Goal: Task Accomplishment & Management: Use online tool/utility

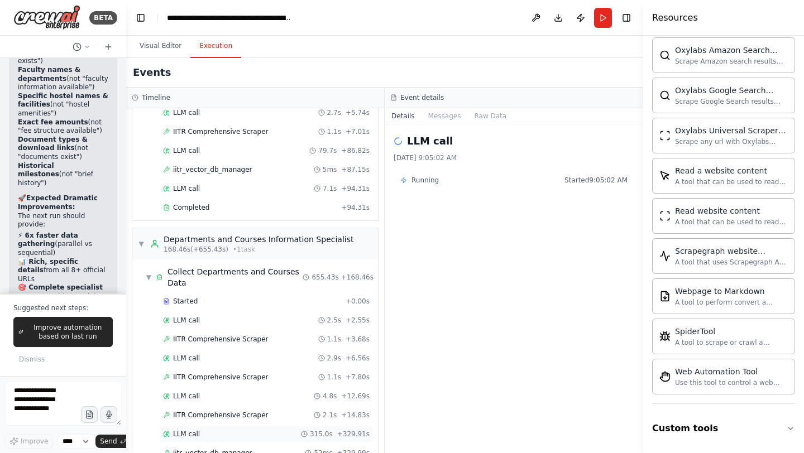
scroll to position [2051, 0]
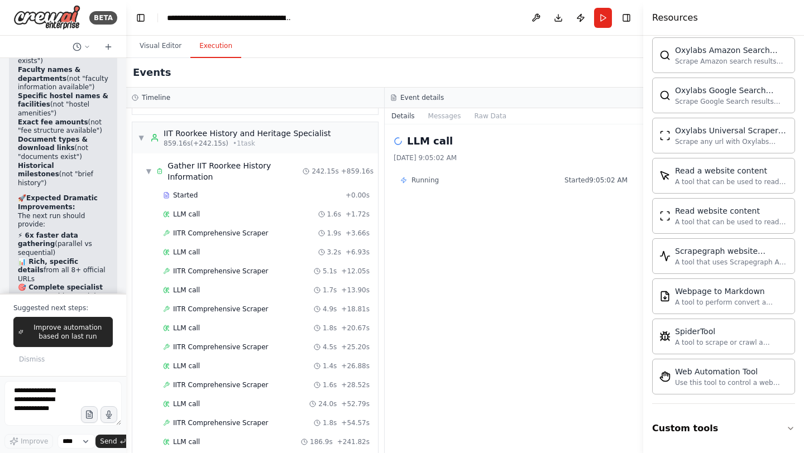
click at [206, 453] on div "Completed + 242.15s" at bounding box center [266, 461] width 214 height 17
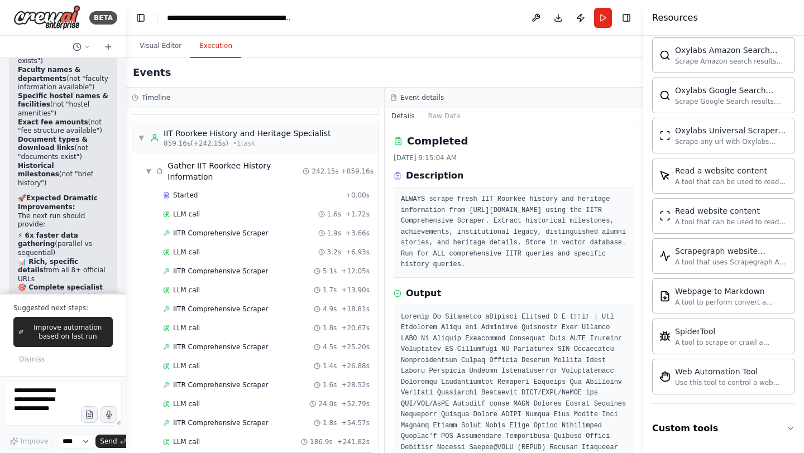
click at [206, 453] on div "Completed + 242.15s" at bounding box center [266, 461] width 214 height 17
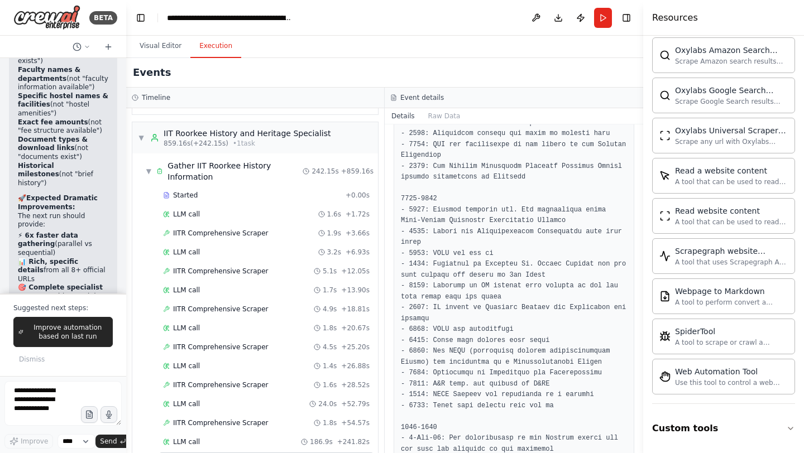
scroll to position [4105, 0]
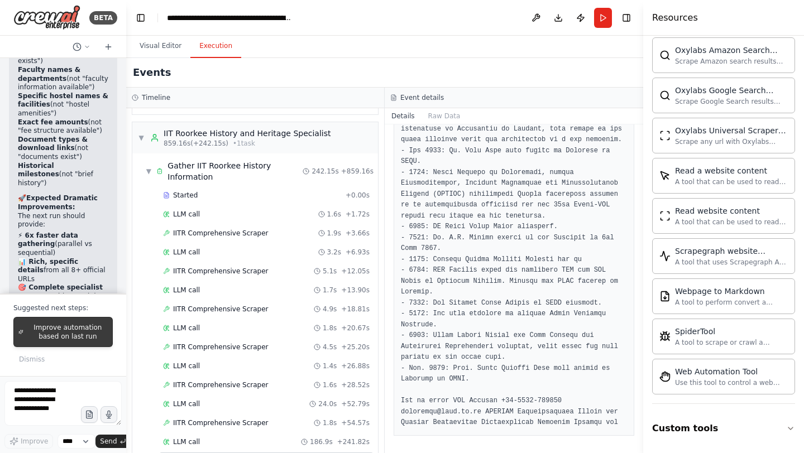
click at [65, 338] on span "Improve automation based on last run" at bounding box center [68, 332] width 80 height 18
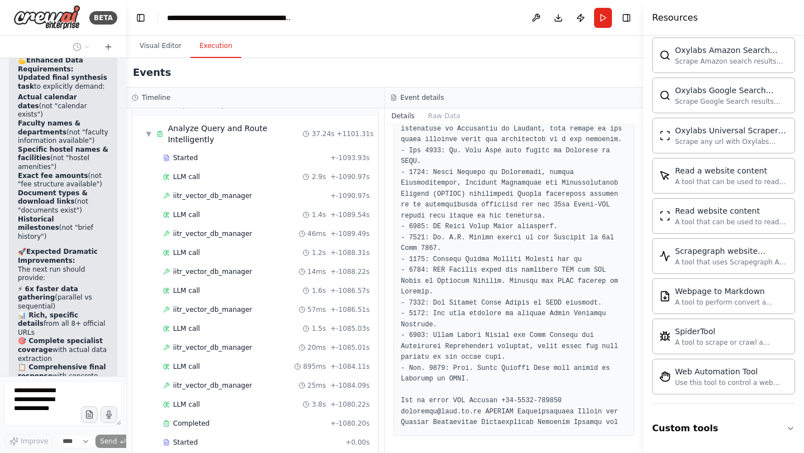
scroll to position [0, 0]
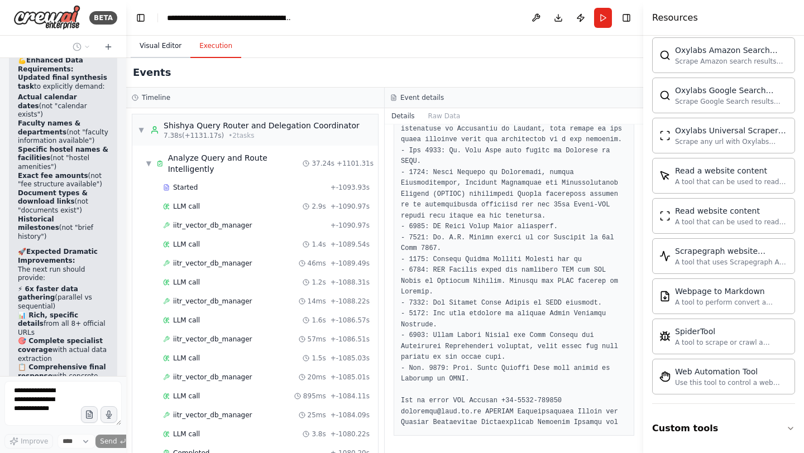
click at [151, 42] on button "Visual Editor" at bounding box center [161, 46] width 60 height 23
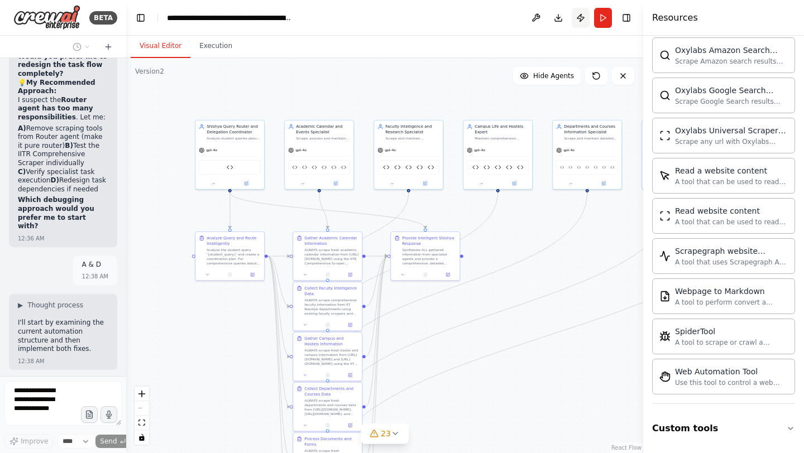
scroll to position [273007, 0]
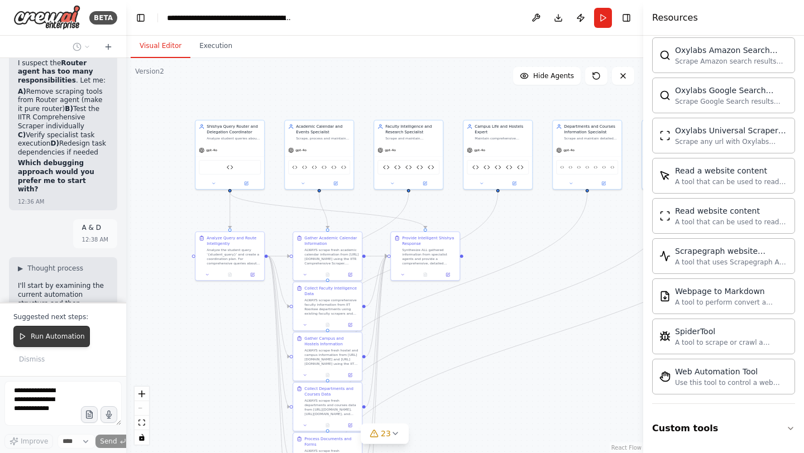
click at [37, 338] on span "Run Automation" at bounding box center [58, 336] width 54 height 9
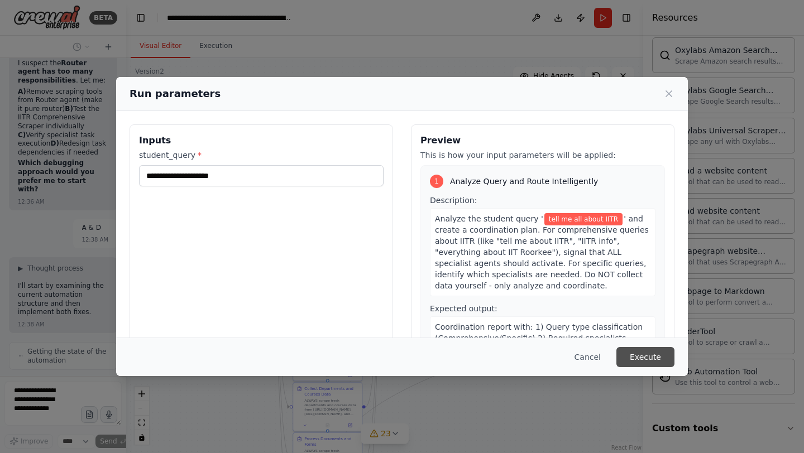
click at [642, 353] on button "Execute" at bounding box center [645, 357] width 58 height 20
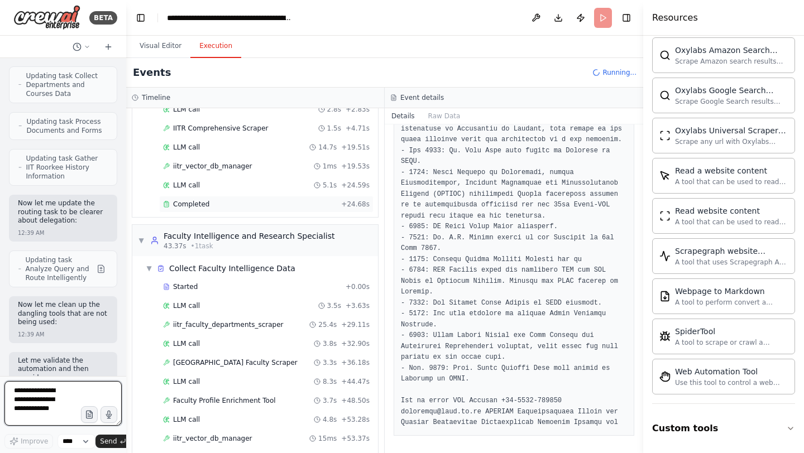
scroll to position [237, 0]
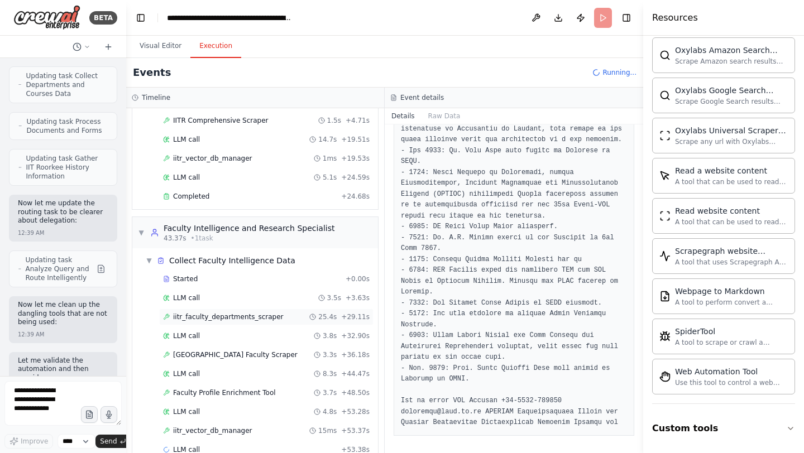
click at [229, 312] on span "iitr_faculty_departments_scraper" at bounding box center [228, 316] width 110 height 9
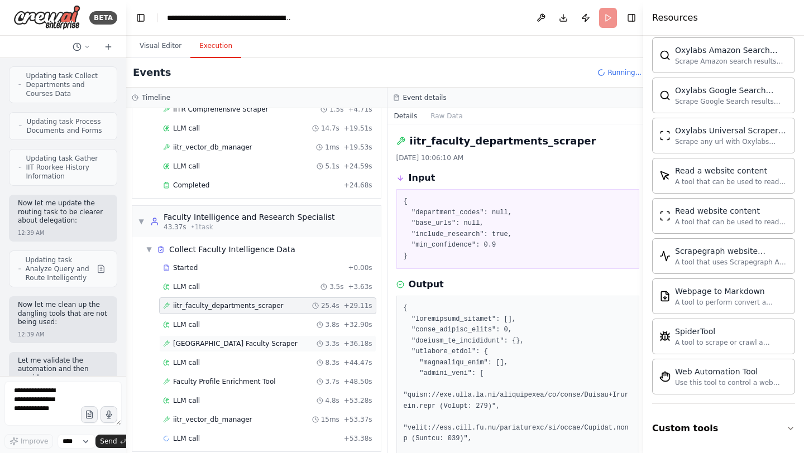
click at [233, 339] on span "[GEOGRAPHIC_DATA] Faculty Scraper" at bounding box center [235, 343] width 124 height 9
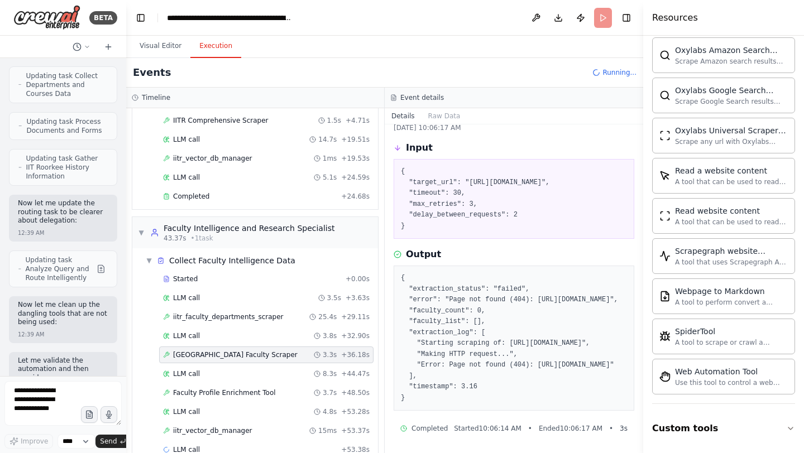
scroll to position [117, 0]
click at [193, 388] on span "Faculty Profile Enrichment Tool" at bounding box center [224, 392] width 103 height 9
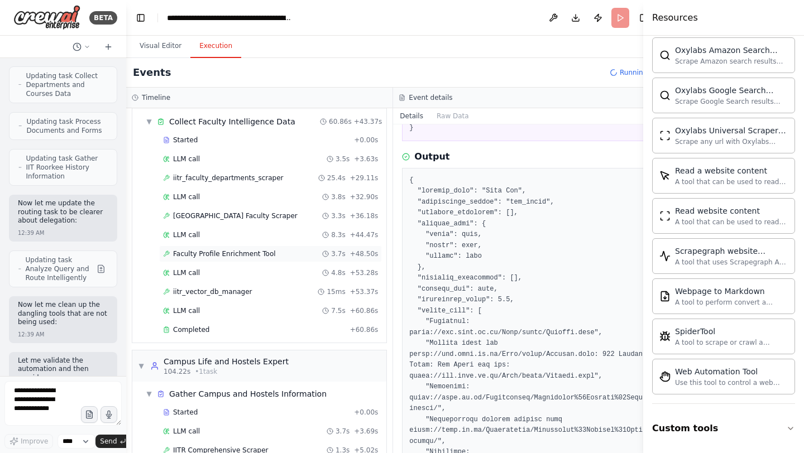
scroll to position [414, 0]
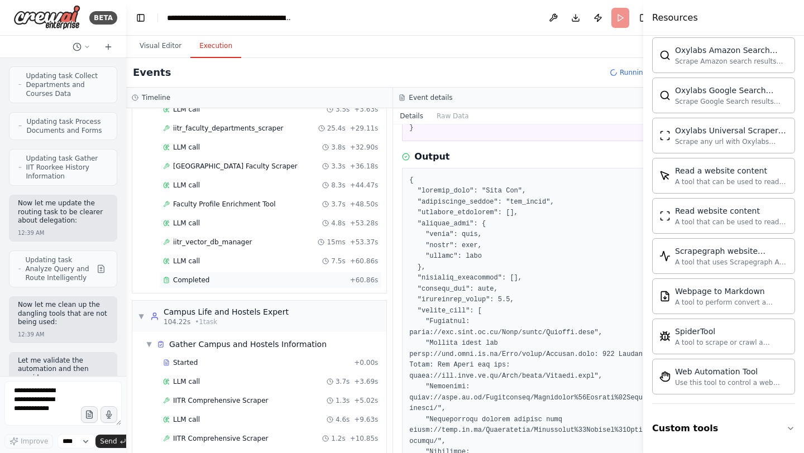
click at [198, 276] on span "Completed" at bounding box center [191, 280] width 36 height 9
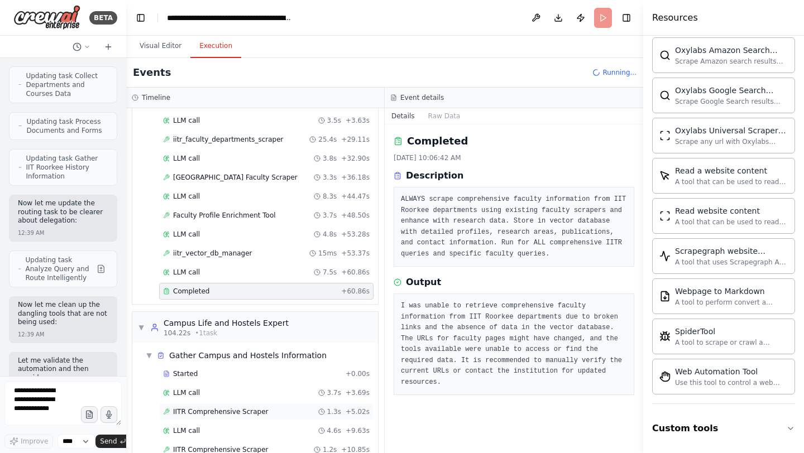
click at [225, 407] on span "IITR Comprehensive Scraper" at bounding box center [220, 411] width 95 height 9
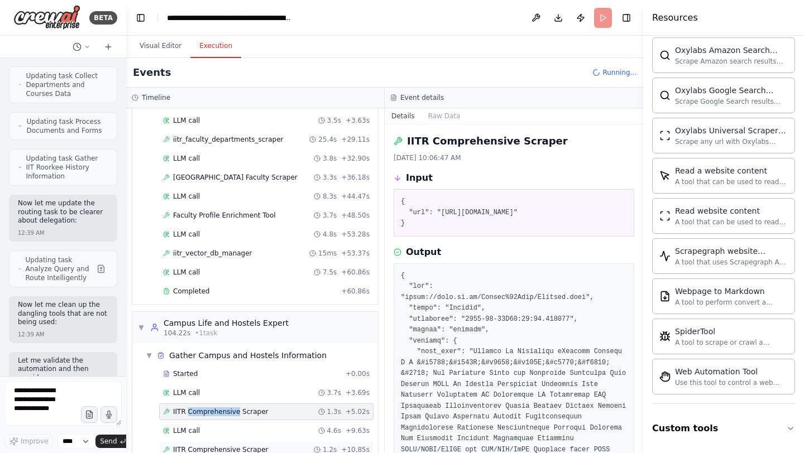
click at [225, 445] on span "IITR Comprehensive Scraper" at bounding box center [220, 449] width 95 height 9
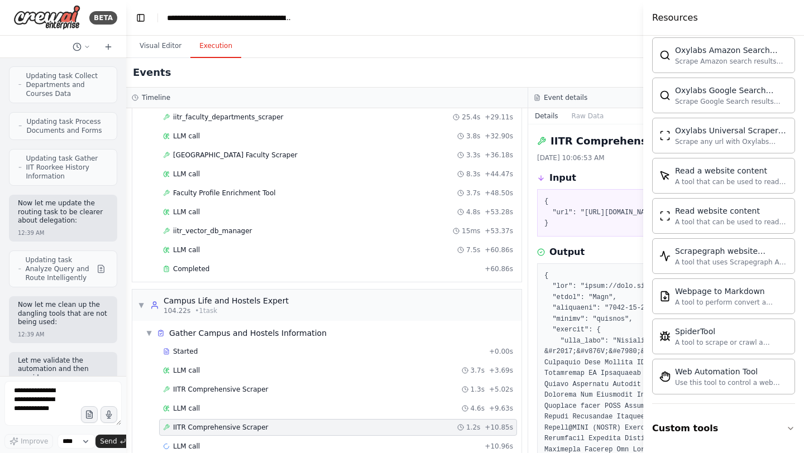
click at [225, 427] on span "IITR Comprehensive Scraper" at bounding box center [220, 427] width 95 height 9
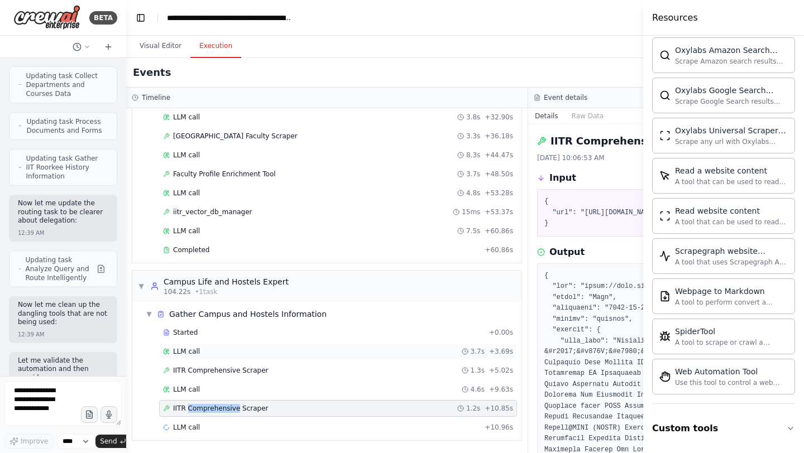
click at [196, 350] on span "LLM call" at bounding box center [186, 351] width 27 height 9
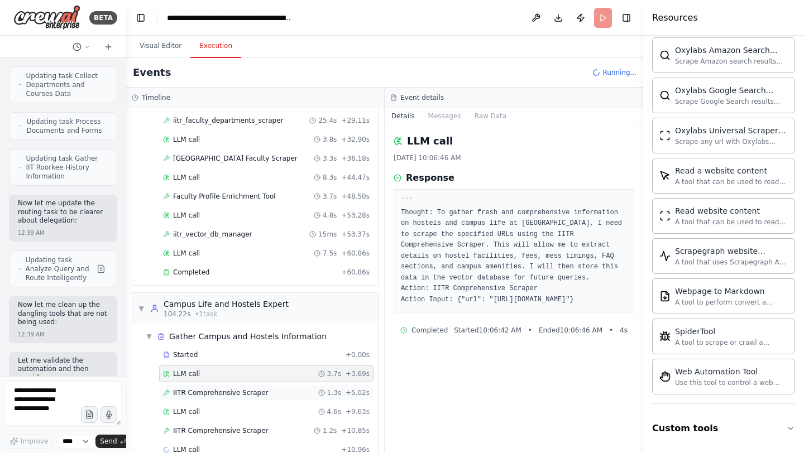
click at [203, 388] on span "IITR Comprehensive Scraper" at bounding box center [220, 392] width 95 height 9
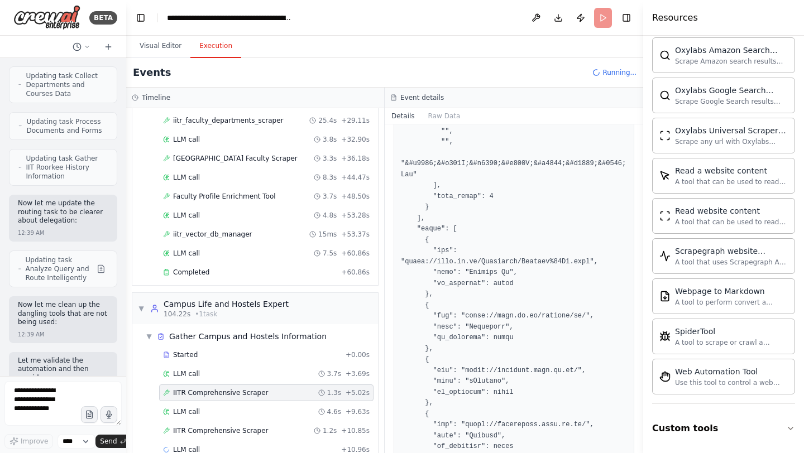
scroll to position [767, 0]
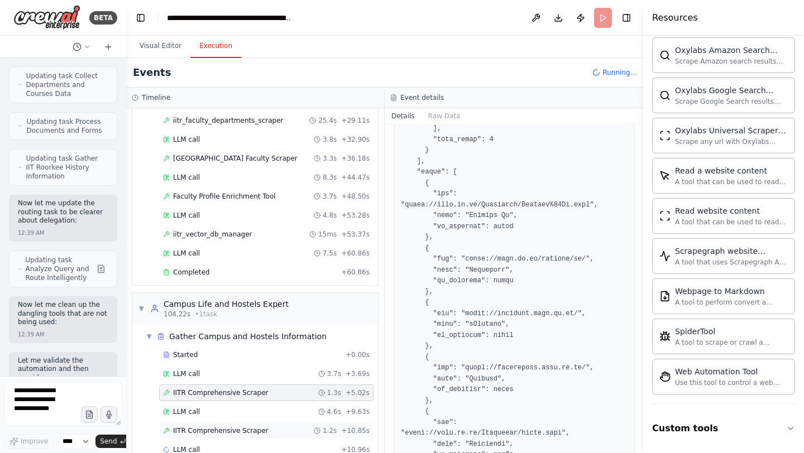
click at [233, 426] on span "IITR Comprehensive Scraper" at bounding box center [220, 430] width 95 height 9
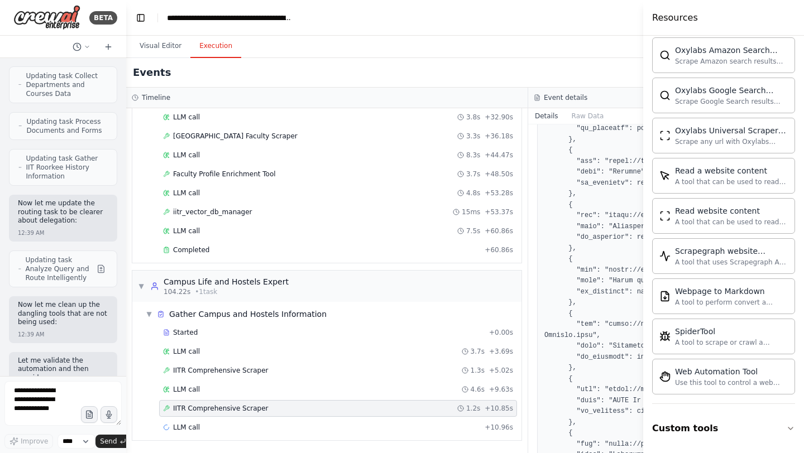
click at [233, 404] on span "IITR Comprehensive Scraper" at bounding box center [220, 408] width 95 height 9
click at [194, 427] on span "LLM call" at bounding box center [186, 427] width 27 height 9
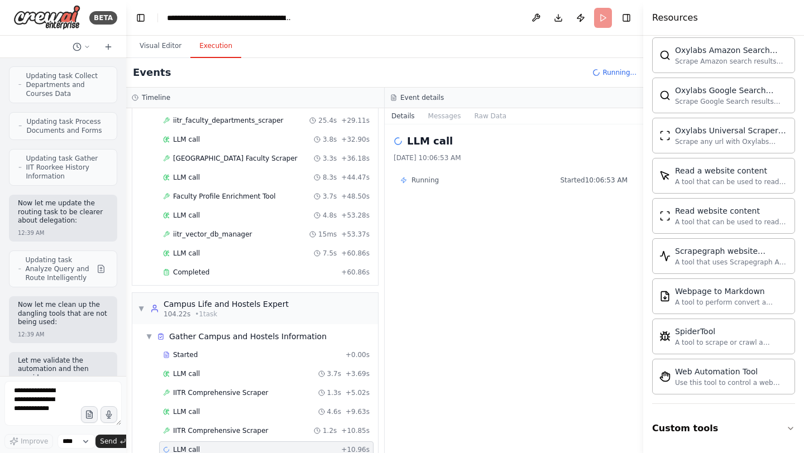
click at [194, 445] on span "LLM call" at bounding box center [186, 449] width 27 height 9
click at [187, 347] on div "Started + 0.00s" at bounding box center [266, 355] width 214 height 17
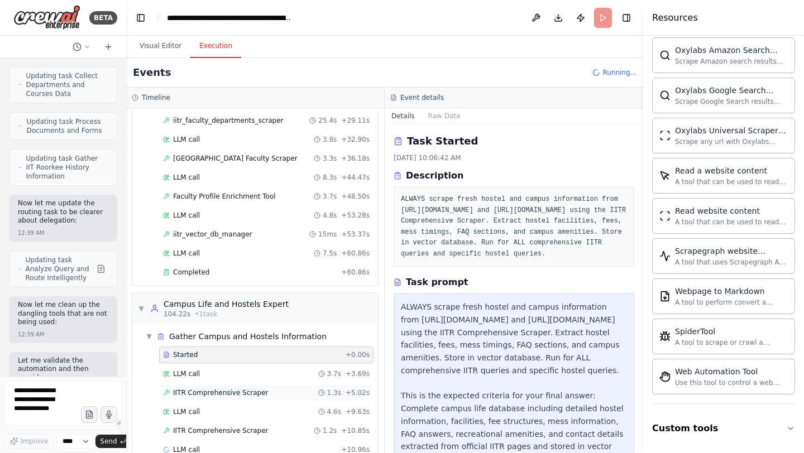
click at [203, 388] on span "IITR Comprehensive Scraper" at bounding box center [220, 392] width 95 height 9
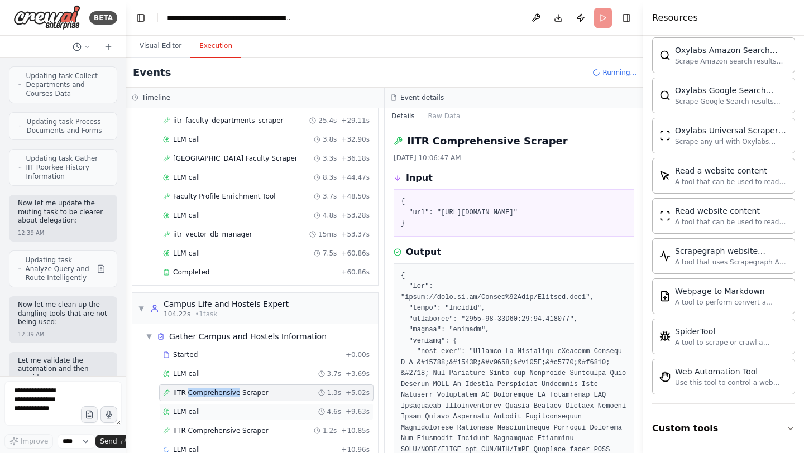
click at [208, 407] on div "LLM call 4.6s + 9.63s" at bounding box center [266, 411] width 206 height 9
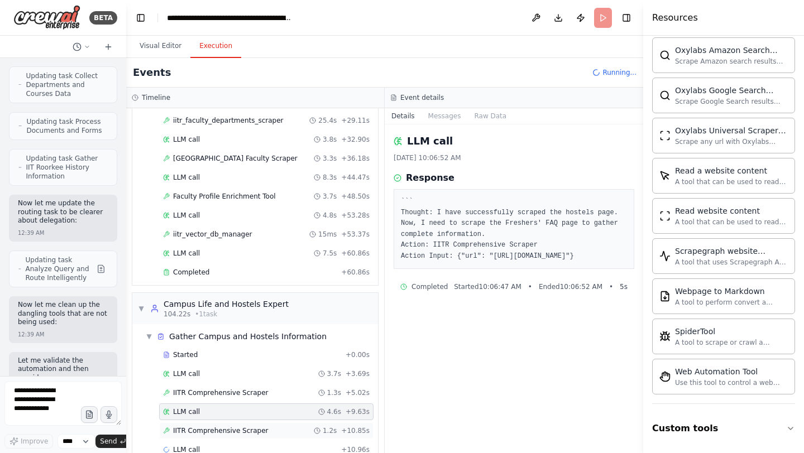
click at [195, 426] on span "IITR Comprehensive Scraper" at bounding box center [220, 430] width 95 height 9
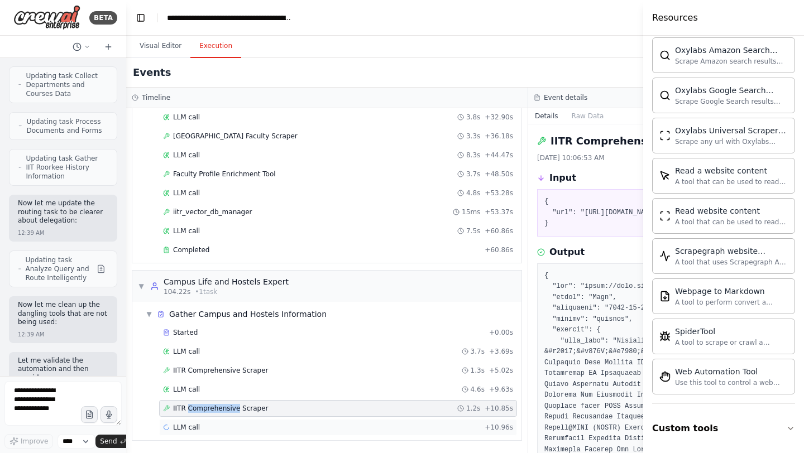
click at [190, 433] on div "LLM call + 10.96s" at bounding box center [338, 427] width 358 height 17
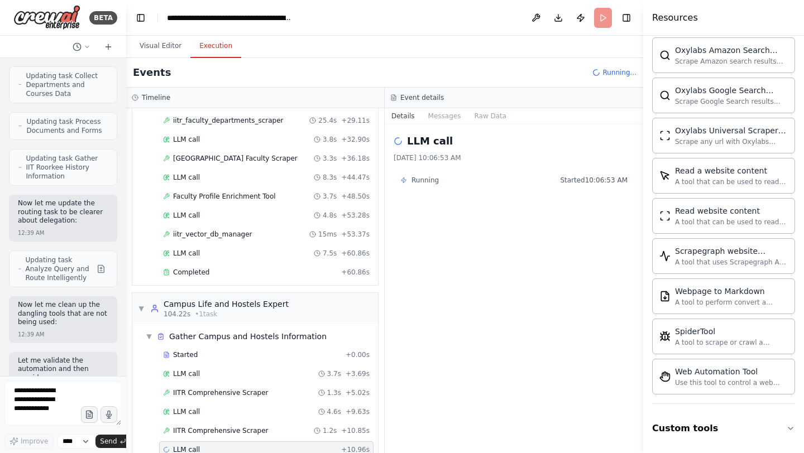
click at [190, 441] on div "LLM call + 10.96s" at bounding box center [266, 449] width 214 height 17
click at [193, 268] on span "Completed" at bounding box center [191, 272] width 36 height 9
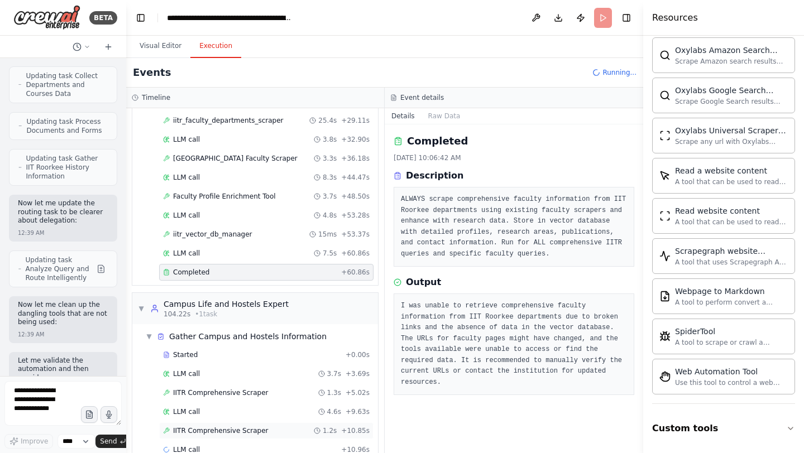
click at [251, 426] on span "IITR Comprehensive Scraper" at bounding box center [220, 430] width 95 height 9
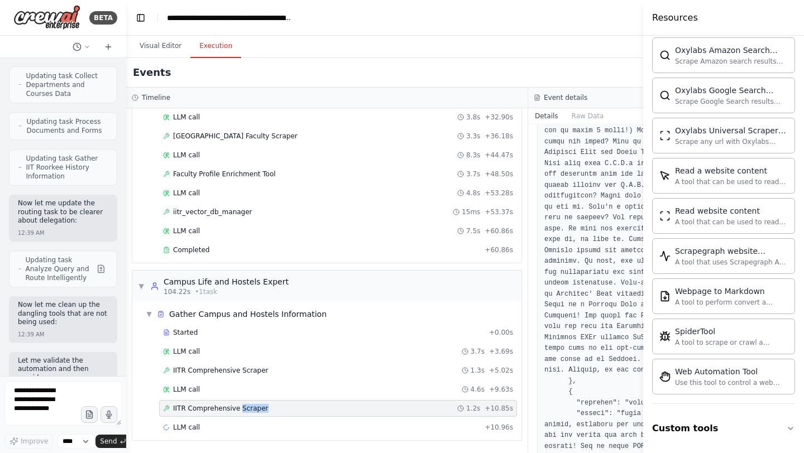
scroll to position [3425, 0]
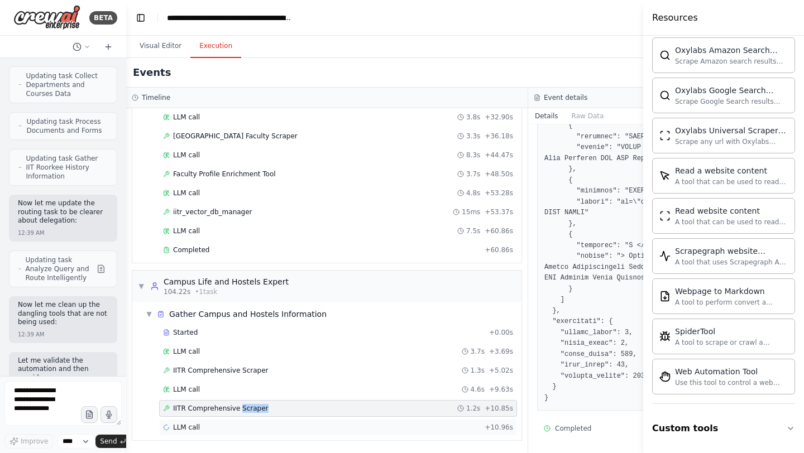
click at [189, 428] on span "LLM call" at bounding box center [186, 427] width 27 height 9
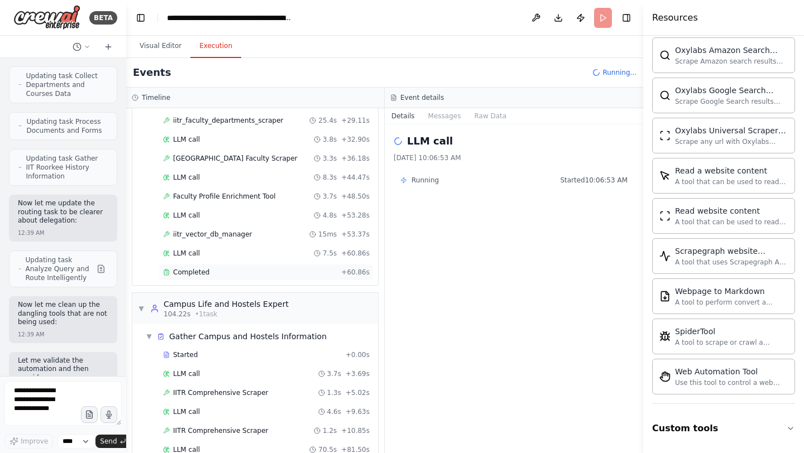
click at [179, 268] on span "Completed" at bounding box center [191, 272] width 36 height 9
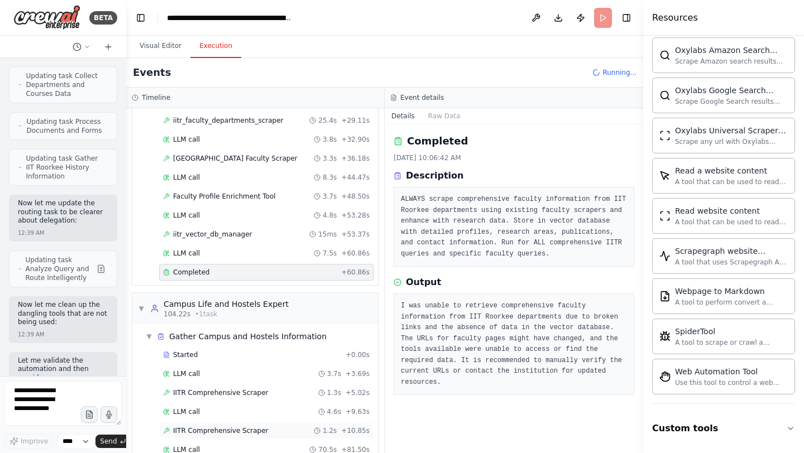
scroll to position [471, 0]
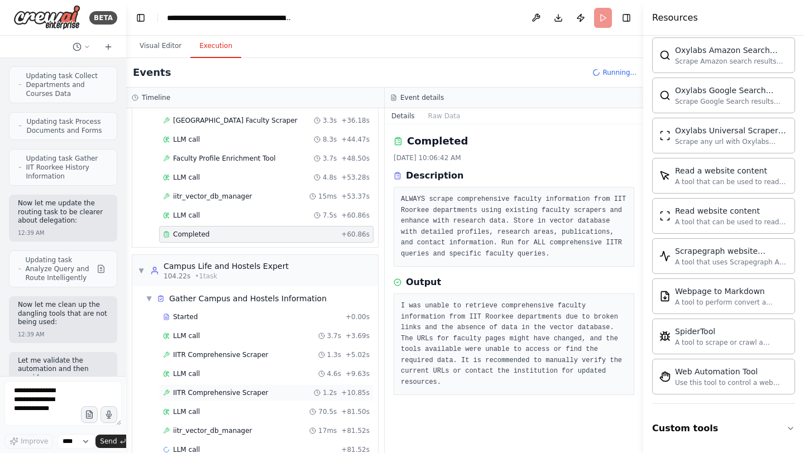
click at [201, 426] on span "iitr_vector_db_manager" at bounding box center [212, 430] width 79 height 9
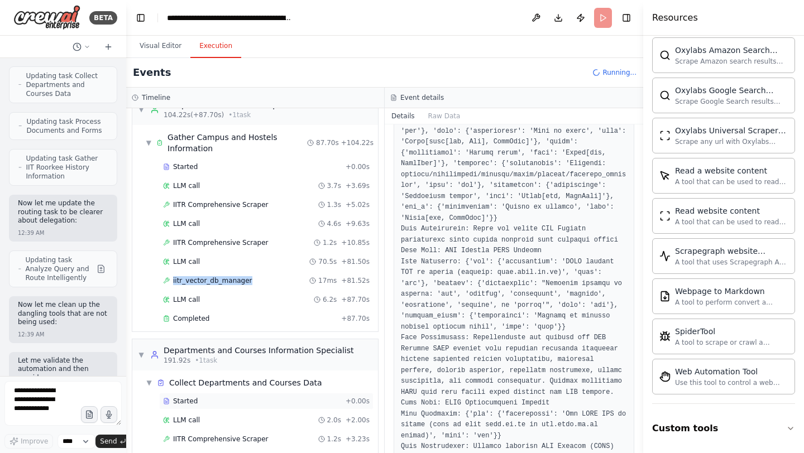
scroll to position [641, 0]
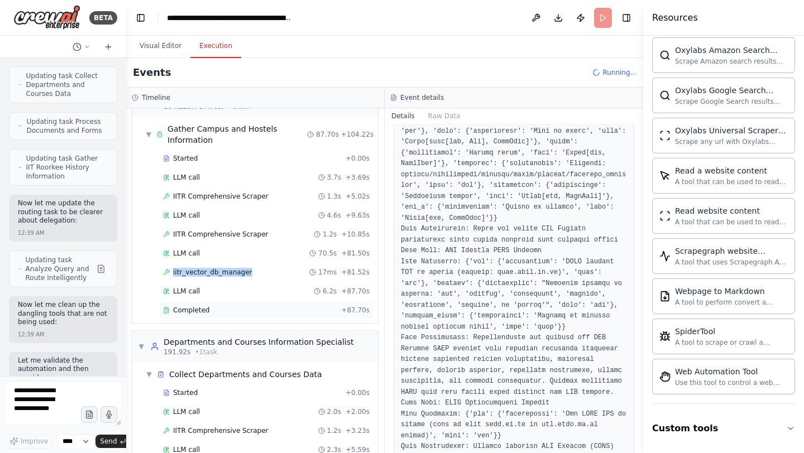
click at [190, 306] on span "Completed" at bounding box center [191, 310] width 36 height 9
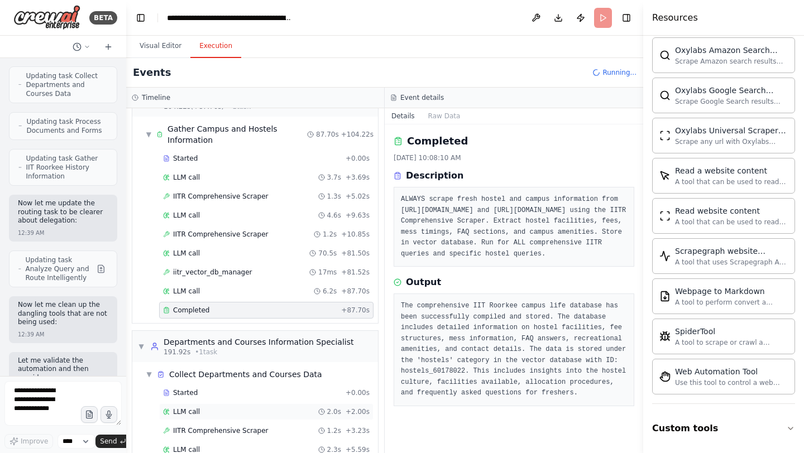
scroll to position [679, 0]
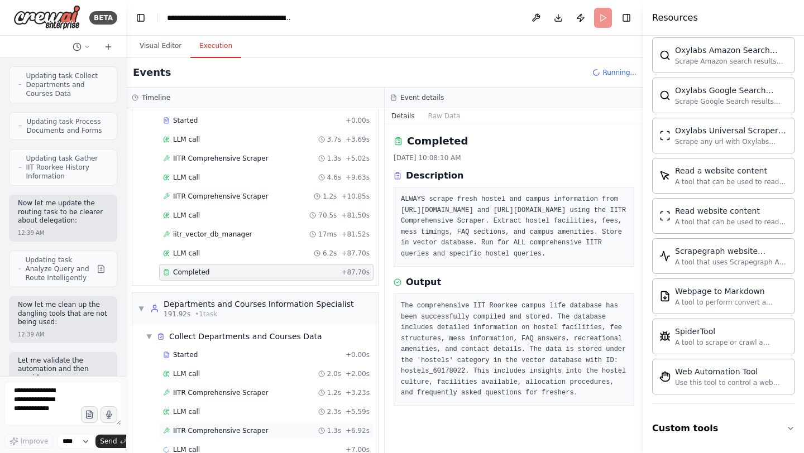
click at [208, 426] on span "IITR Comprehensive Scraper" at bounding box center [220, 430] width 95 height 9
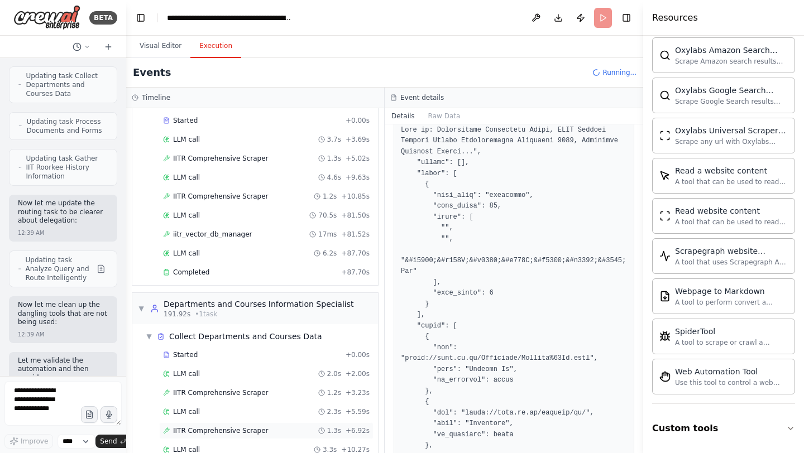
scroll to position [637, 0]
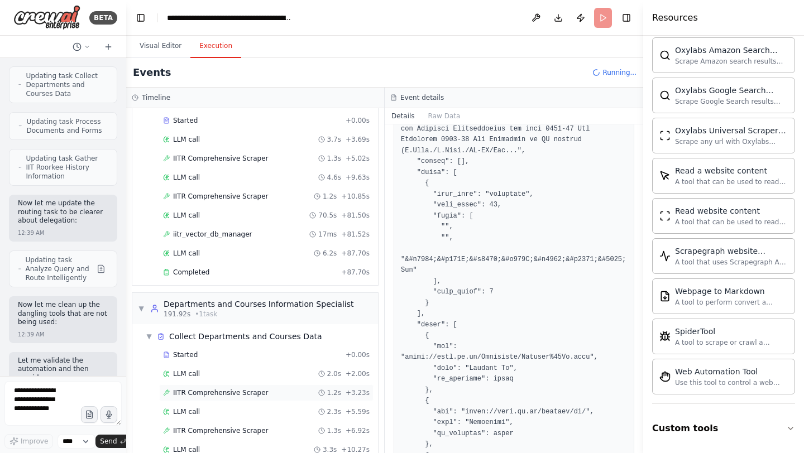
scroll to position [716, 0]
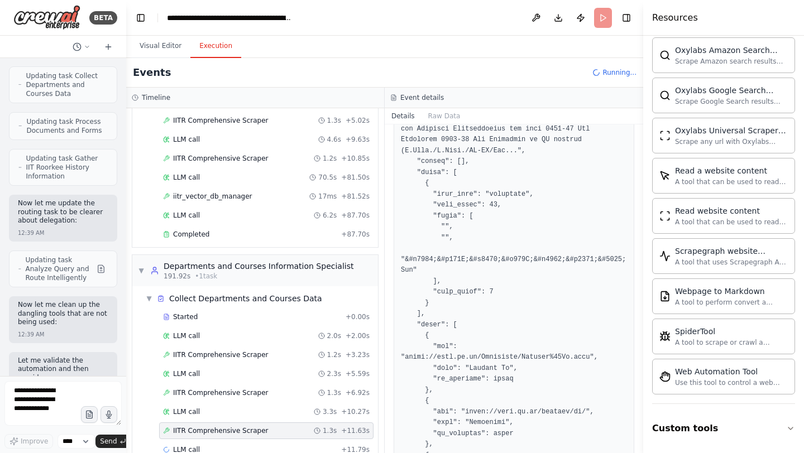
click at [191, 436] on div "Started + 0.00s LLM call 2.0s + 2.00s IITR Comprehensive Scraper 1.2s + 3.23s L…" at bounding box center [259, 385] width 237 height 152
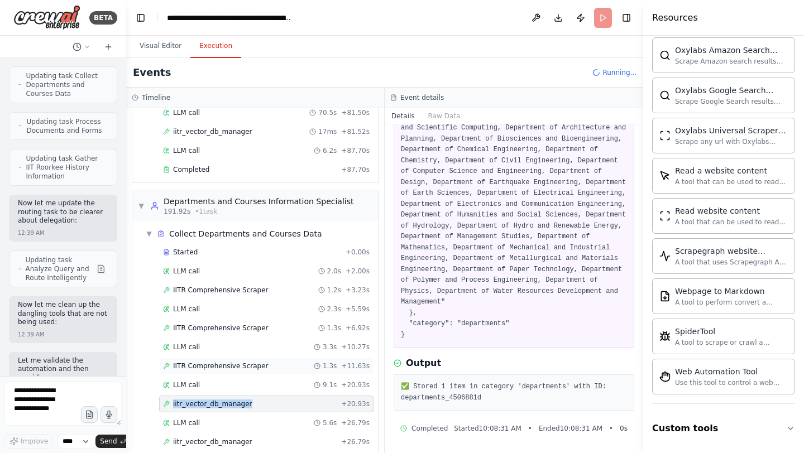
scroll to position [792, 0]
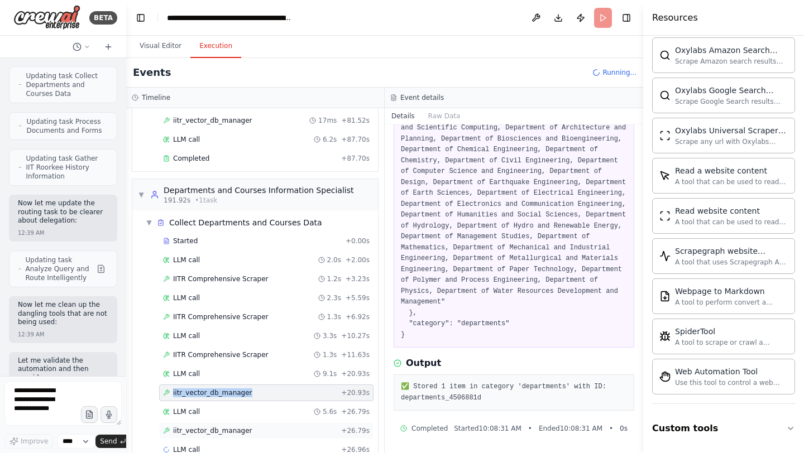
click at [232, 426] on span "iitr_vector_db_manager" at bounding box center [212, 430] width 79 height 9
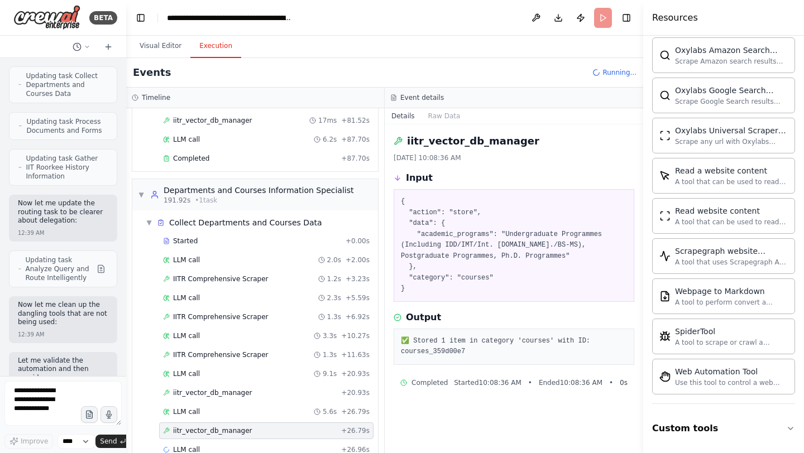
scroll to position [0, 0]
click at [200, 445] on div "LLM call + 26.96s" at bounding box center [266, 449] width 206 height 9
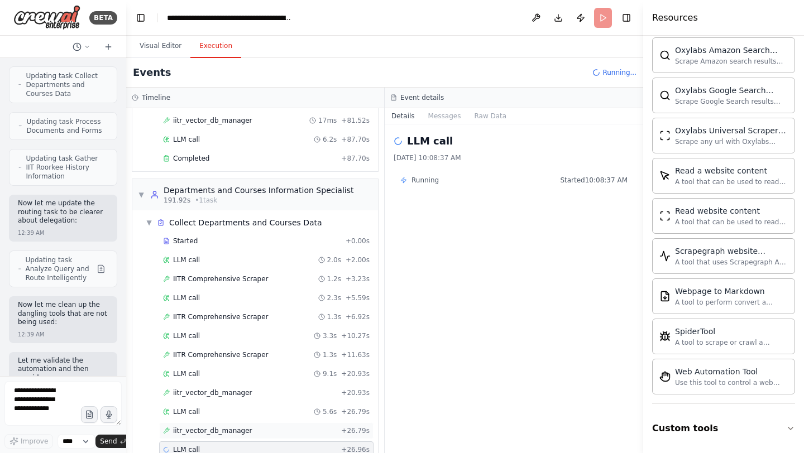
click at [206, 426] on span "iitr_vector_db_manager" at bounding box center [212, 430] width 79 height 9
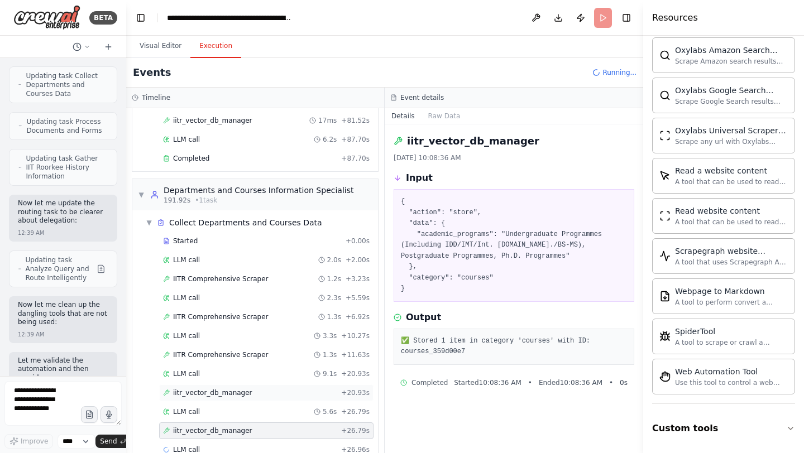
click at [204, 388] on span "iitr_vector_db_manager" at bounding box center [212, 392] width 79 height 9
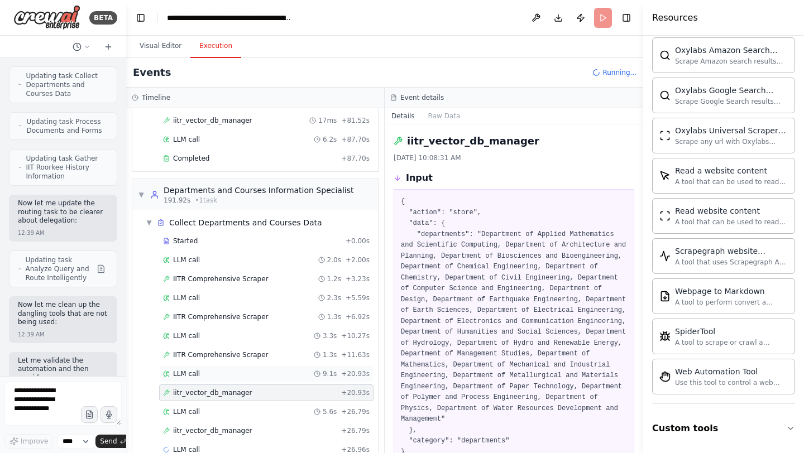
click at [209, 369] on div "LLM call 9.1s + 20.93s" at bounding box center [266, 373] width 206 height 9
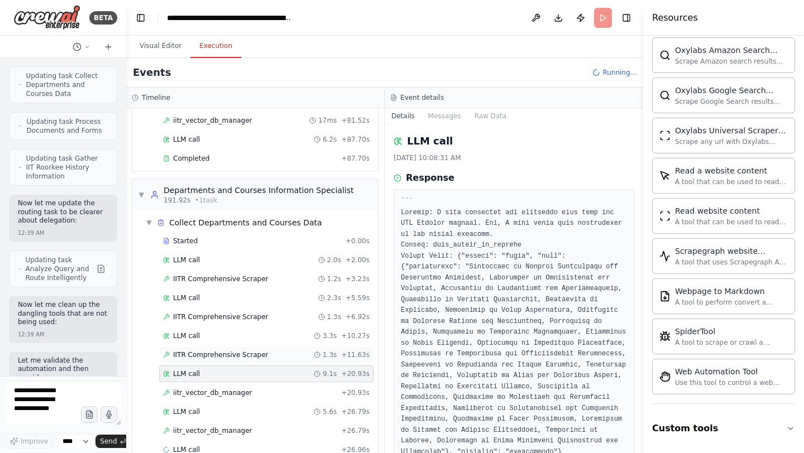
click at [209, 350] on span "IITR Comprehensive Scraper" at bounding box center [220, 354] width 95 height 9
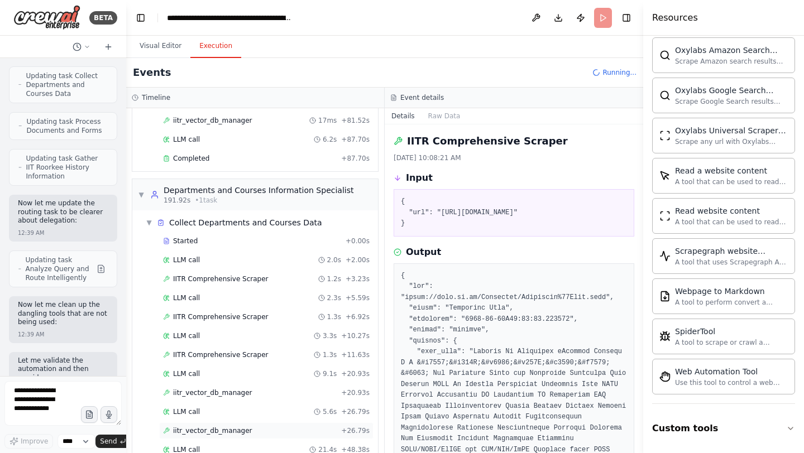
click at [204, 426] on span "iitr_vector_db_manager" at bounding box center [212, 430] width 79 height 9
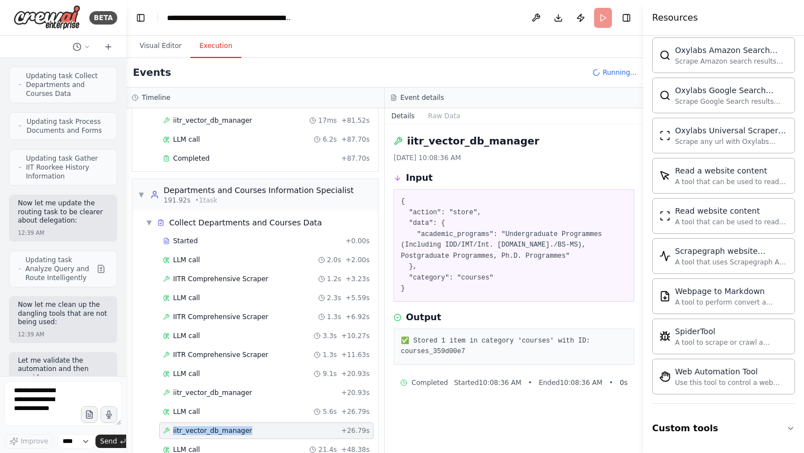
scroll to position [830, 0]
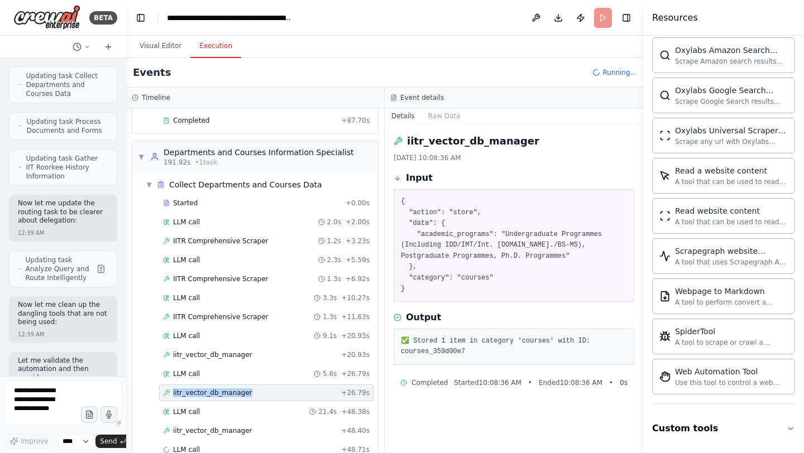
click at [204, 426] on span "iitr_vector_db_manager" at bounding box center [212, 430] width 79 height 9
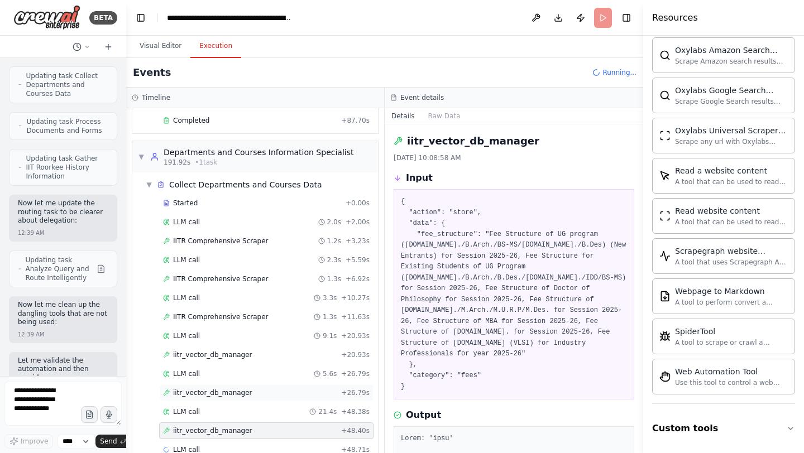
click at [204, 426] on span "iitr_vector_db_manager" at bounding box center [212, 430] width 79 height 9
click at [196, 445] on span "LLM call" at bounding box center [186, 449] width 27 height 9
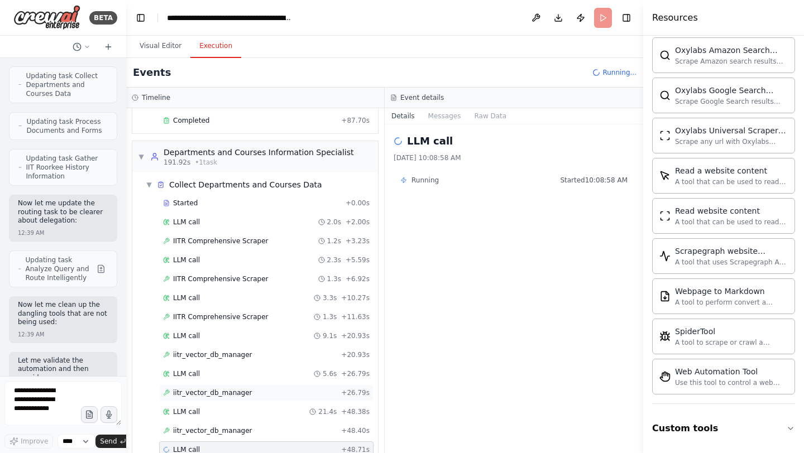
click at [191, 388] on span "iitr_vector_db_manager" at bounding box center [212, 392] width 79 height 9
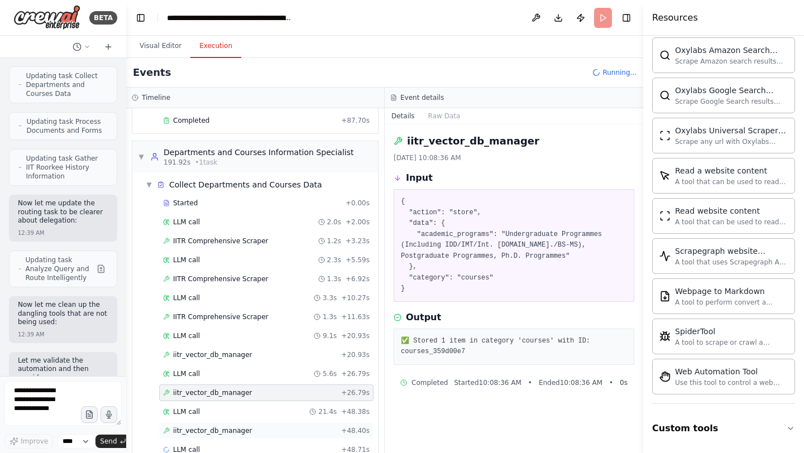
click at [209, 426] on span "iitr_vector_db_manager" at bounding box center [212, 430] width 79 height 9
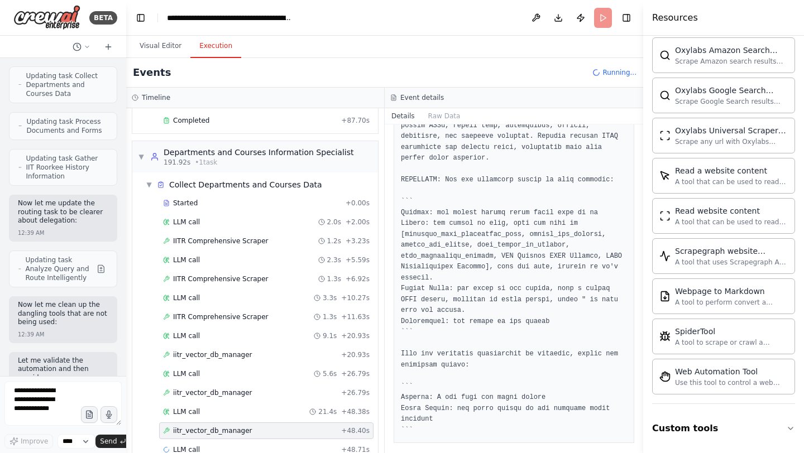
scroll to position [1455, 0]
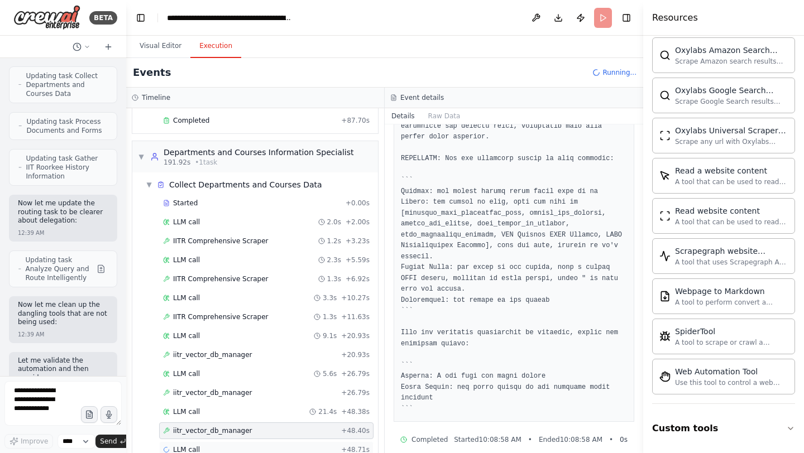
click at [194, 445] on span "LLM call" at bounding box center [186, 449] width 27 height 9
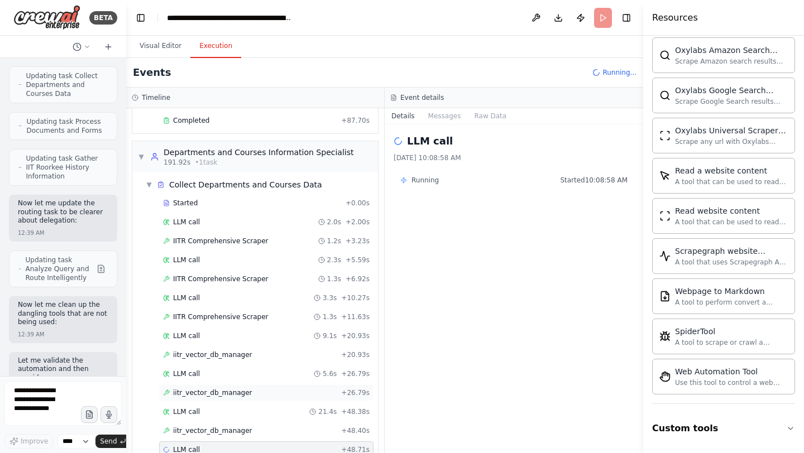
click at [201, 384] on div "iitr_vector_db_manager + 26.79s" at bounding box center [266, 392] width 214 height 17
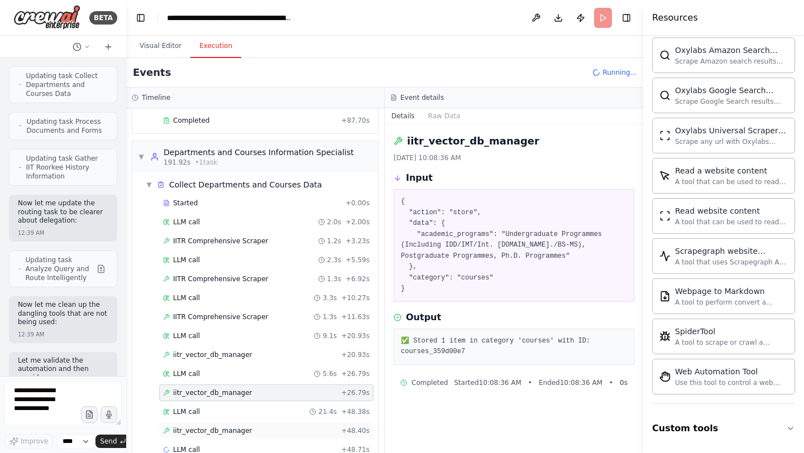
click at [201, 422] on div "iitr_vector_db_manager + 48.40s" at bounding box center [266, 430] width 214 height 17
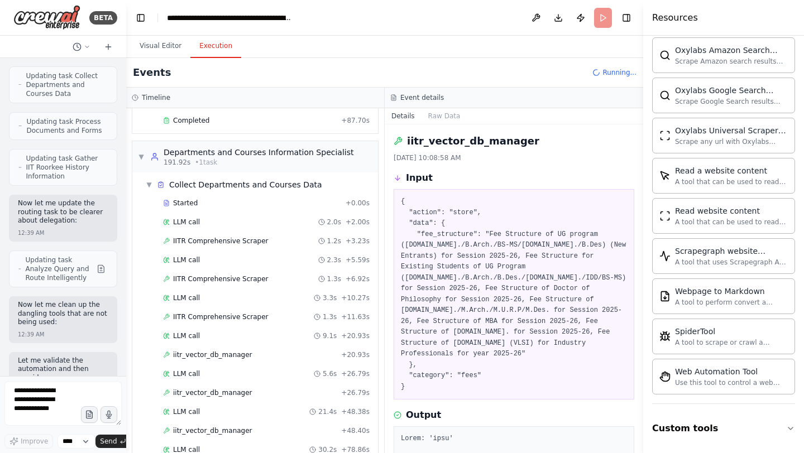
click at [190, 436] on div "Started + 0.00s LLM call 2.0s + 2.00s IITR Comprehensive Scraper 1.2s + 3.23s L…" at bounding box center [259, 347] width 237 height 304
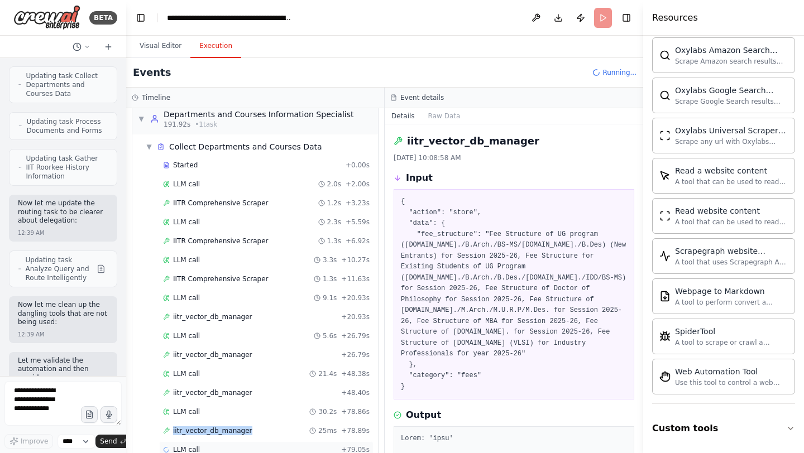
click at [188, 445] on span "LLM call" at bounding box center [186, 449] width 27 height 9
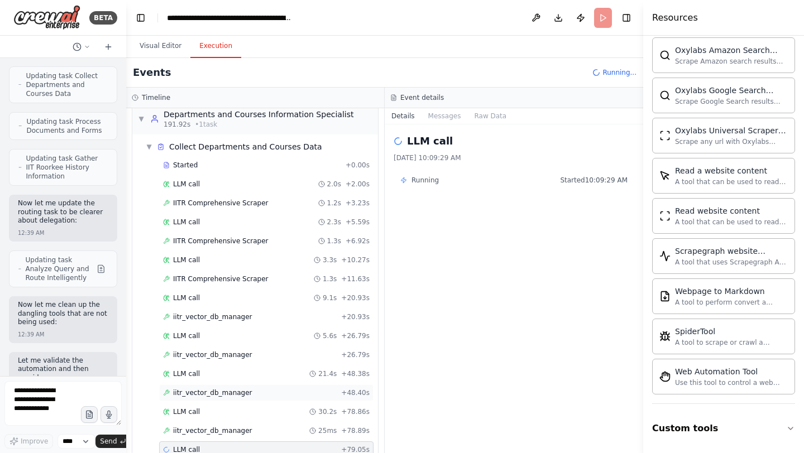
click at [195, 388] on span "iitr_vector_db_manager" at bounding box center [212, 392] width 79 height 9
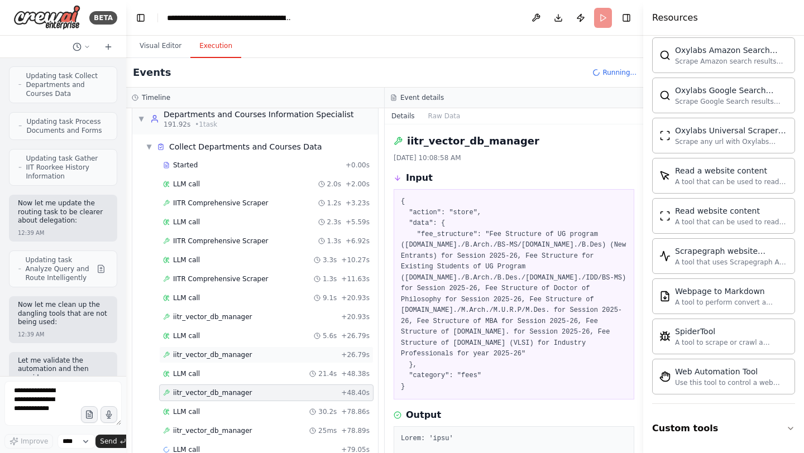
click at [195, 350] on span "iitr_vector_db_manager" at bounding box center [212, 354] width 79 height 9
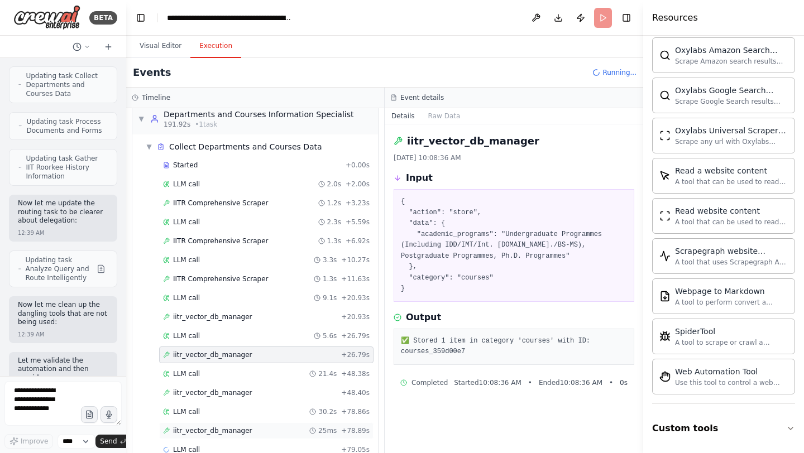
click at [196, 422] on div "iitr_vector_db_manager 25ms + 78.89s" at bounding box center [266, 430] width 214 height 17
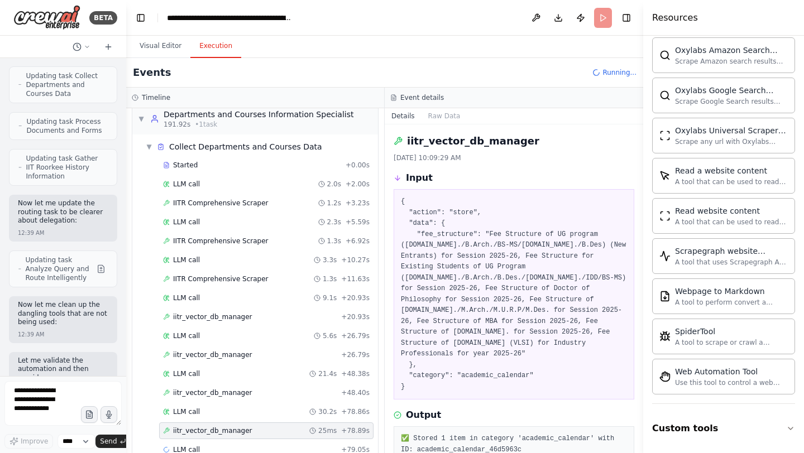
click at [191, 440] on div "▼ Departments and Courses Information Specialist 191.92s • 1 task ▼ Collect Dep…" at bounding box center [255, 283] width 247 height 360
click at [186, 445] on span "LLM call" at bounding box center [186, 449] width 27 height 9
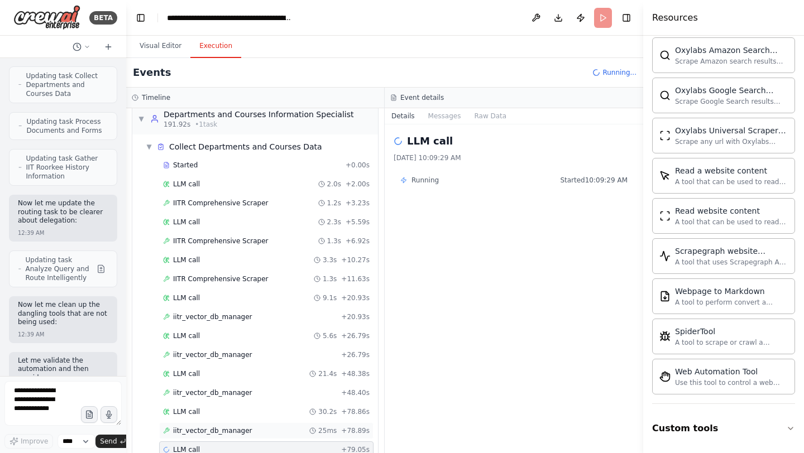
click at [196, 426] on span "iitr_vector_db_manager" at bounding box center [212, 430] width 79 height 9
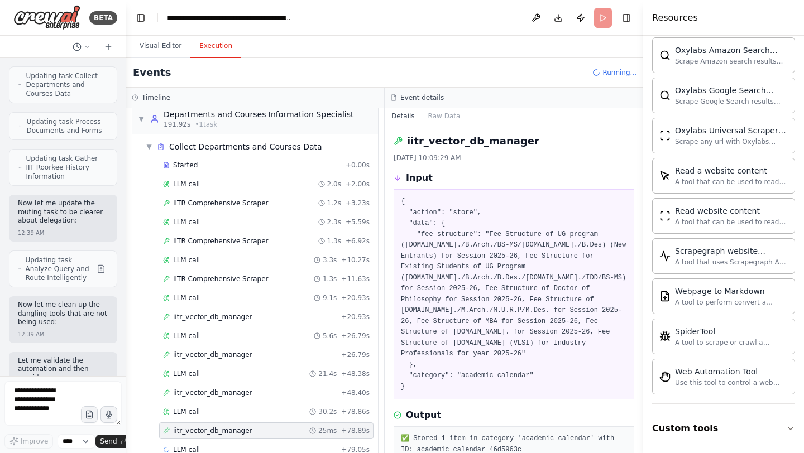
scroll to position [41, 0]
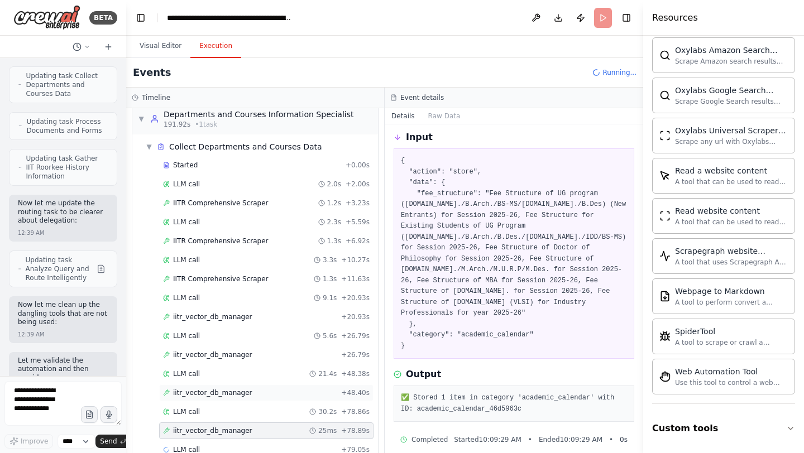
click at [208, 388] on span "iitr_vector_db_manager" at bounding box center [212, 392] width 79 height 9
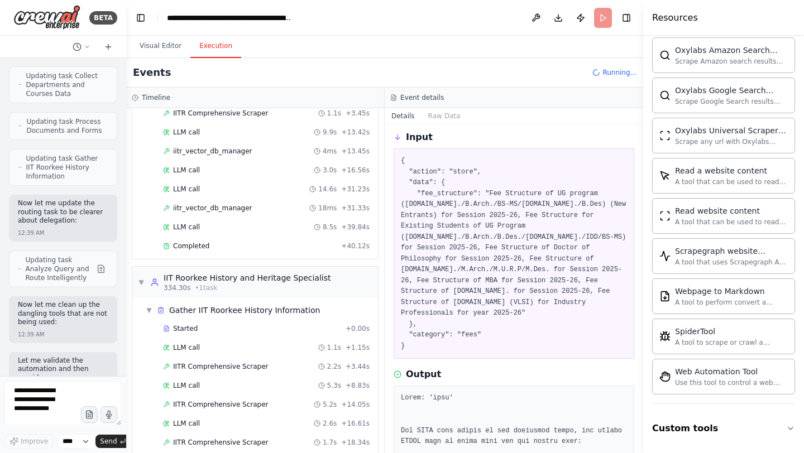
scroll to position [1367, 0]
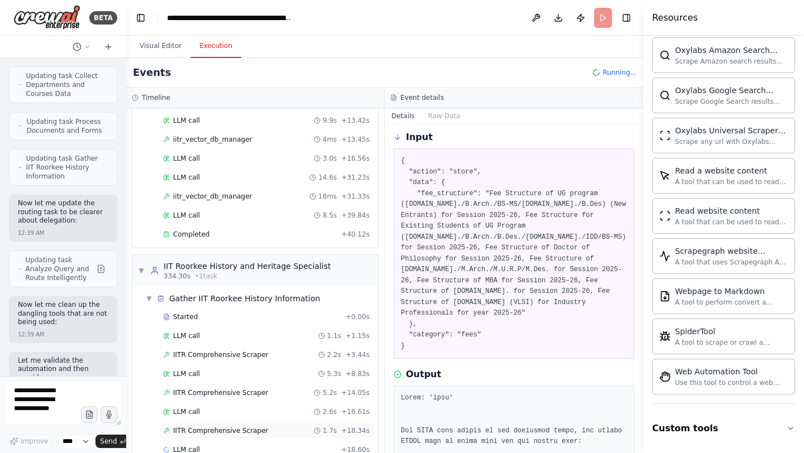
click at [200, 426] on span "IITR Comprehensive Scraper" at bounding box center [220, 430] width 95 height 9
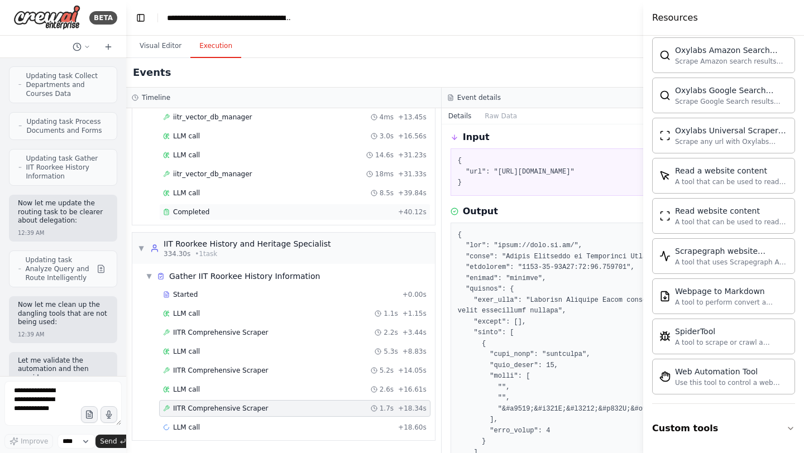
click at [201, 208] on span "Completed" at bounding box center [191, 212] width 36 height 9
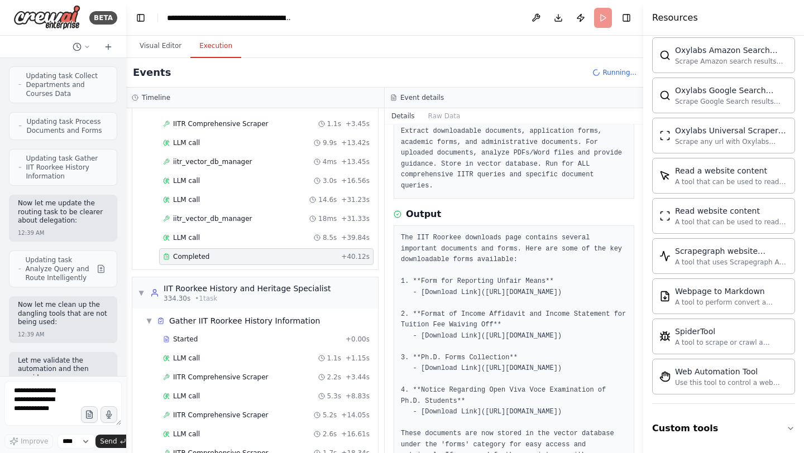
scroll to position [134, 0]
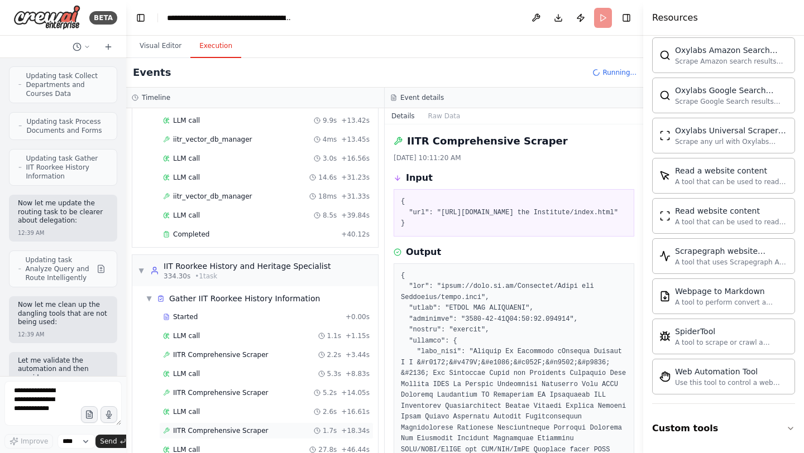
scroll to position [1405, 0]
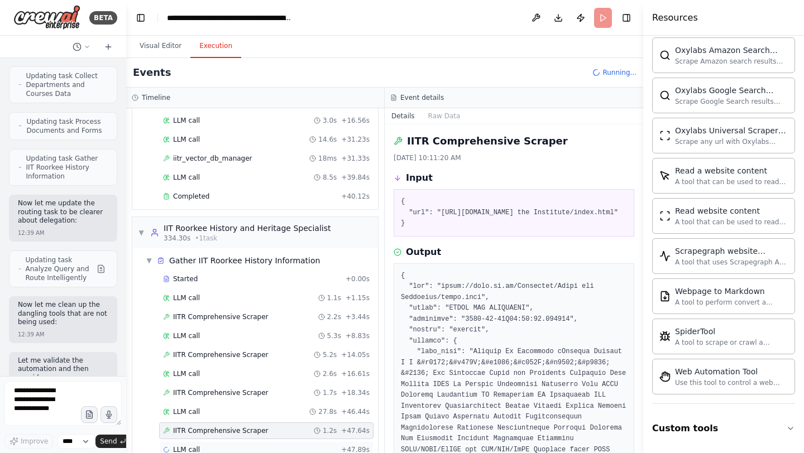
click at [199, 441] on div "LLM call + 47.89s" at bounding box center [266, 449] width 214 height 17
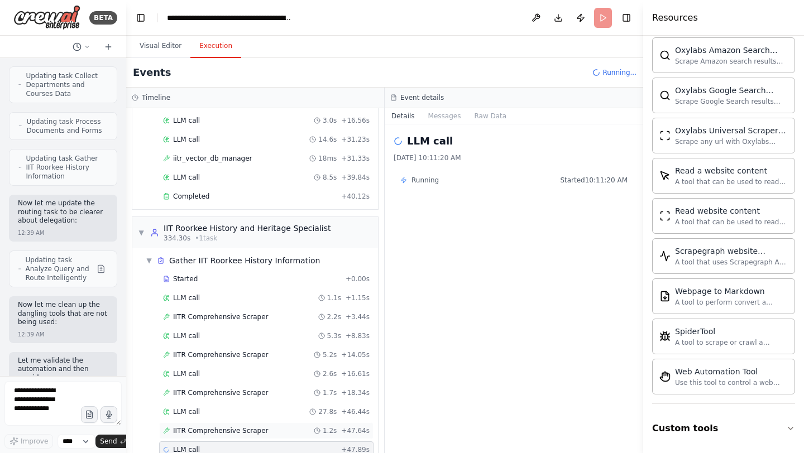
click at [211, 426] on span "IITR Comprehensive Scraper" at bounding box center [220, 430] width 95 height 9
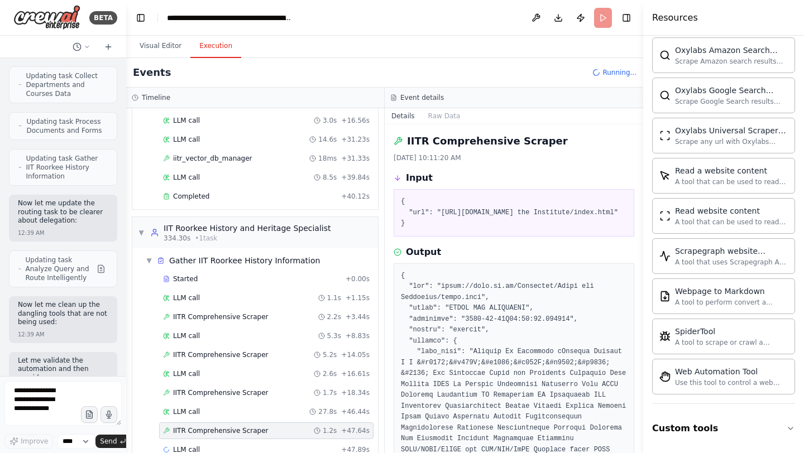
click at [211, 426] on span "IITR Comprehensive Scraper" at bounding box center [220, 430] width 95 height 9
click at [195, 400] on div "Started + 0.00s LLM call 1.1s + 1.15s IITR Comprehensive Scraper 2.2s + 3.44s L…" at bounding box center [259, 366] width 237 height 190
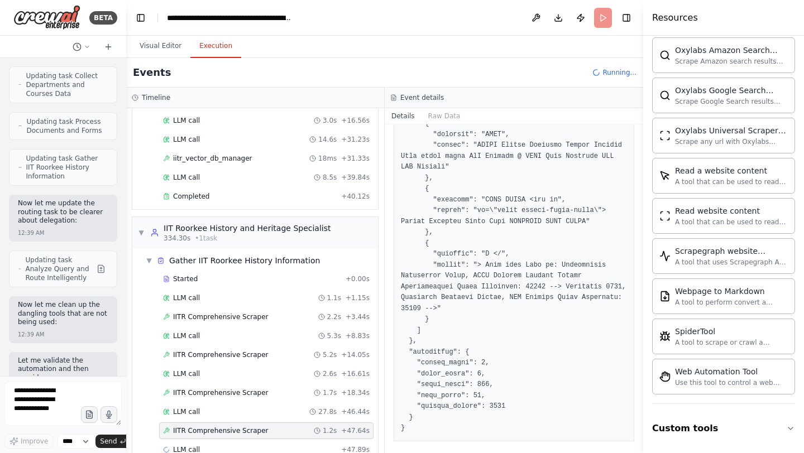
scroll to position [3425, 0]
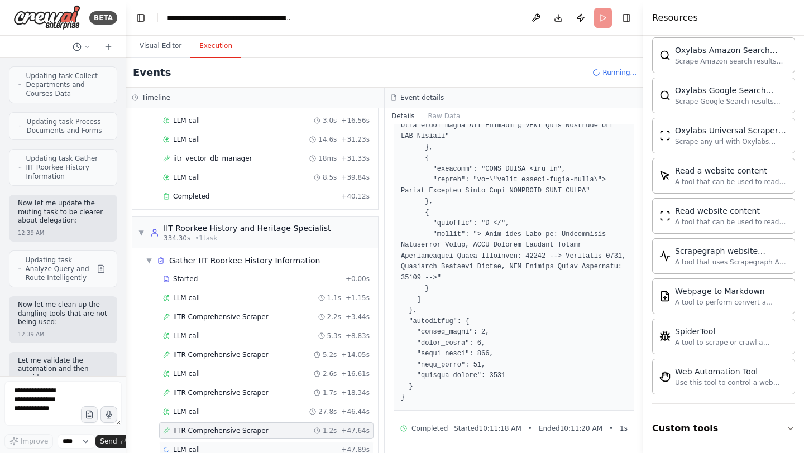
click at [198, 445] on span "LLM call" at bounding box center [186, 449] width 27 height 9
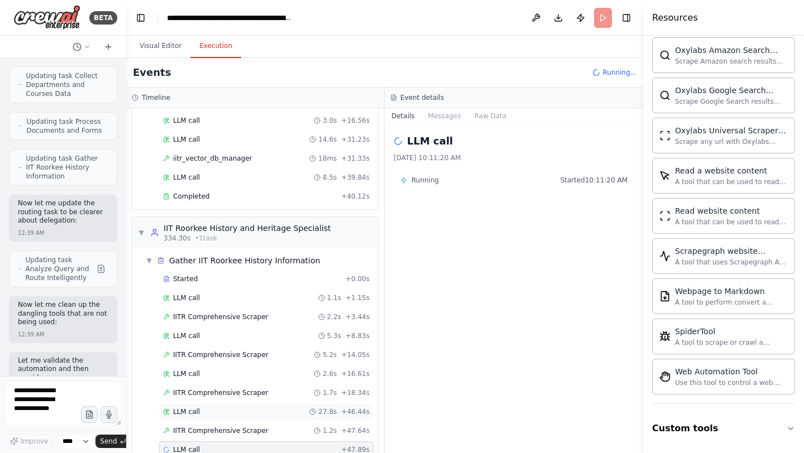
click at [198, 407] on span "LLM call" at bounding box center [186, 411] width 27 height 9
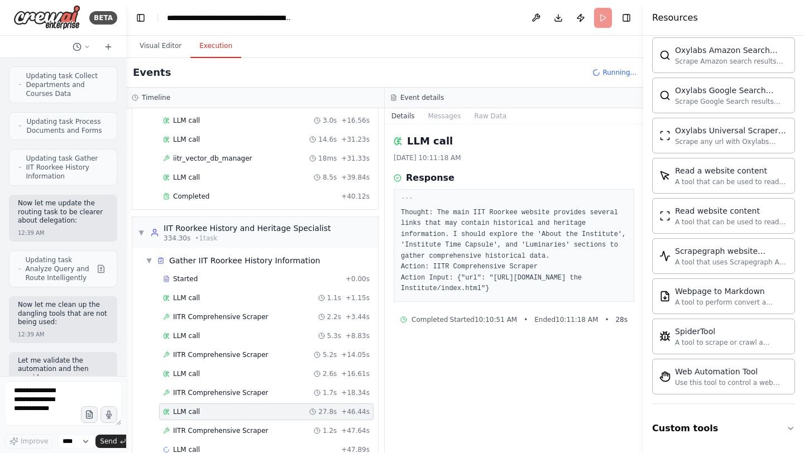
click at [198, 407] on span "LLM call" at bounding box center [186, 411] width 27 height 9
click at [191, 445] on span "LLM call" at bounding box center [186, 449] width 27 height 9
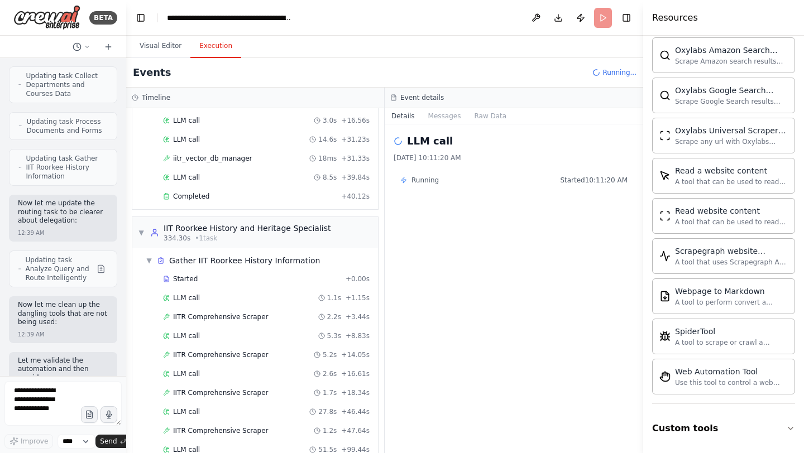
scroll to position [1474, 0]
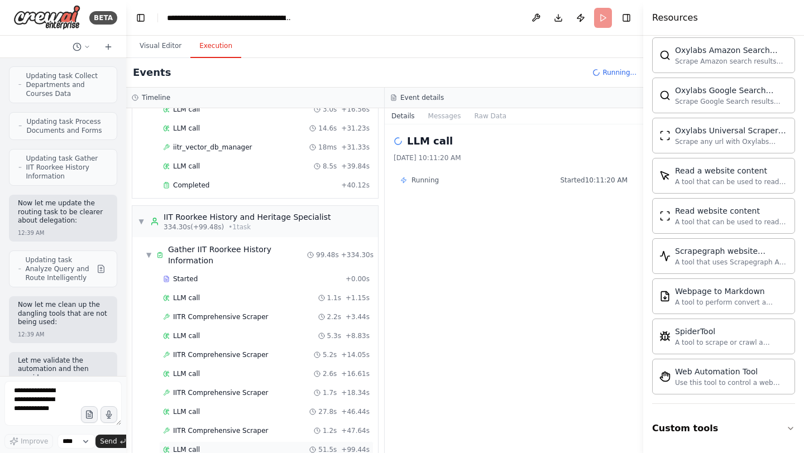
click at [196, 445] on span "LLM call" at bounding box center [186, 449] width 27 height 9
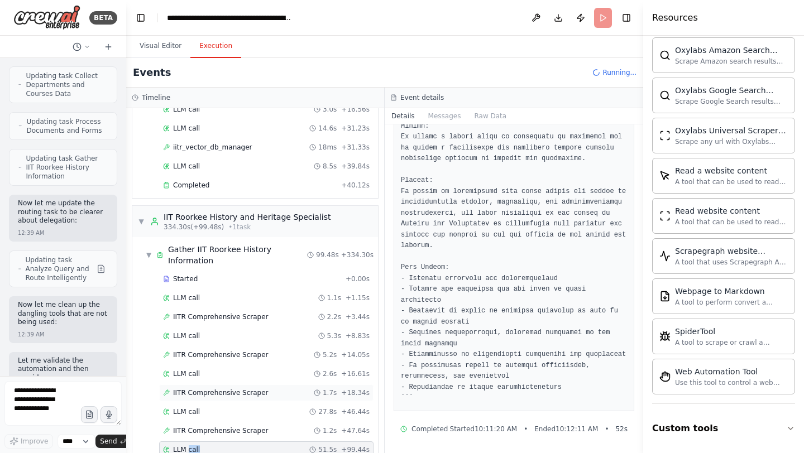
scroll to position [1523, 0]
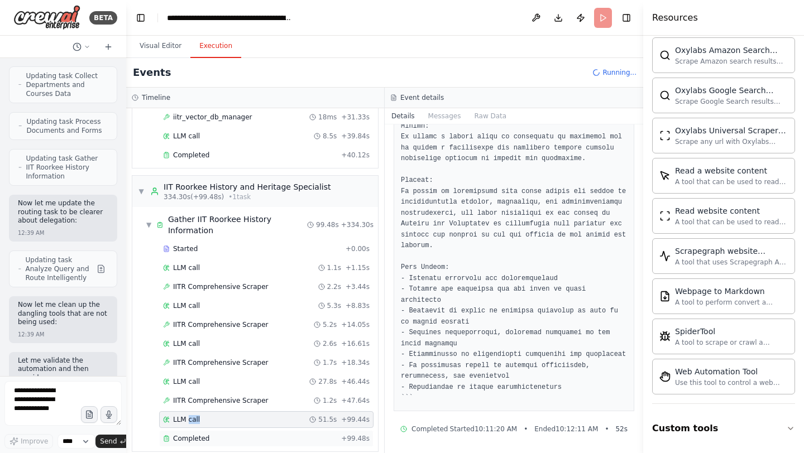
click at [198, 434] on span "Completed" at bounding box center [191, 438] width 36 height 9
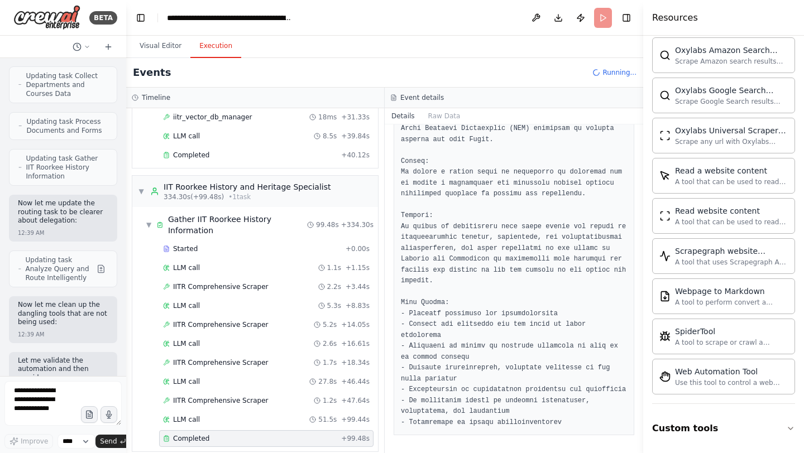
scroll to position [1561, 0]
click at [200, 244] on div "Started" at bounding box center [252, 248] width 178 height 9
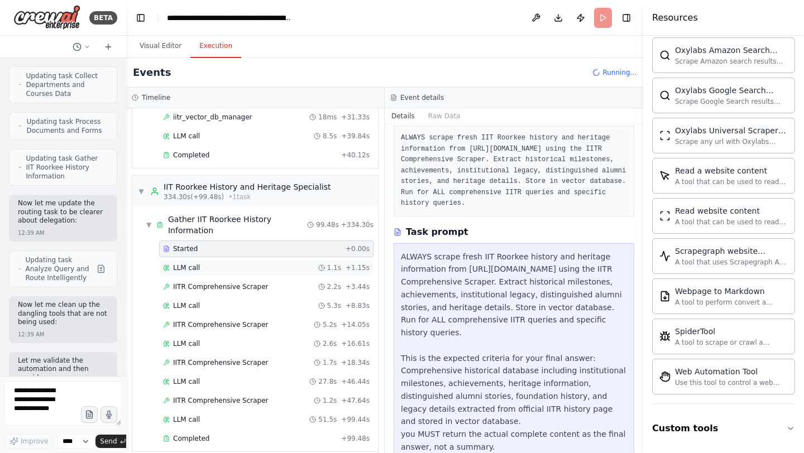
click at [198, 259] on div "LLM call 1.1s + 1.15s" at bounding box center [266, 267] width 214 height 17
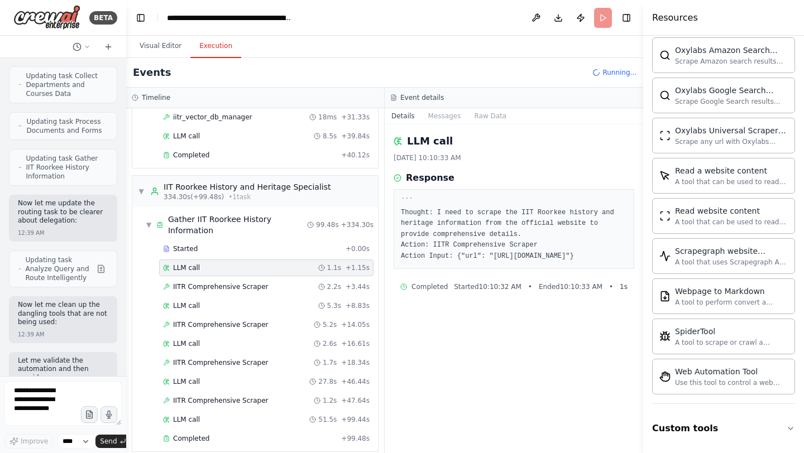
click at [201, 263] on div "LLM call 1.1s + 1.15s" at bounding box center [266, 267] width 214 height 17
click at [199, 285] on div "Started + 0.00s LLM call 1.1s + 1.15s IITR Comprehensive Scraper 2.2s + 3.44s L…" at bounding box center [259, 345] width 237 height 209
click at [187, 434] on span "Completed" at bounding box center [191, 438] width 36 height 9
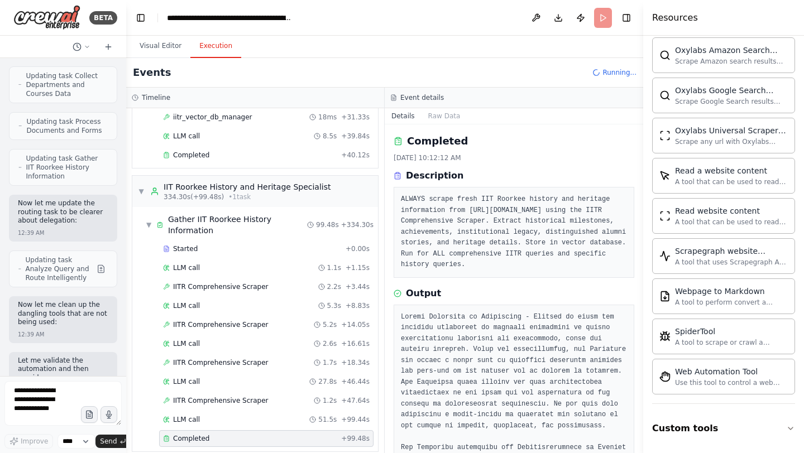
click at [199, 430] on div "Completed + 99.48s" at bounding box center [266, 438] width 214 height 17
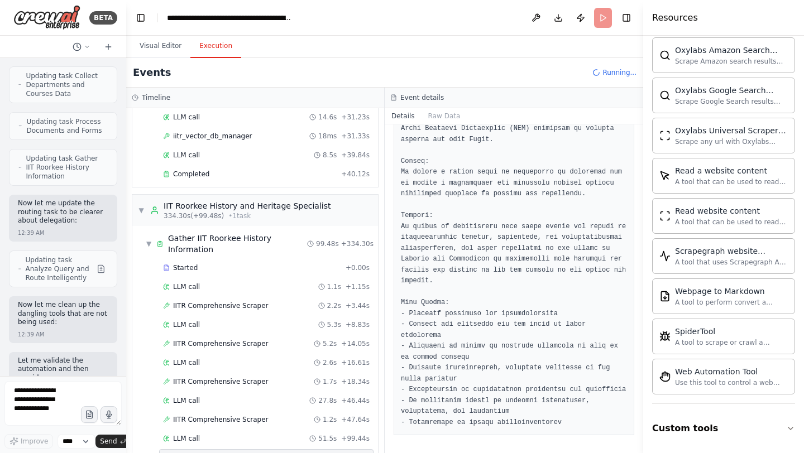
scroll to position [1618, 0]
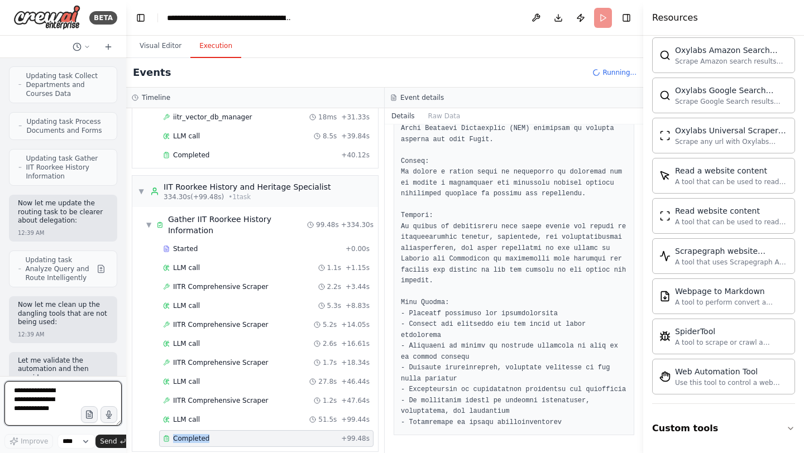
click at [81, 396] on textarea at bounding box center [62, 403] width 117 height 45
click at [22, 398] on textarea at bounding box center [62, 403] width 117 height 45
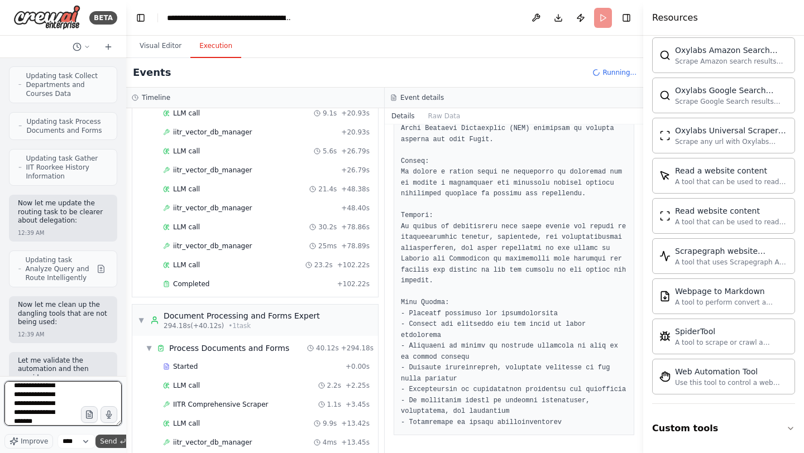
scroll to position [1426, 0]
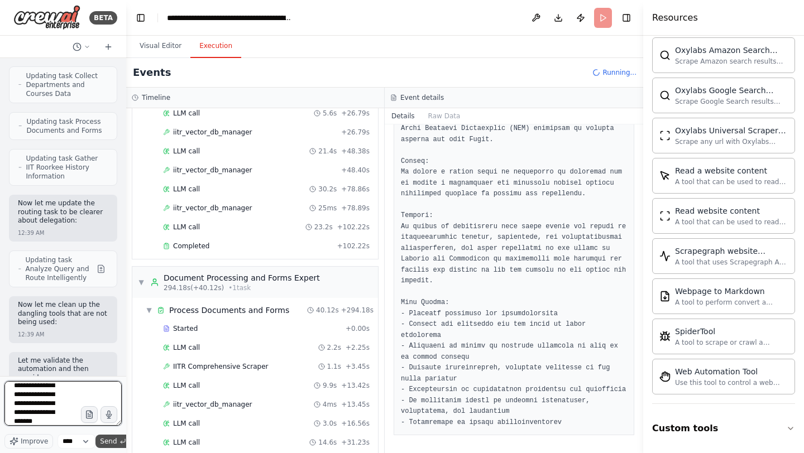
type textarea "**********"
click at [110, 441] on span "Send" at bounding box center [108, 441] width 17 height 9
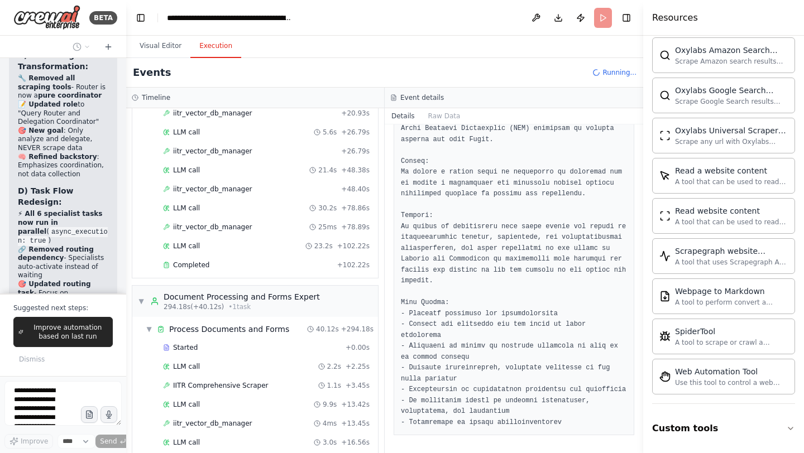
scroll to position [1471, 0]
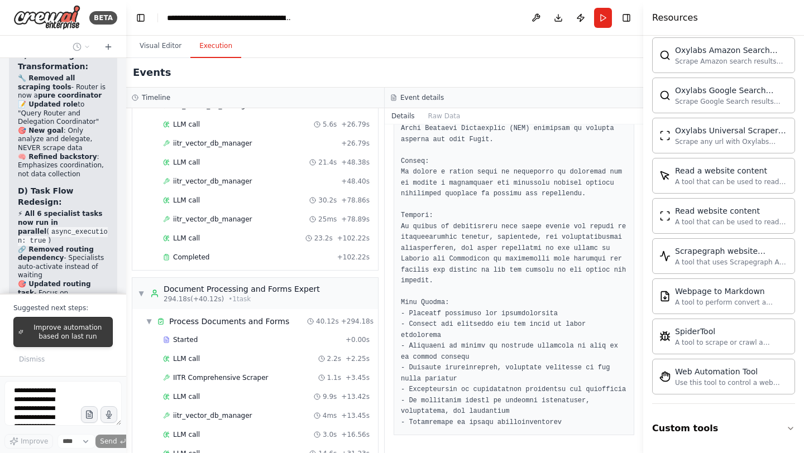
click at [85, 339] on span "Improve automation based on last run" at bounding box center [68, 332] width 80 height 18
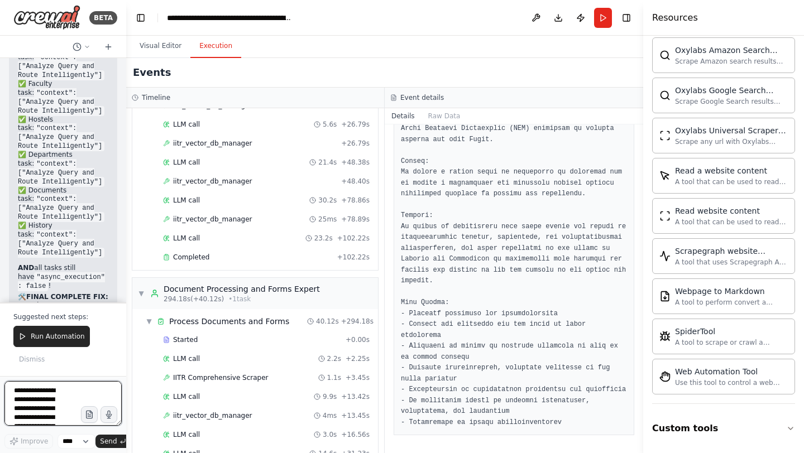
scroll to position [277223, 0]
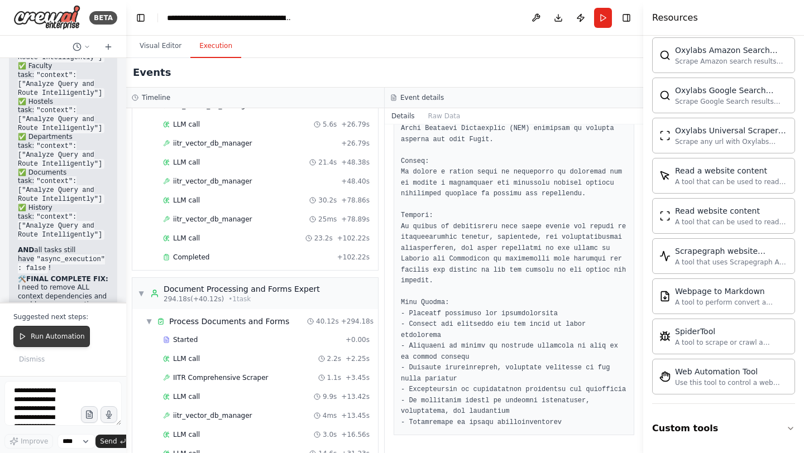
click at [84, 340] on button "Run Automation" at bounding box center [51, 336] width 76 height 21
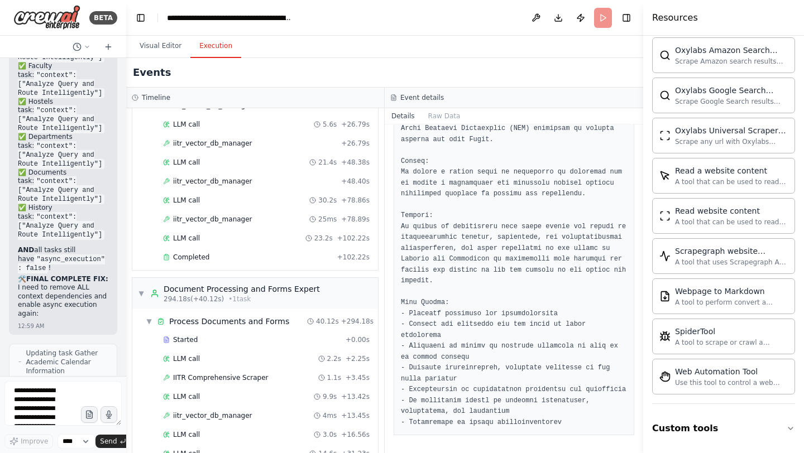
scroll to position [277149, 0]
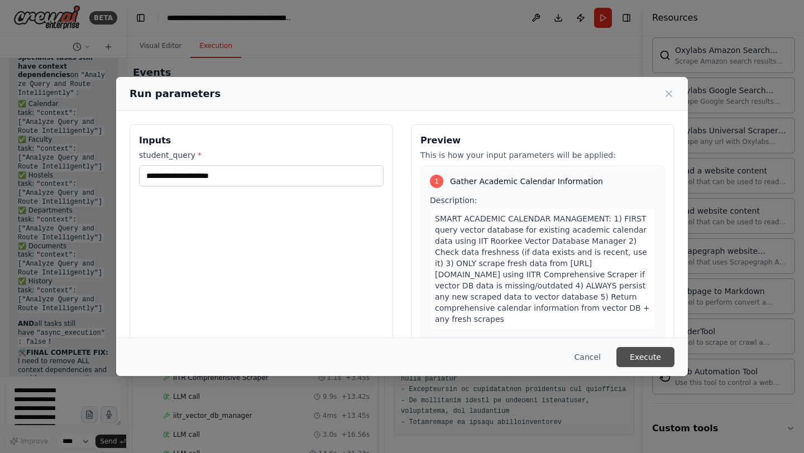
click at [641, 352] on button "Execute" at bounding box center [645, 357] width 58 height 20
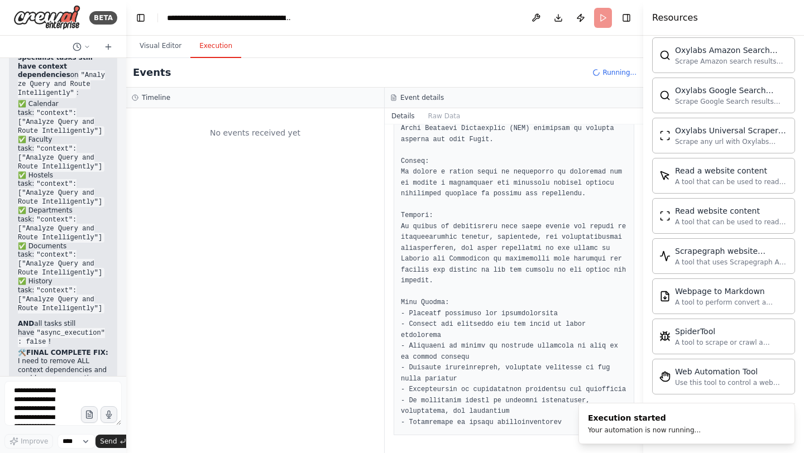
scroll to position [0, 0]
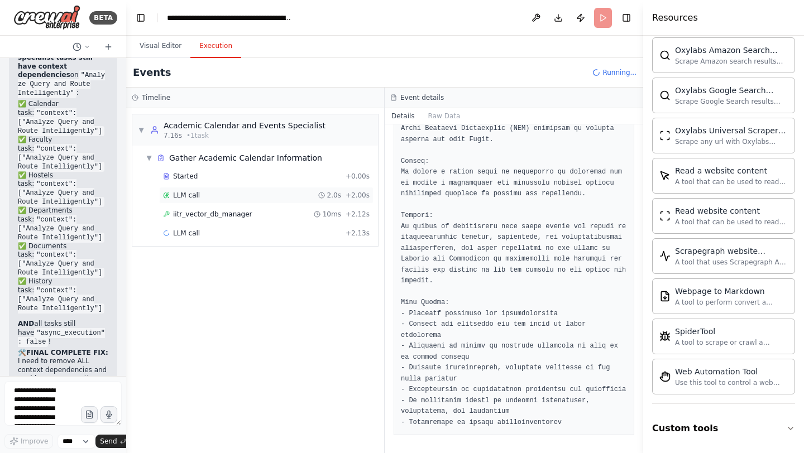
click at [185, 193] on span "LLM call" at bounding box center [186, 195] width 27 height 9
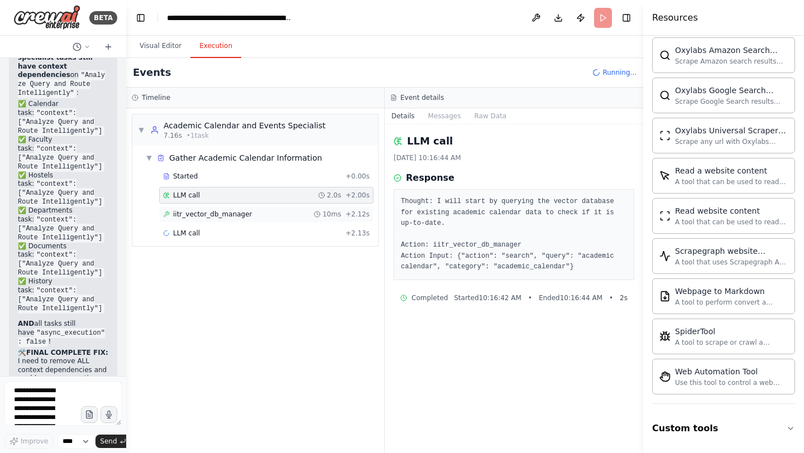
click at [194, 210] on span "iitr_vector_db_manager" at bounding box center [212, 214] width 79 height 9
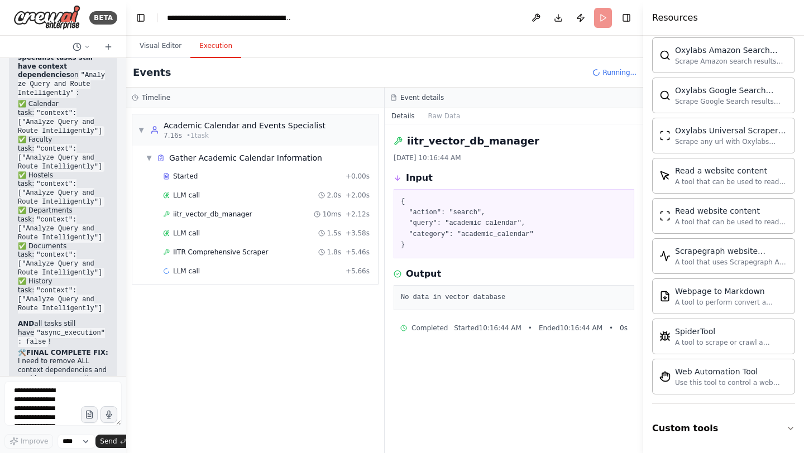
click at [200, 249] on span "IITR Comprehensive Scraper" at bounding box center [220, 252] width 95 height 9
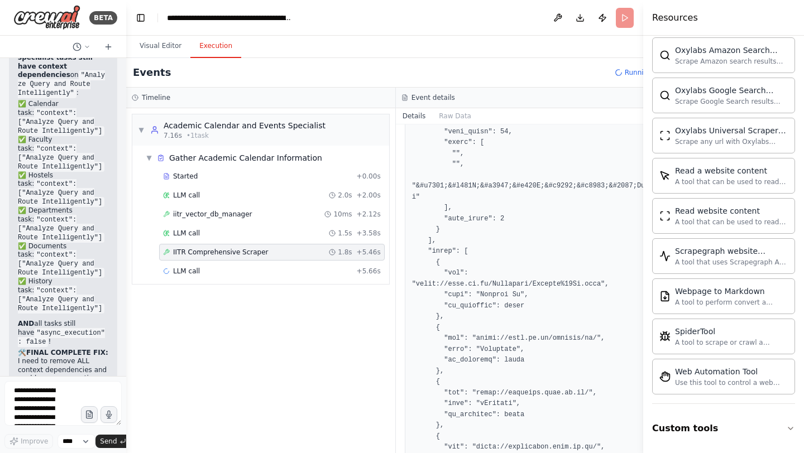
scroll to position [672, 0]
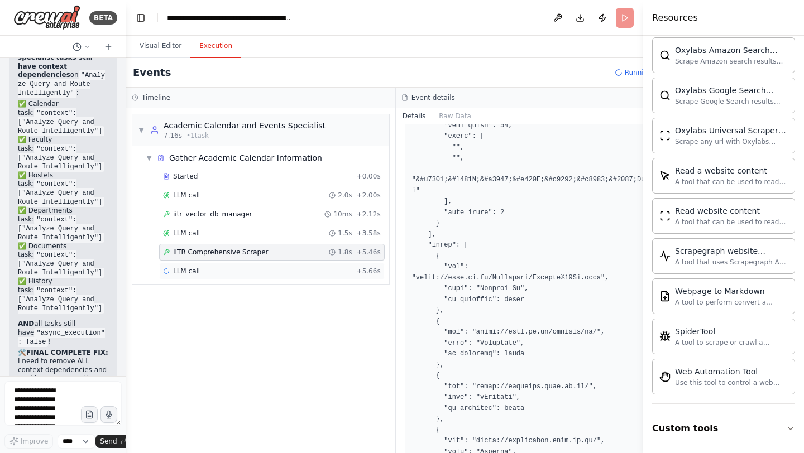
click at [196, 272] on span "LLM call" at bounding box center [186, 271] width 27 height 9
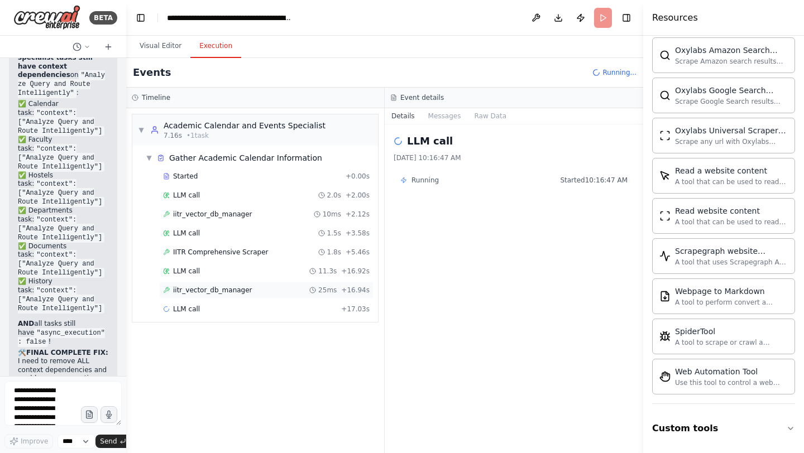
click at [220, 292] on span "iitr_vector_db_manager" at bounding box center [212, 290] width 79 height 9
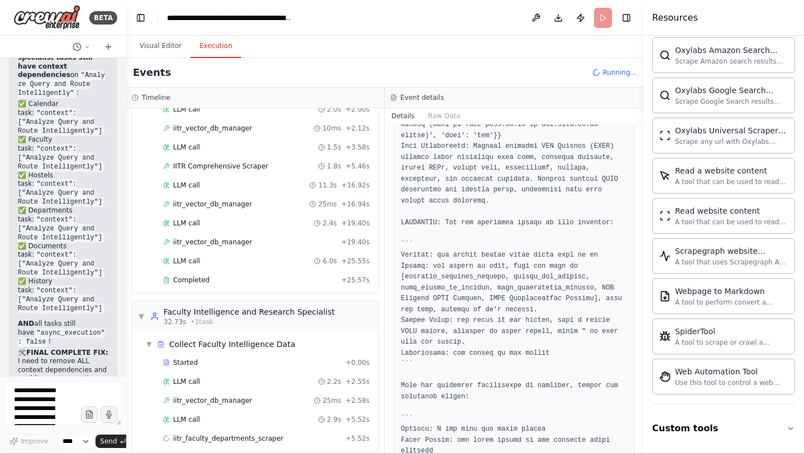
scroll to position [1358, 0]
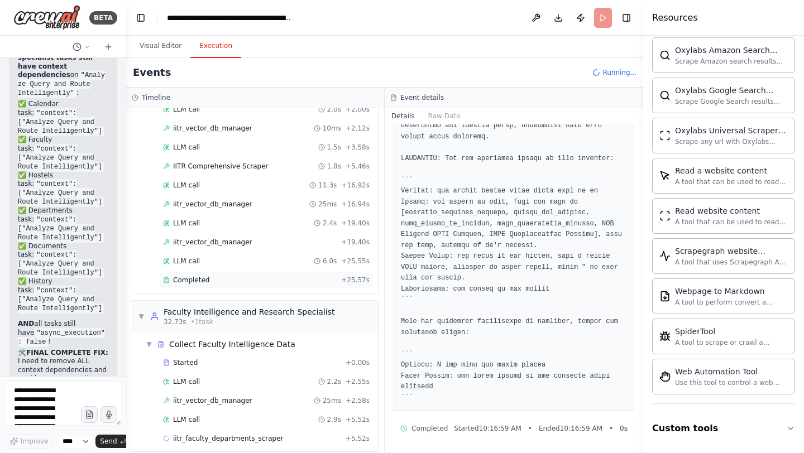
click at [190, 276] on span "Completed" at bounding box center [191, 280] width 36 height 9
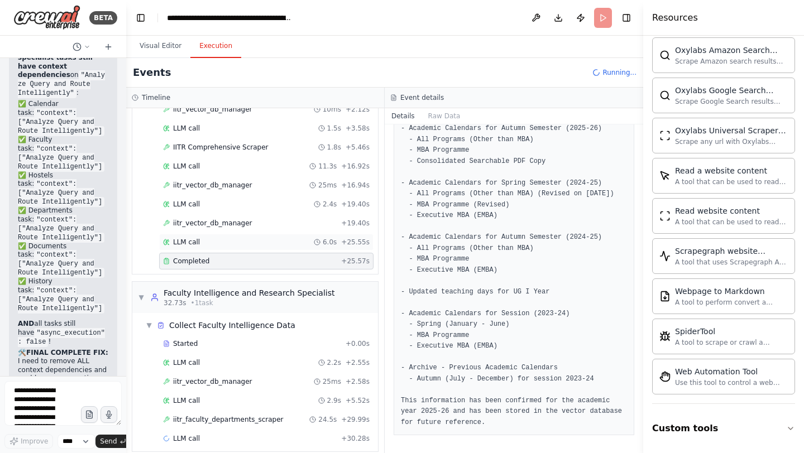
scroll to position [135, 0]
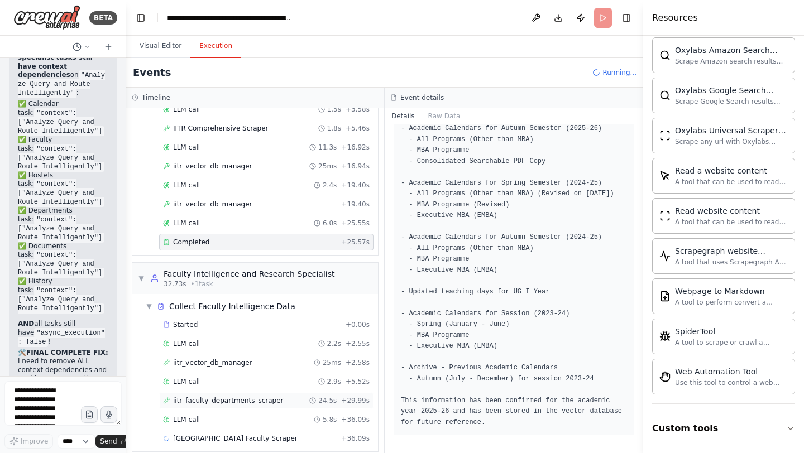
click at [214, 396] on span "iitr_faculty_departments_scraper" at bounding box center [228, 400] width 110 height 9
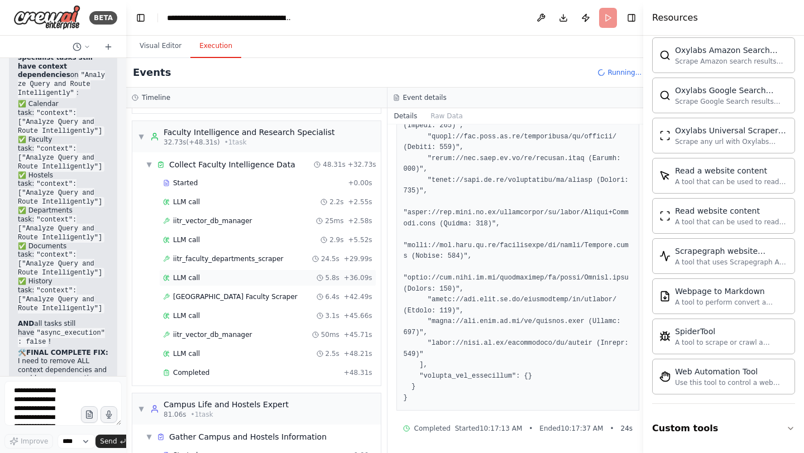
scroll to position [312, 0]
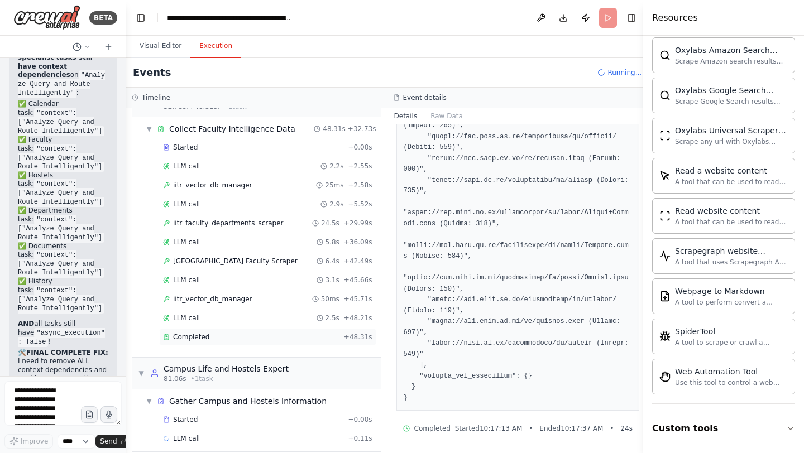
click at [201, 333] on span "Completed" at bounding box center [191, 337] width 36 height 9
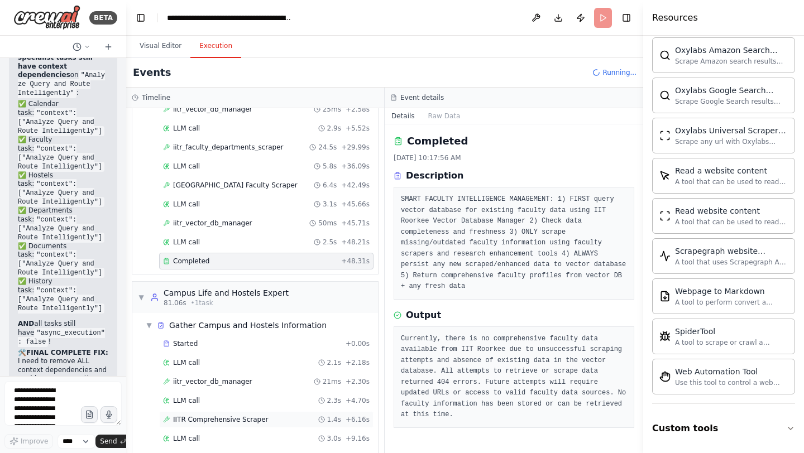
scroll to position [426, 0]
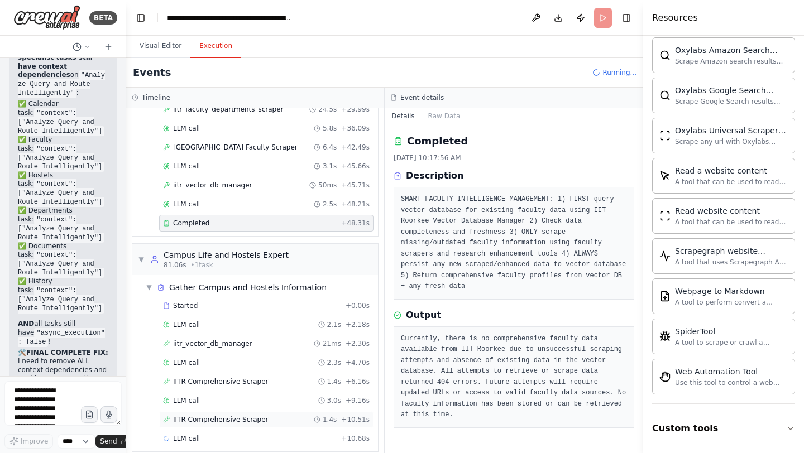
click at [205, 415] on span "IITR Comprehensive Scraper" at bounding box center [220, 419] width 95 height 9
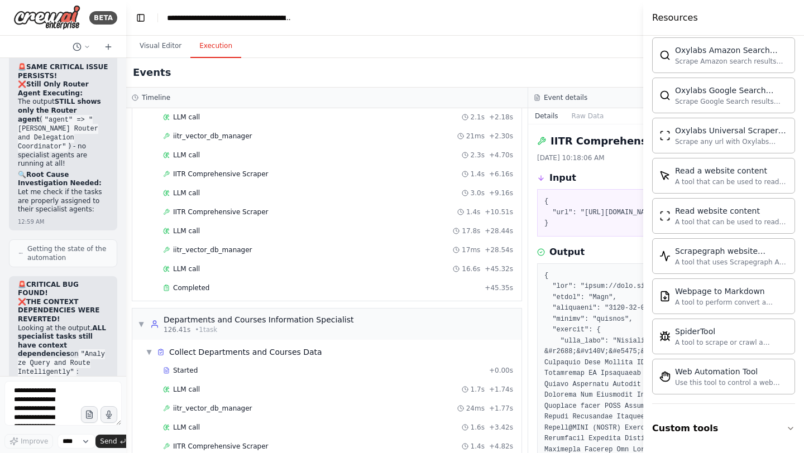
scroll to position [661, 0]
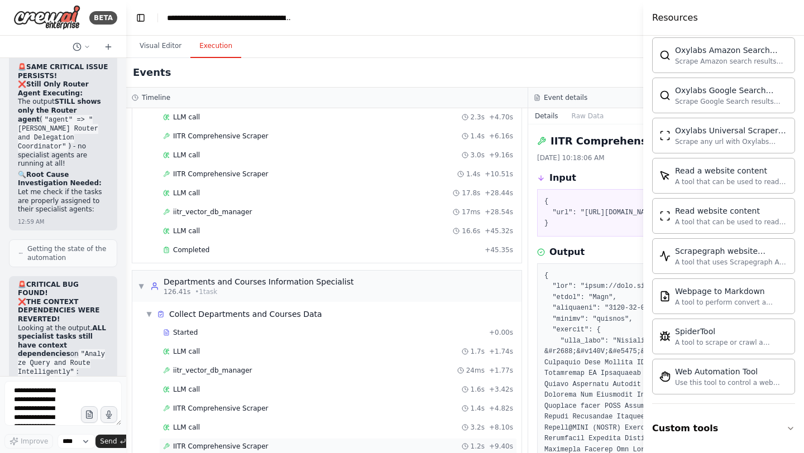
click at [217, 448] on span "IITR Comprehensive Scraper" at bounding box center [220, 446] width 95 height 9
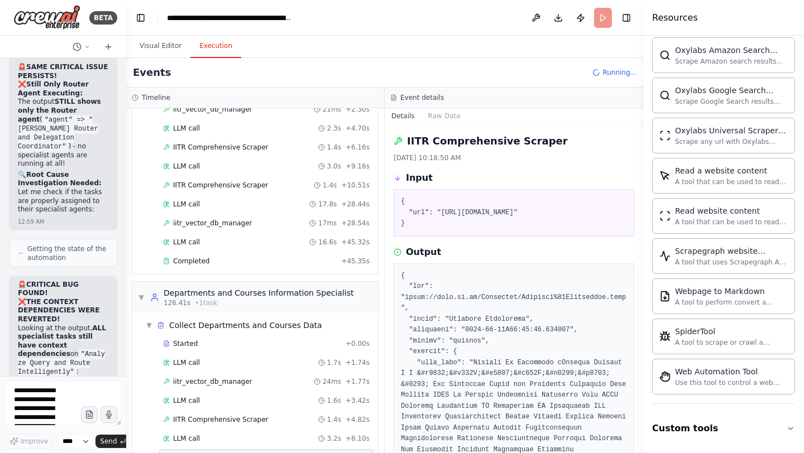
scroll to position [748, 0]
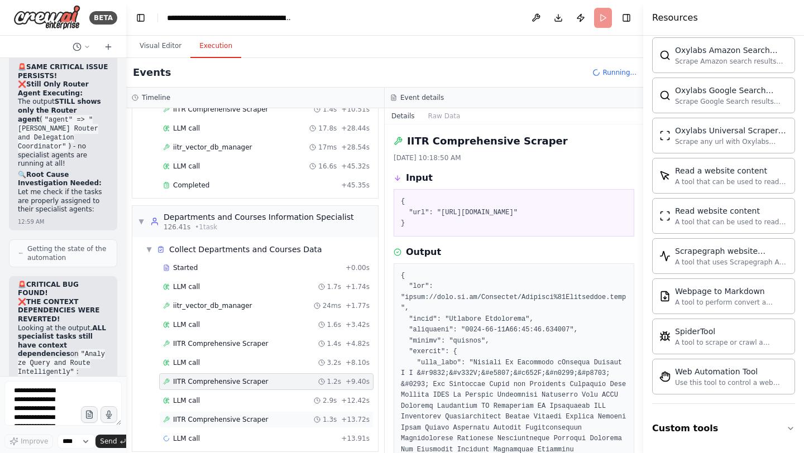
click at [210, 415] on span "IITR Comprehensive Scraper" at bounding box center [220, 419] width 95 height 9
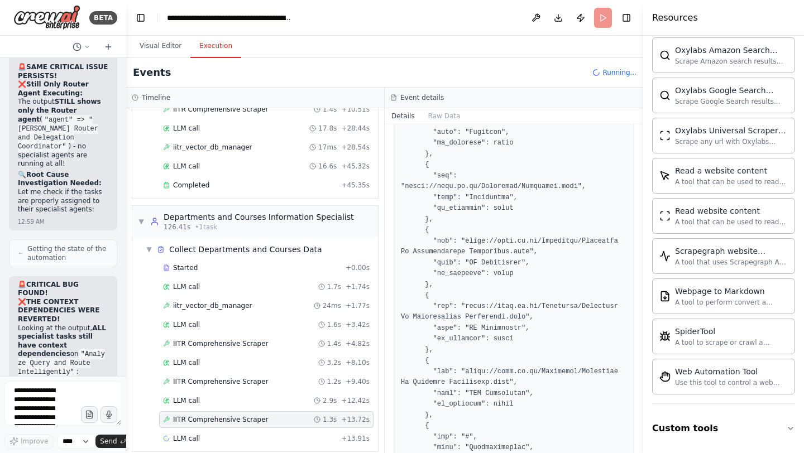
scroll to position [1541, 0]
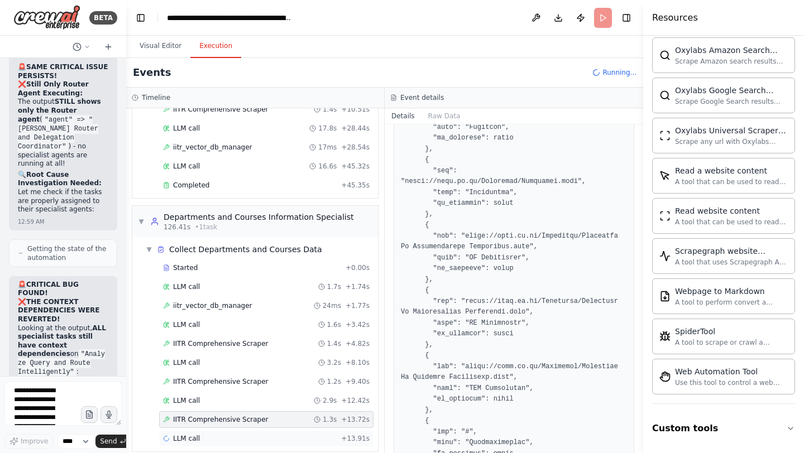
click at [187, 434] on span "LLM call" at bounding box center [186, 438] width 27 height 9
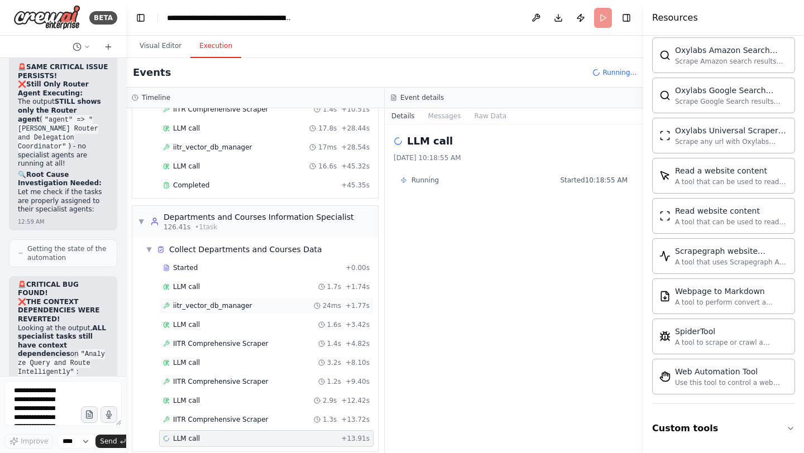
click at [207, 301] on span "iitr_vector_db_manager" at bounding box center [212, 305] width 79 height 9
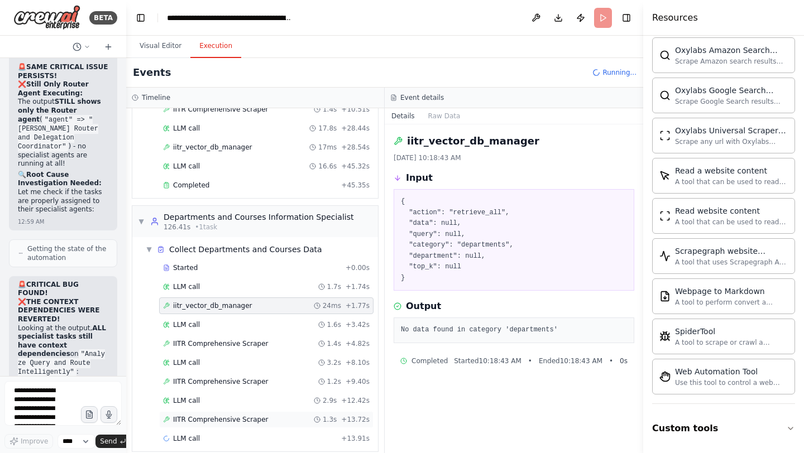
click at [233, 415] on span "IITR Comprehensive Scraper" at bounding box center [220, 419] width 95 height 9
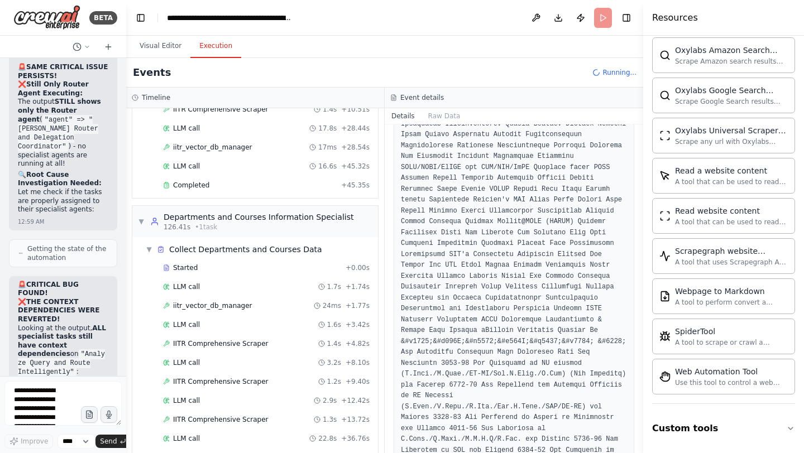
scroll to position [389, 0]
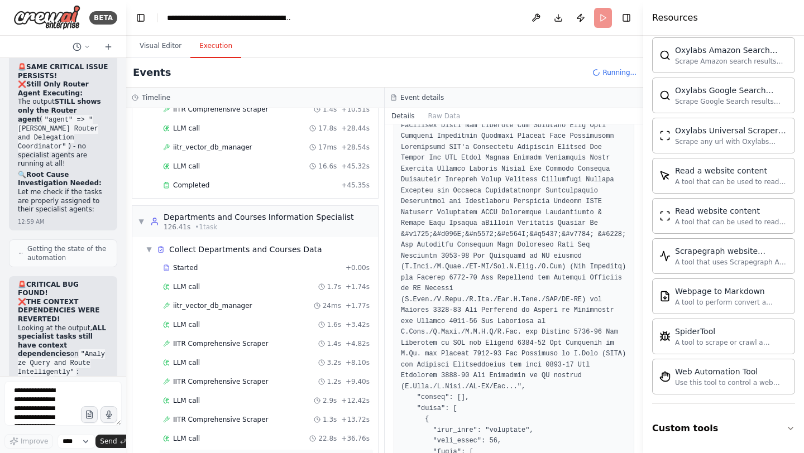
click at [201, 453] on span "iitr_vector_db_manager" at bounding box center [212, 457] width 79 height 9
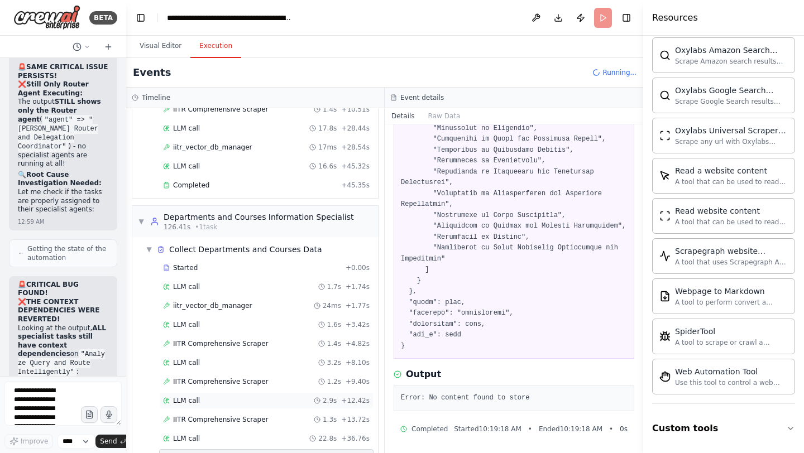
scroll to position [786, 0]
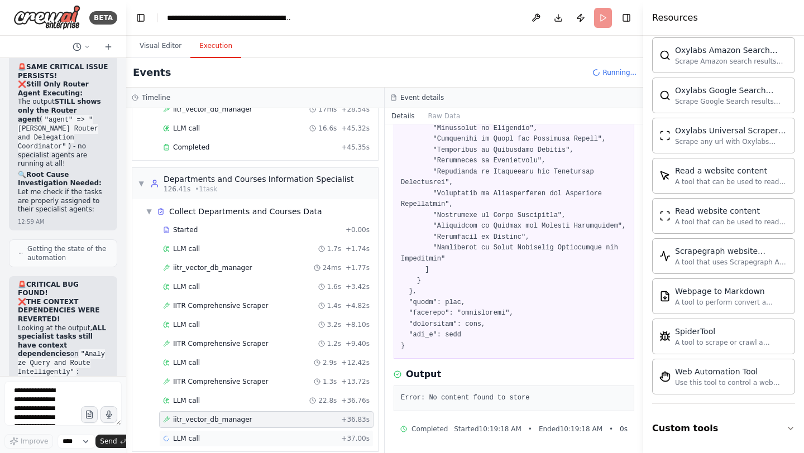
click at [193, 434] on span "LLM call" at bounding box center [186, 438] width 27 height 9
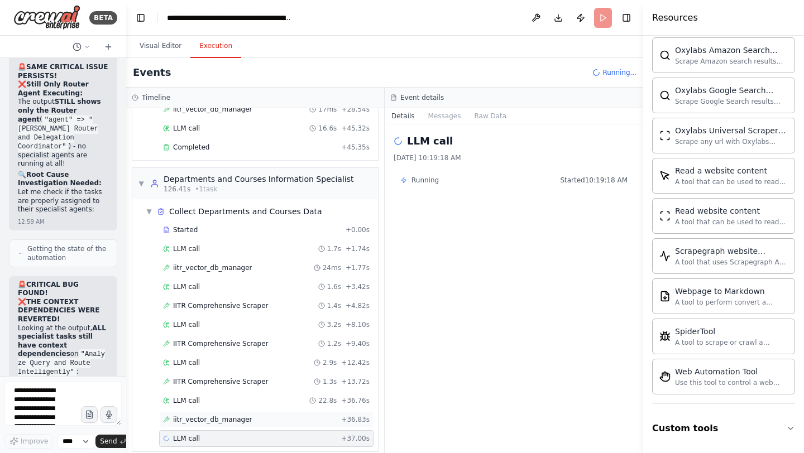
click at [190, 415] on span "iitr_vector_db_manager" at bounding box center [212, 419] width 79 height 9
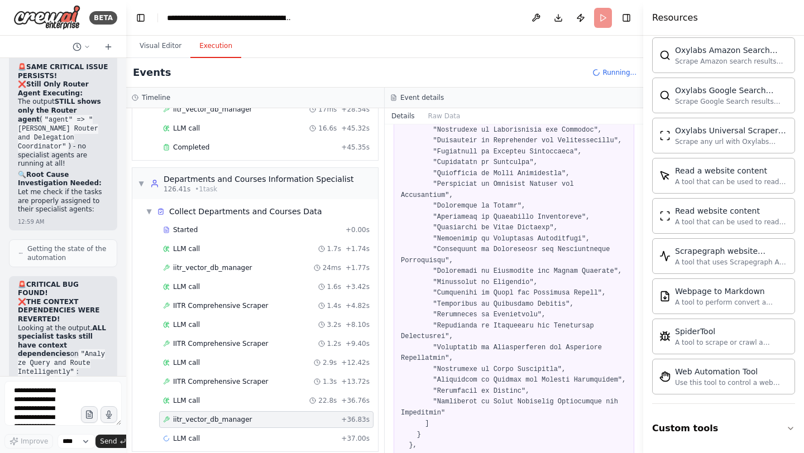
scroll to position [302, 0]
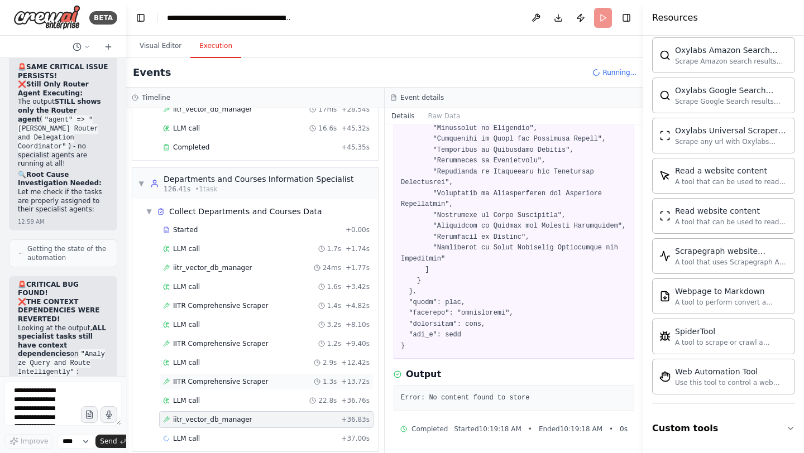
click at [226, 377] on span "IITR Comprehensive Scraper" at bounding box center [220, 381] width 95 height 9
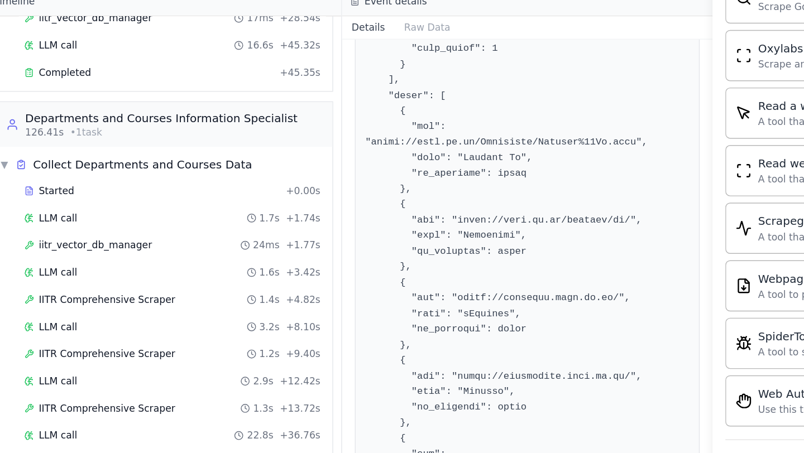
scroll to position [824, 0]
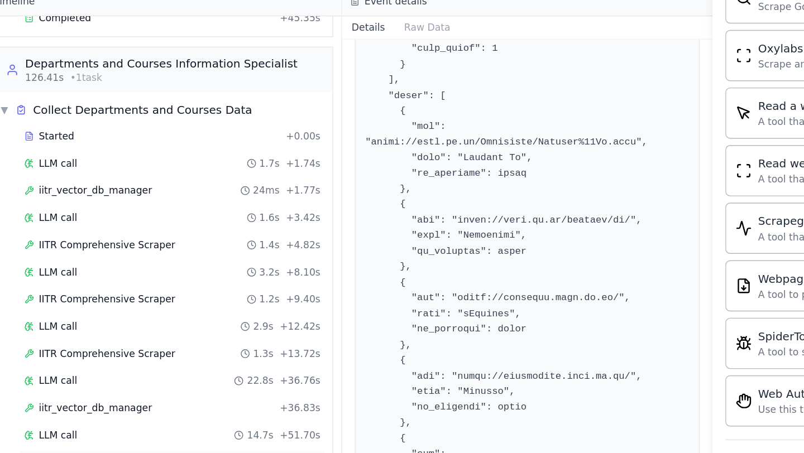
click at [215, 415] on span "iitr_vector_db_manager" at bounding box center [212, 419] width 79 height 9
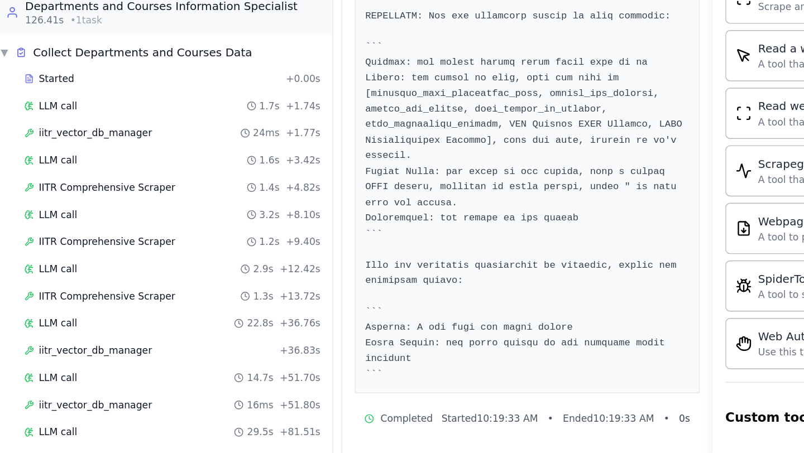
scroll to position [862, 0]
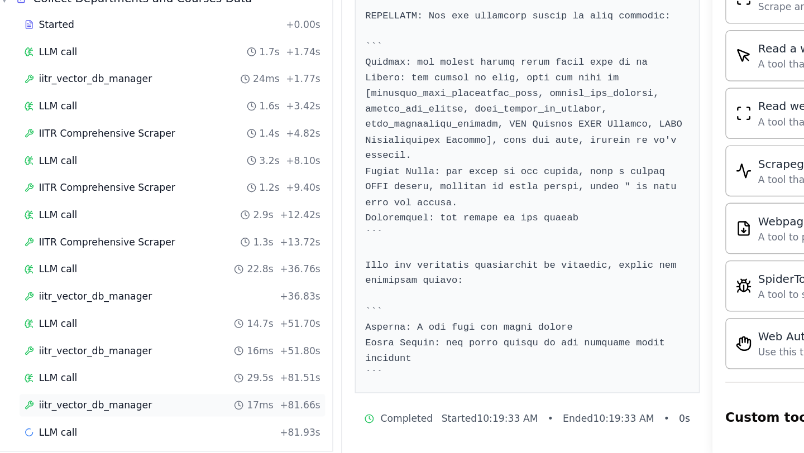
click at [211, 415] on span "iitr_vector_db_manager" at bounding box center [212, 419] width 79 height 9
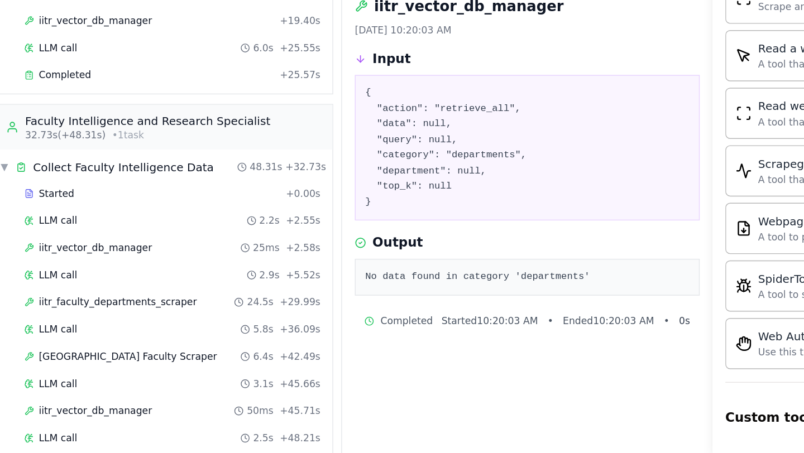
scroll to position [0, 0]
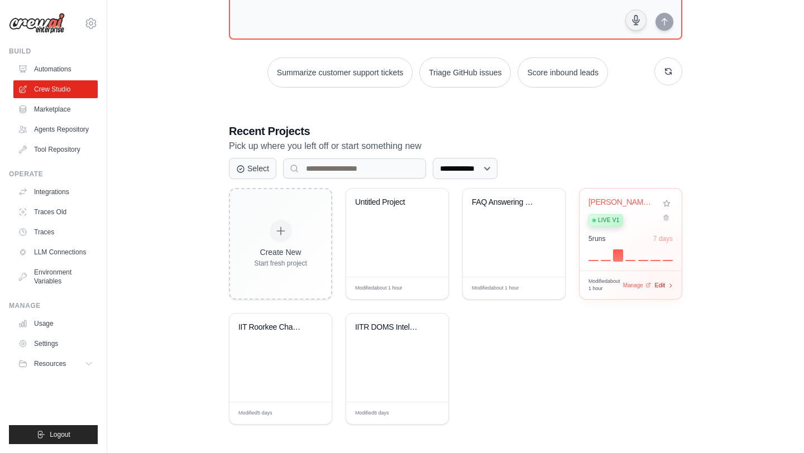
click at [662, 283] on span "Edit" at bounding box center [659, 285] width 11 height 9
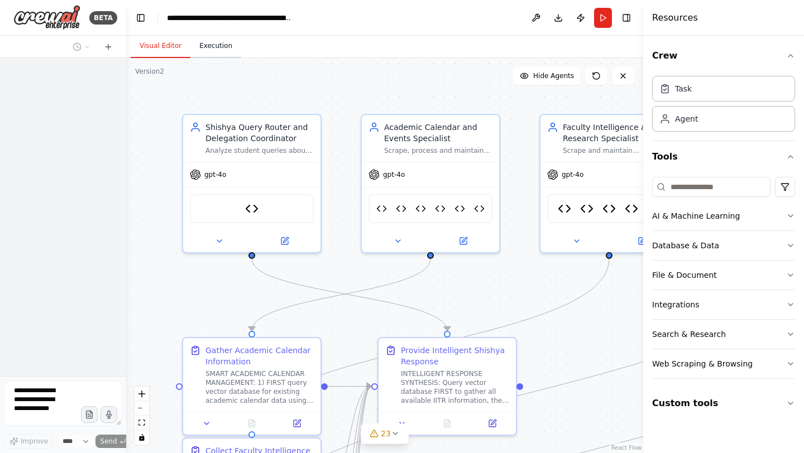
click at [214, 42] on button "Execution" at bounding box center [215, 46] width 51 height 23
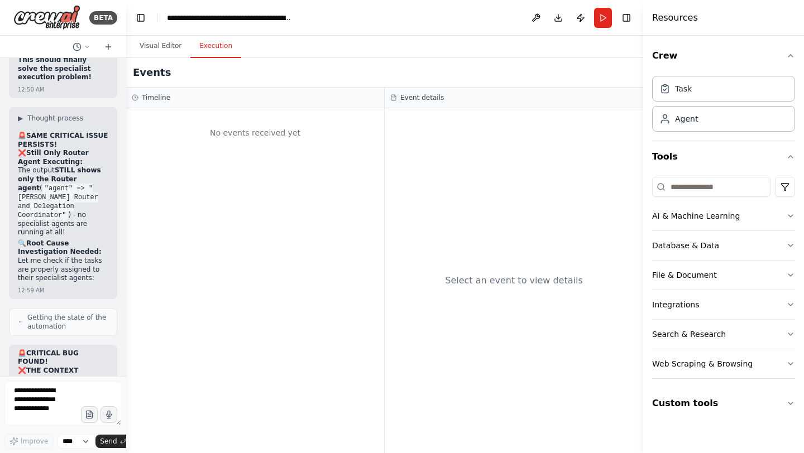
scroll to position [277149, 0]
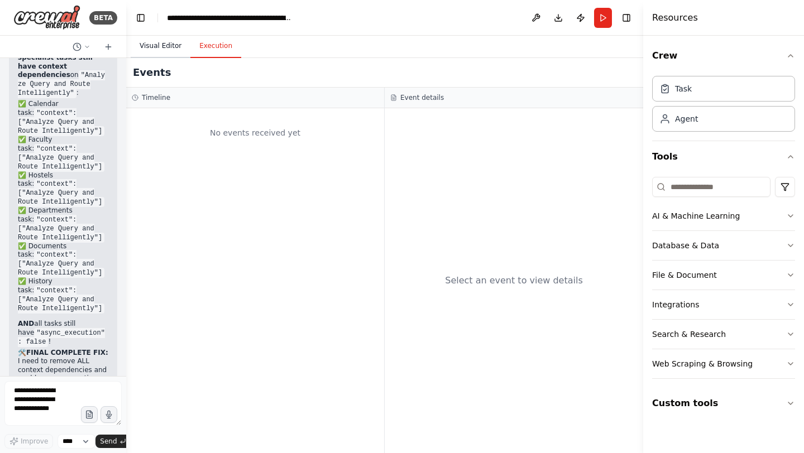
click at [157, 48] on button "Visual Editor" at bounding box center [161, 46] width 60 height 23
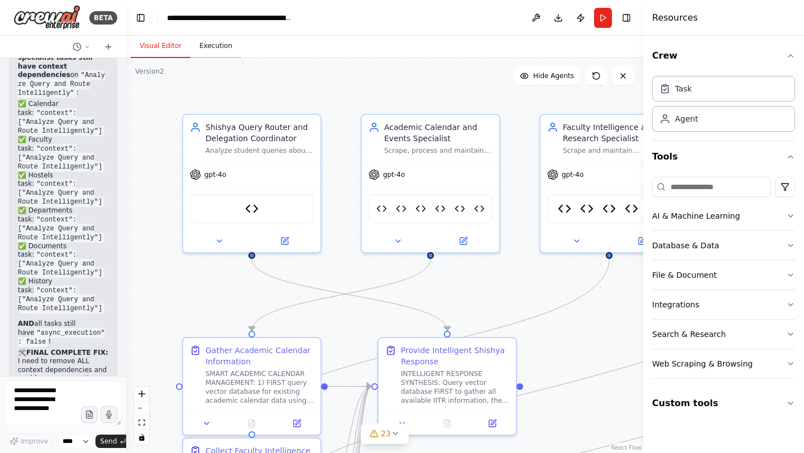
click at [225, 50] on button "Execution" at bounding box center [215, 46] width 51 height 23
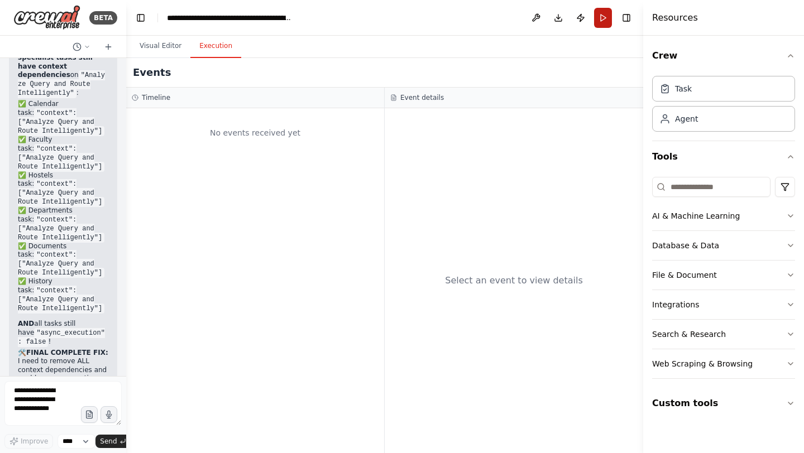
click at [596, 21] on button "Run" at bounding box center [603, 18] width 18 height 20
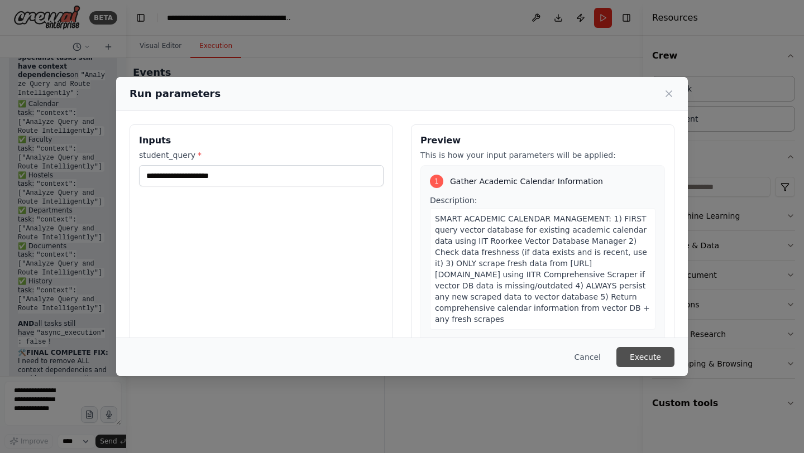
click at [651, 358] on button "Execute" at bounding box center [645, 357] width 58 height 20
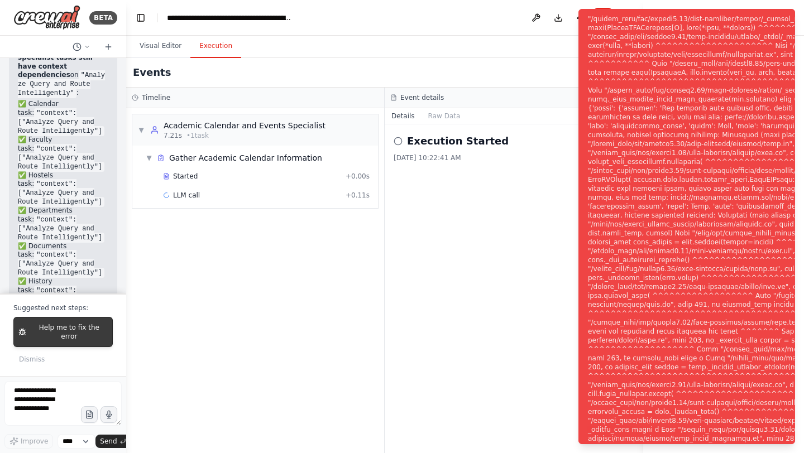
click at [64, 341] on span "Help me to fix the error" at bounding box center [69, 332] width 77 height 18
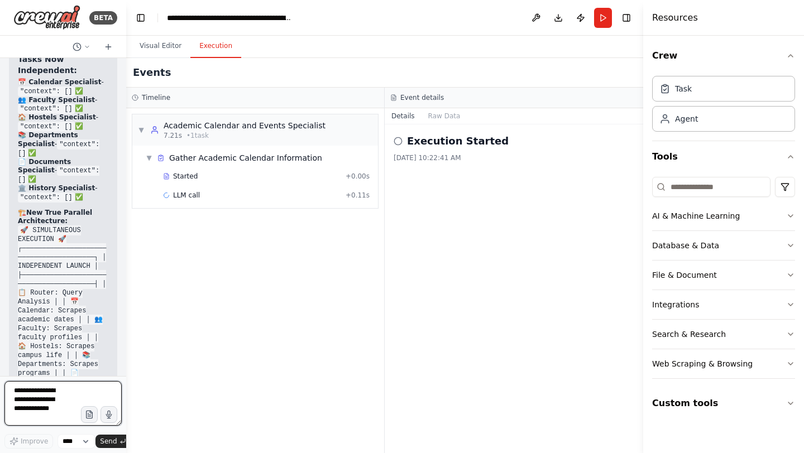
scroll to position [277899, 0]
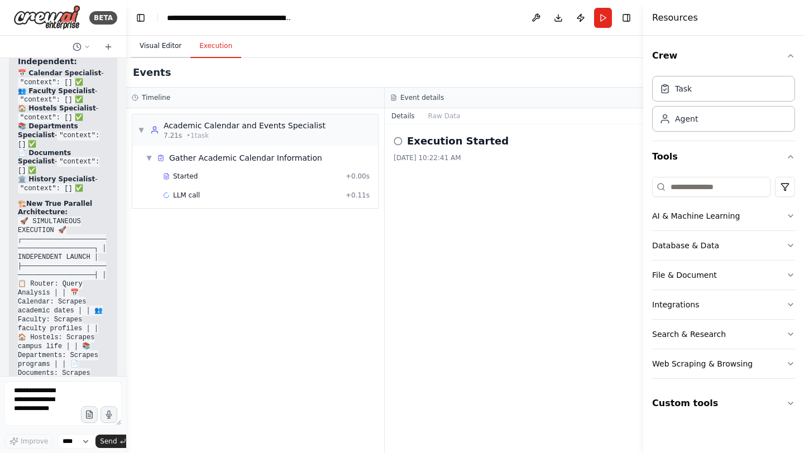
click at [172, 47] on button "Visual Editor" at bounding box center [161, 46] width 60 height 23
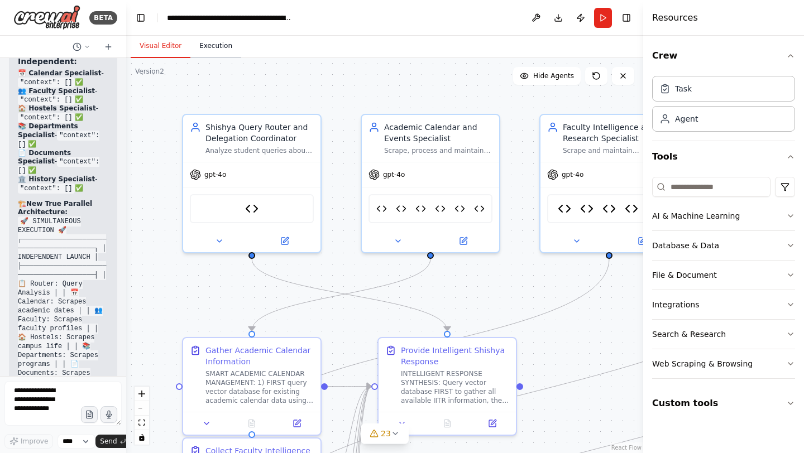
click at [205, 47] on button "Execution" at bounding box center [215, 46] width 51 height 23
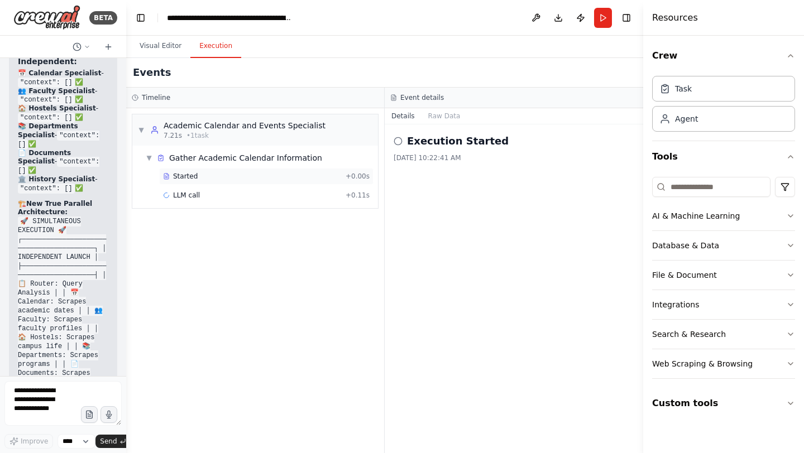
click at [187, 177] on span "Started" at bounding box center [185, 176] width 25 height 9
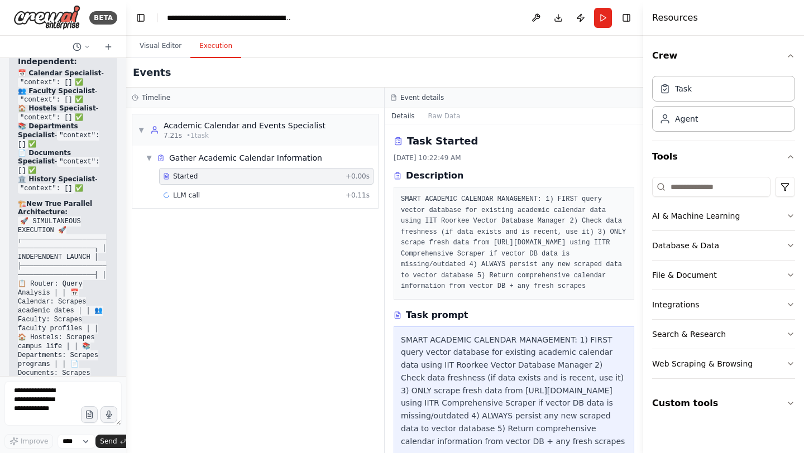
scroll to position [157, 0]
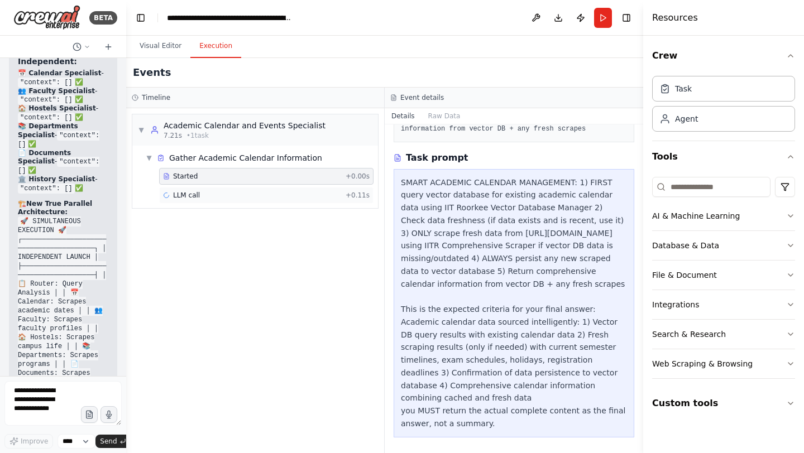
click at [188, 193] on span "LLM call" at bounding box center [186, 195] width 27 height 9
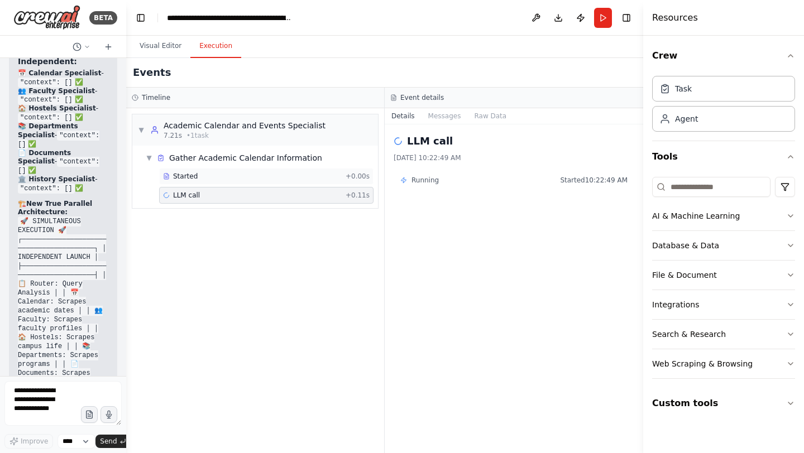
click at [190, 180] on span "Started" at bounding box center [185, 176] width 25 height 9
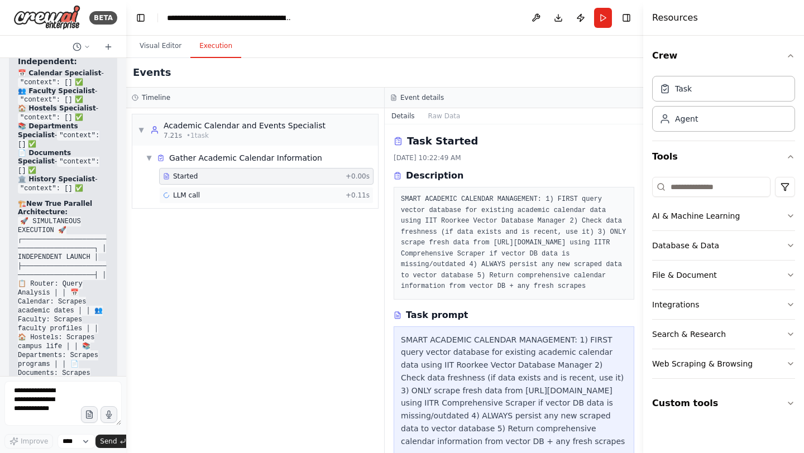
click at [214, 198] on div "LLM call + 0.11s" at bounding box center [266, 195] width 206 height 9
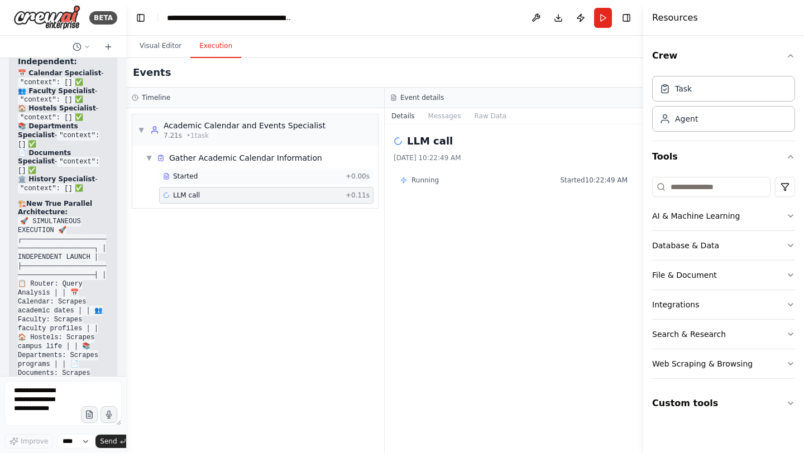
click at [187, 175] on span "Started" at bounding box center [185, 176] width 25 height 9
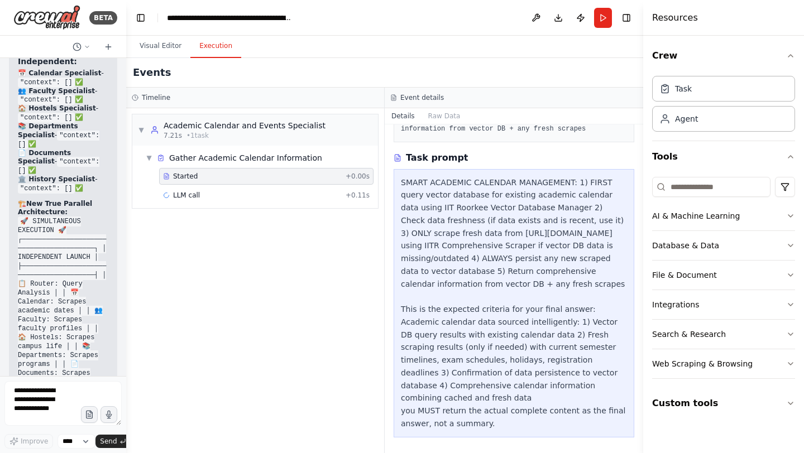
scroll to position [0, 0]
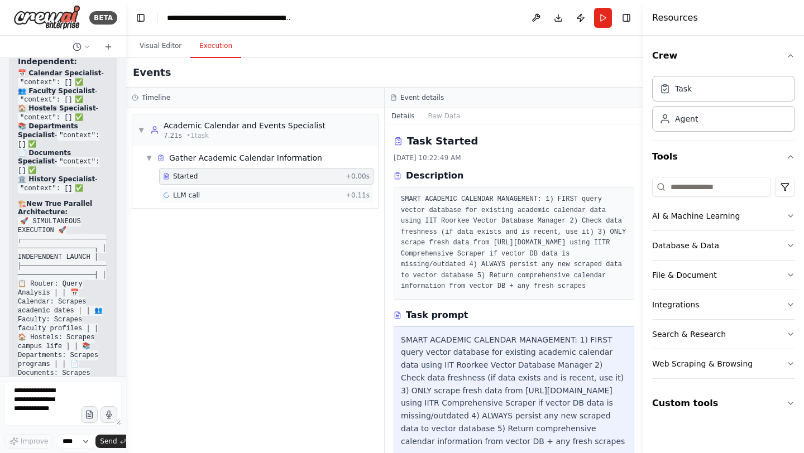
click at [207, 191] on div "LLM call + 0.11s" at bounding box center [266, 195] width 206 height 9
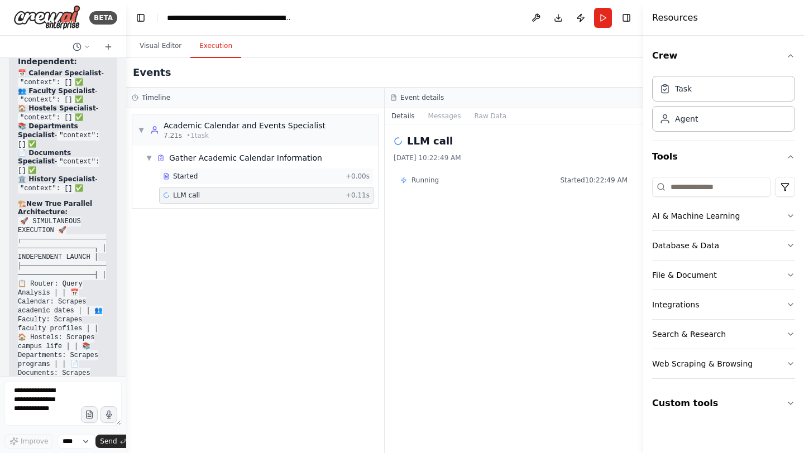
click at [189, 176] on span "Started" at bounding box center [185, 176] width 25 height 9
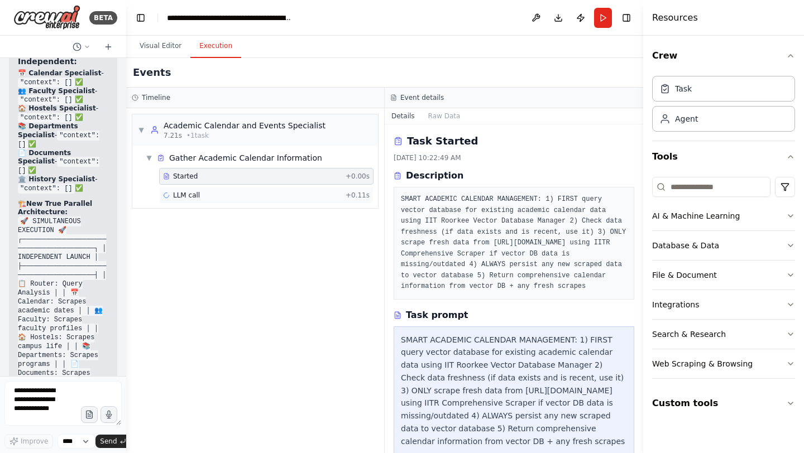
click at [193, 189] on div "LLM call + 0.11s" at bounding box center [266, 195] width 214 height 17
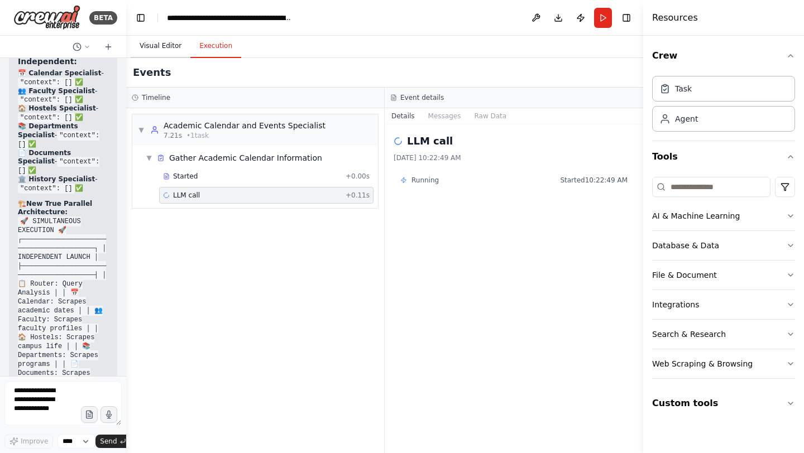
click at [162, 41] on button "Visual Editor" at bounding box center [161, 46] width 60 height 23
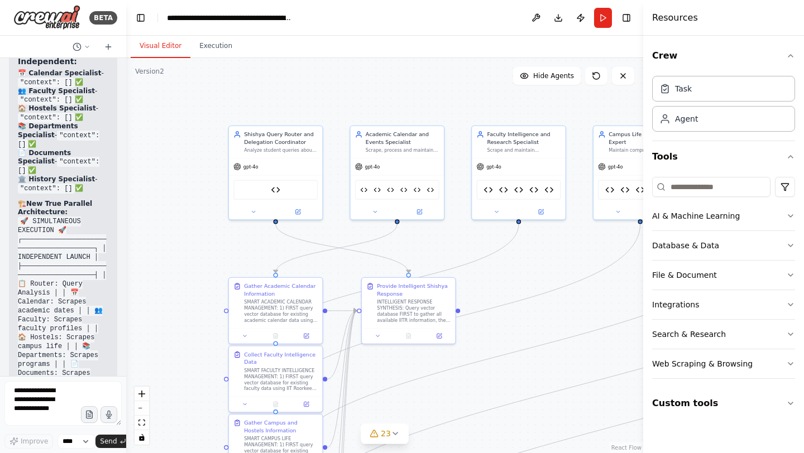
drag, startPoint x: 503, startPoint y: 392, endPoint x: 509, endPoint y: 328, distance: 63.9
click at [509, 328] on div ".deletable-edge-delete-btn { width: 20px; height: 20px; border: 0px solid #ffff…" at bounding box center [384, 255] width 517 height 395
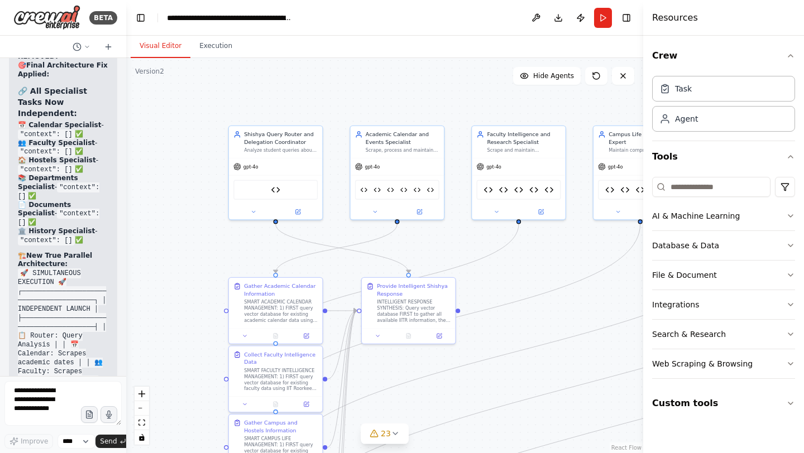
scroll to position [277899, 0]
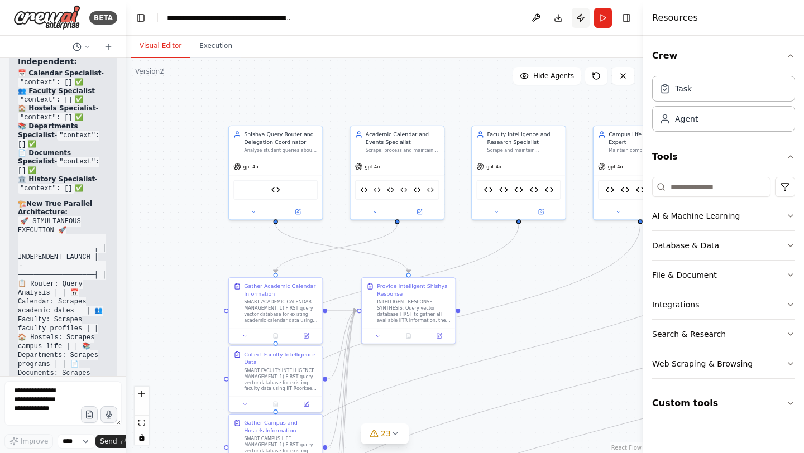
click at [578, 19] on button "Publish" at bounding box center [580, 18] width 18 height 20
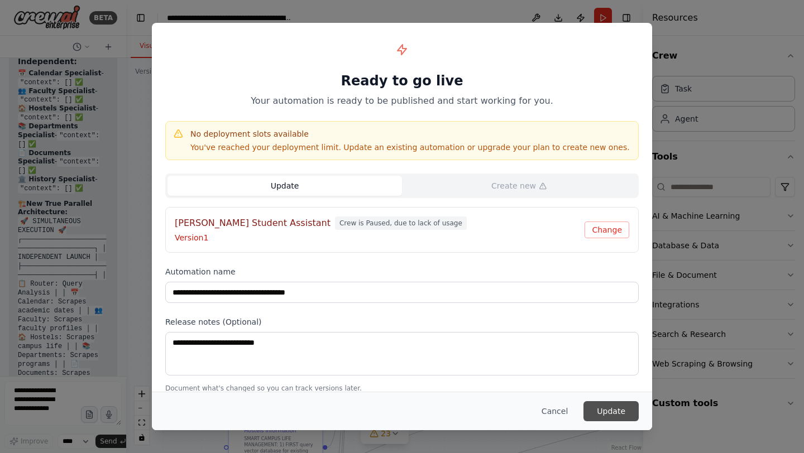
click at [617, 412] on button "Update" at bounding box center [610, 411] width 55 height 20
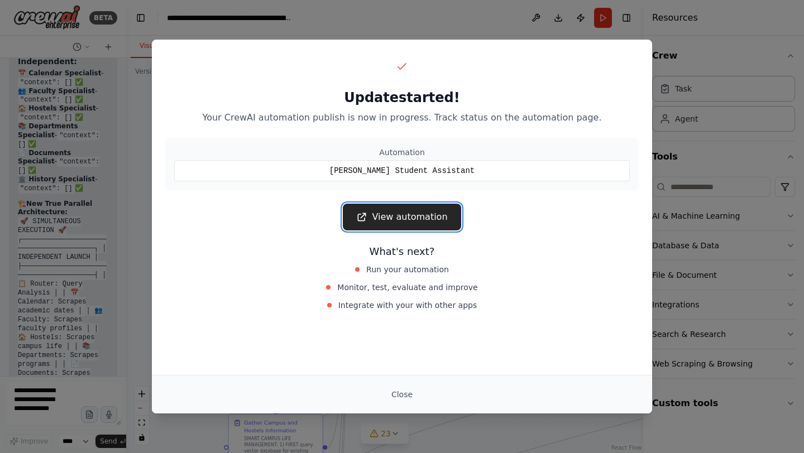
click at [423, 217] on link "View automation" at bounding box center [402, 217] width 118 height 27
click at [398, 396] on button "Close" at bounding box center [401, 394] width 39 height 20
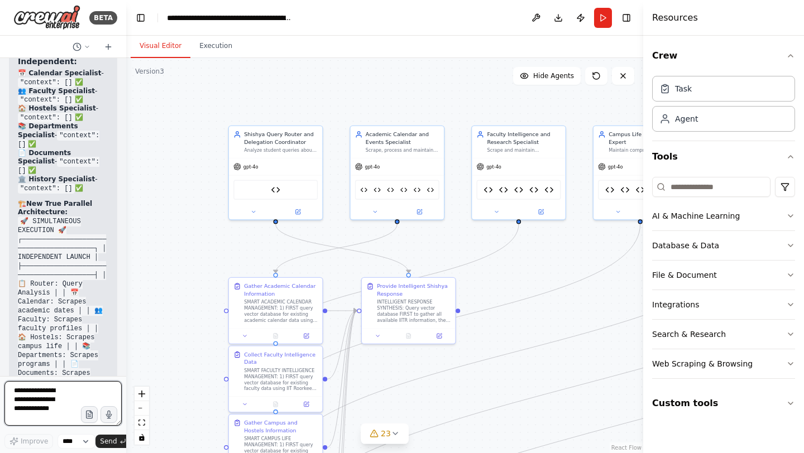
click at [36, 389] on textarea at bounding box center [62, 403] width 117 height 45
click at [28, 386] on textarea "**********" at bounding box center [62, 403] width 117 height 45
click at [28, 419] on textarea "**********" at bounding box center [62, 403] width 117 height 45
click at [37, 420] on textarea "**********" at bounding box center [62, 403] width 117 height 45
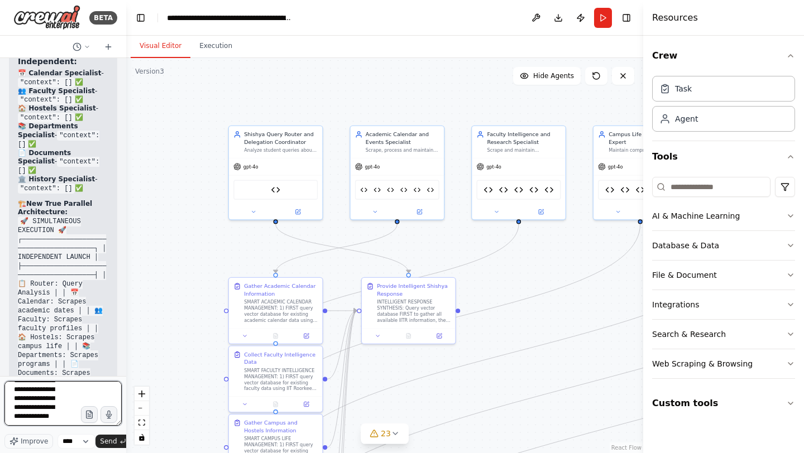
scroll to position [32, 0]
type textarea "**********"
click at [112, 440] on span "Send" at bounding box center [108, 441] width 17 height 9
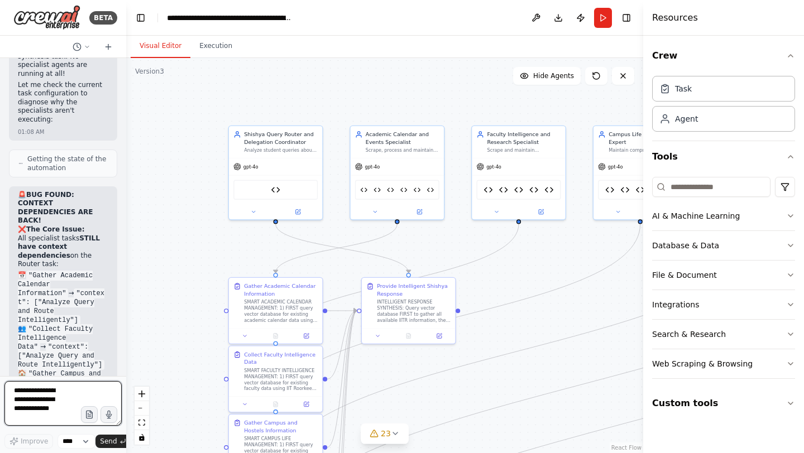
scroll to position [279105, 0]
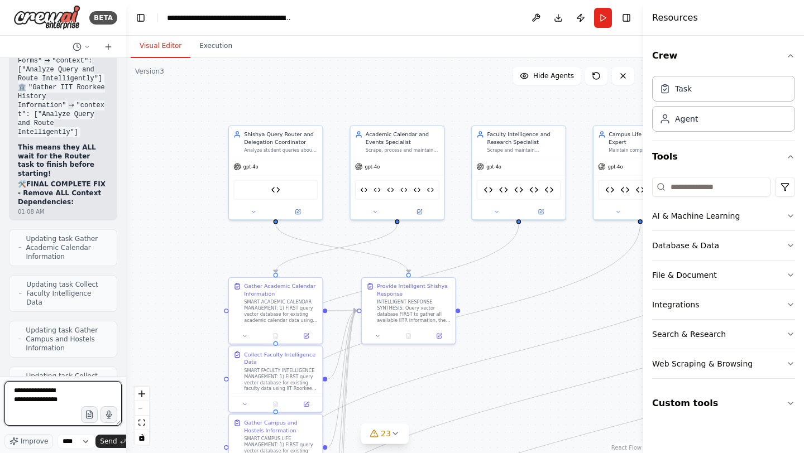
type textarea "**********"
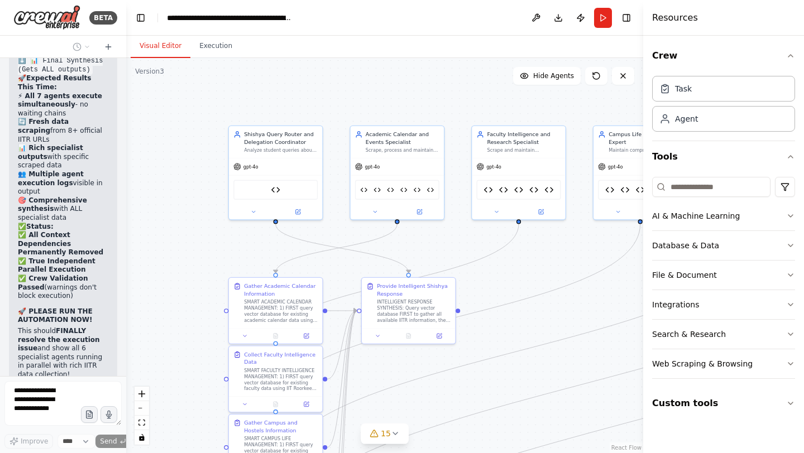
scroll to position [280052, 0]
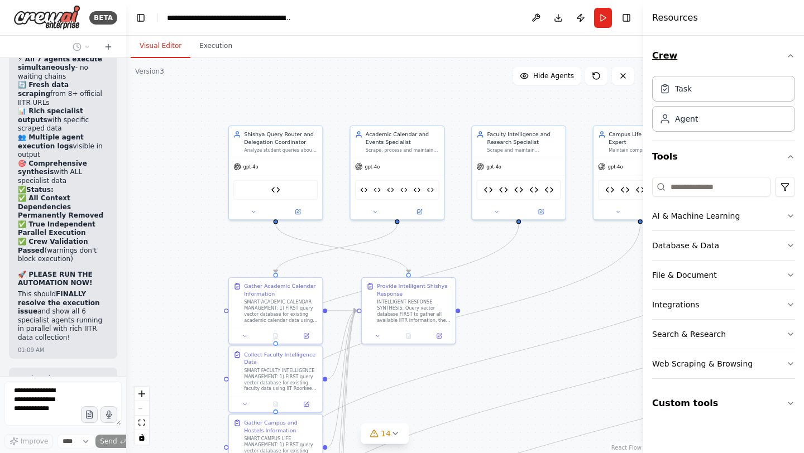
click at [790, 56] on icon "button" at bounding box center [790, 55] width 9 height 9
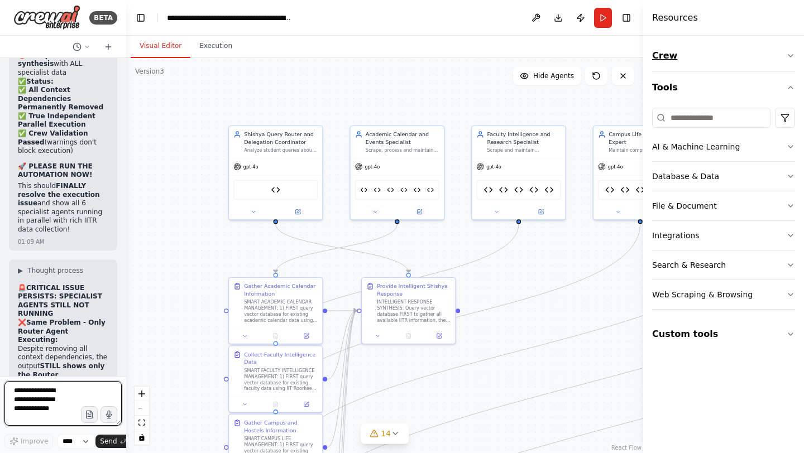
scroll to position [280168, 0]
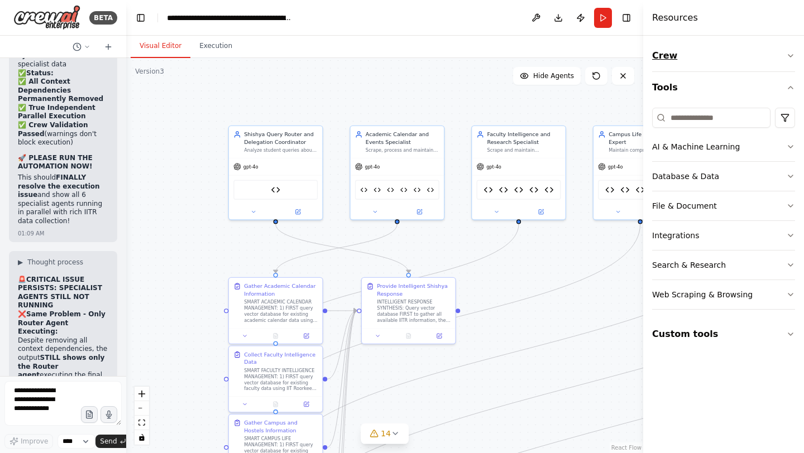
click at [790, 56] on icon "button" at bounding box center [790, 56] width 4 height 2
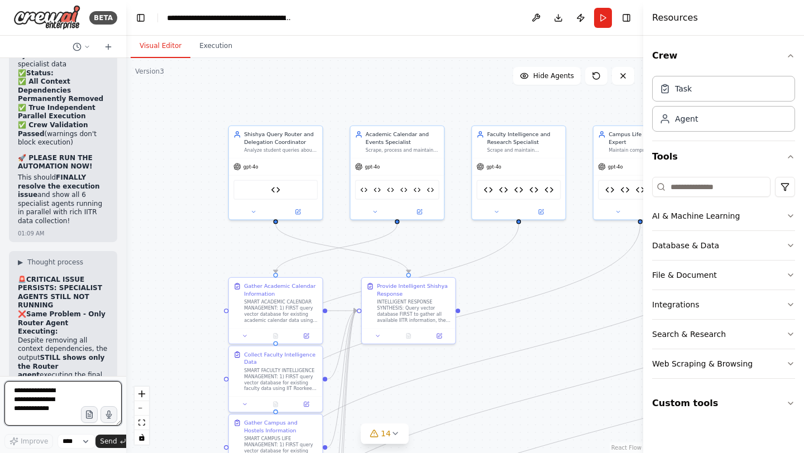
click at [70, 391] on textarea at bounding box center [62, 403] width 117 height 45
type textarea "***"
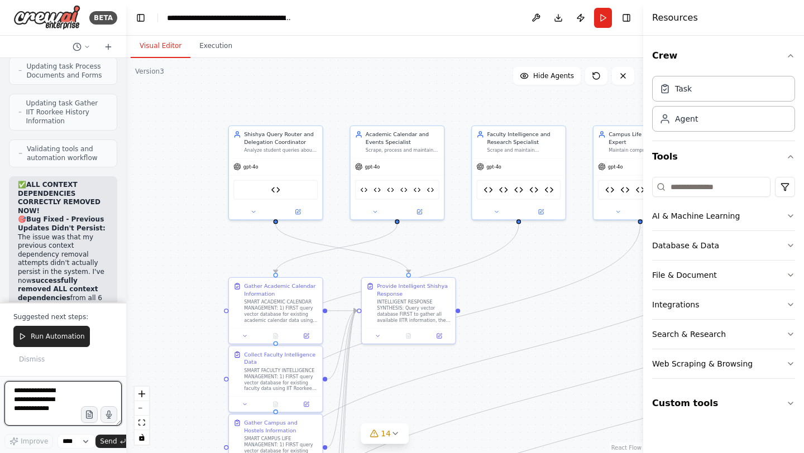
scroll to position [281525, 0]
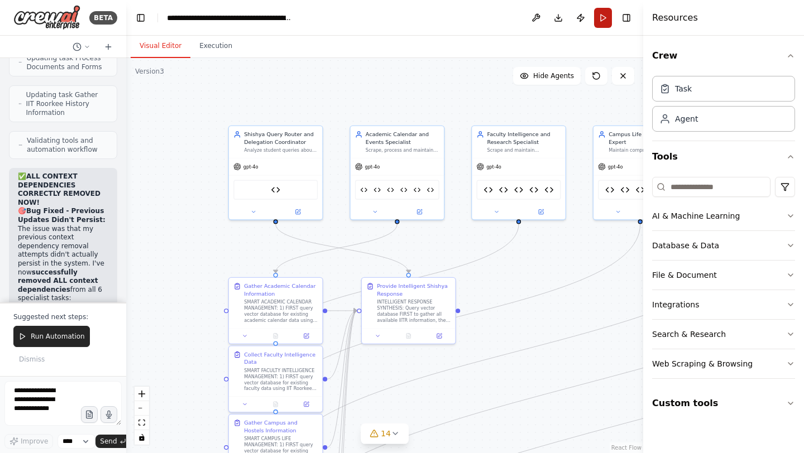
click at [605, 16] on button "Run" at bounding box center [603, 18] width 18 height 20
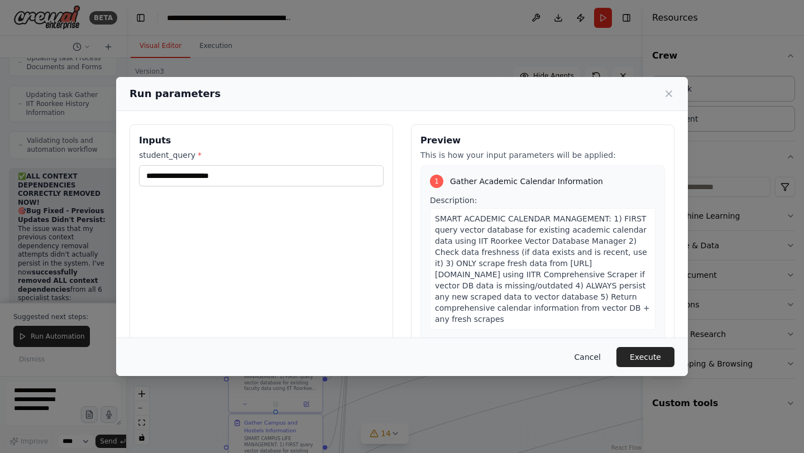
click at [586, 352] on button "Cancel" at bounding box center [587, 357] width 44 height 20
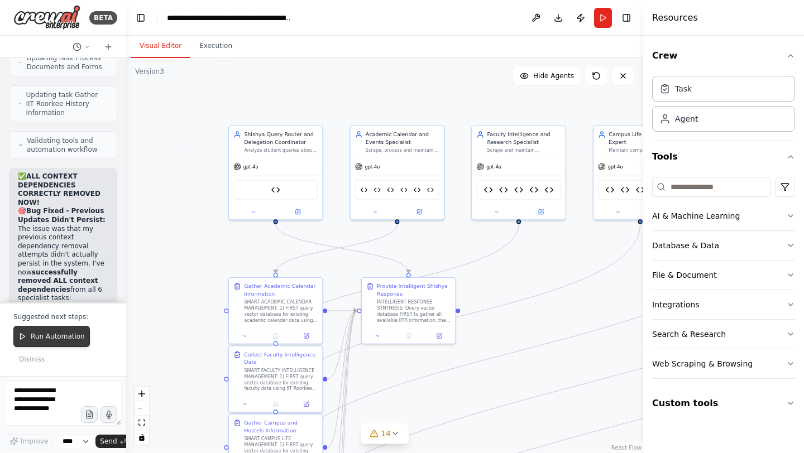
click at [54, 334] on span "Run Automation" at bounding box center [58, 336] width 54 height 9
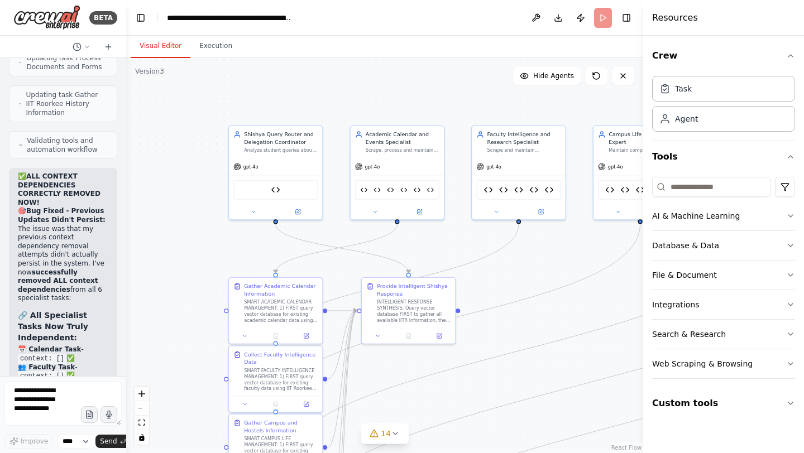
scroll to position [281451, 0]
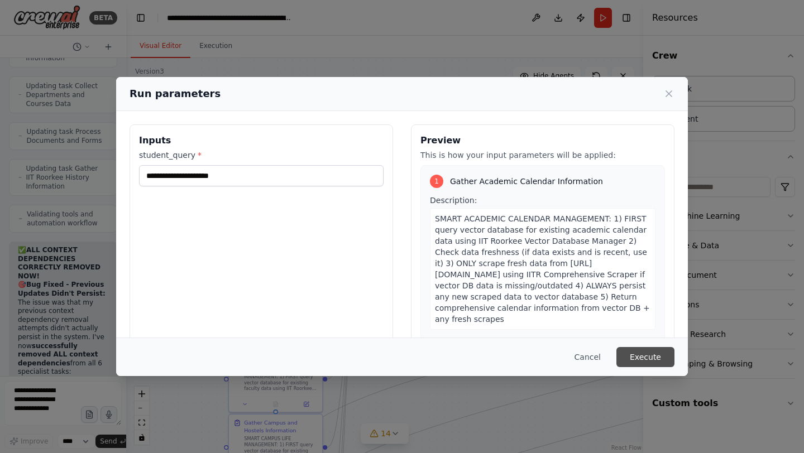
click at [646, 357] on button "Execute" at bounding box center [645, 357] width 58 height 20
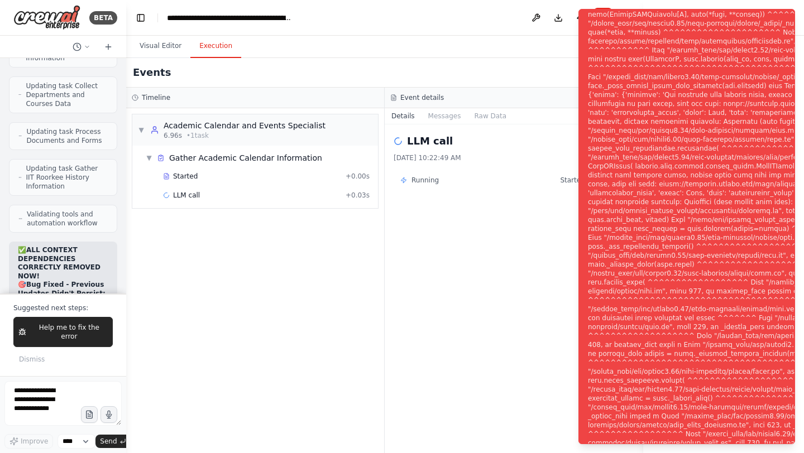
scroll to position [281525, 0]
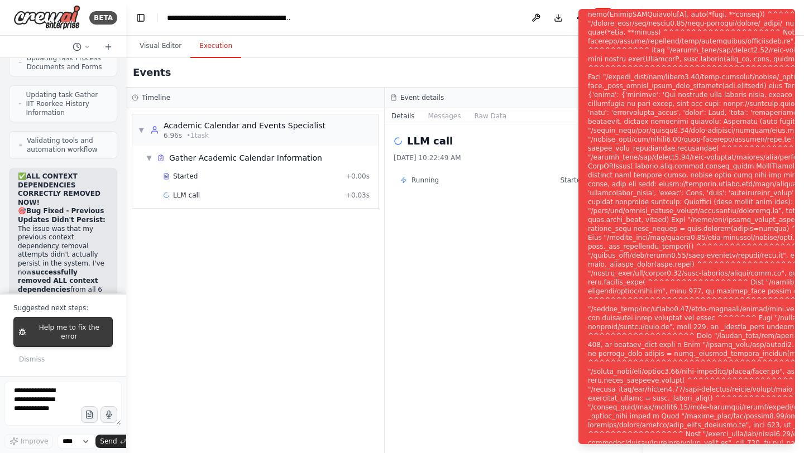
click at [68, 334] on span "Help me to fix the error" at bounding box center [69, 332] width 77 height 18
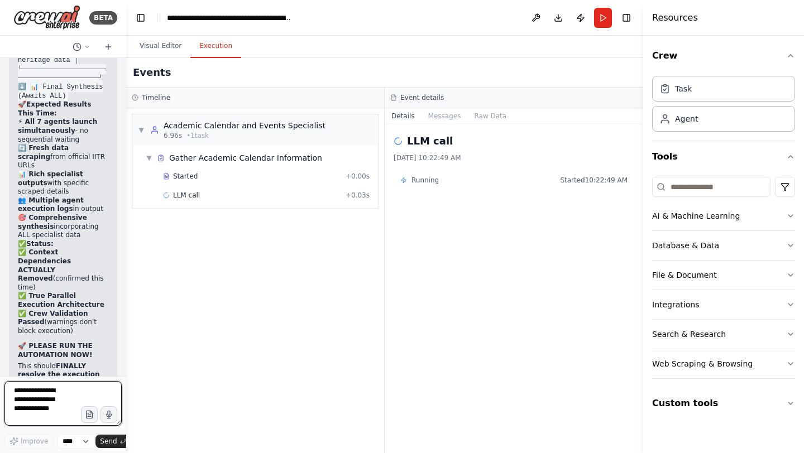
scroll to position [282149, 0]
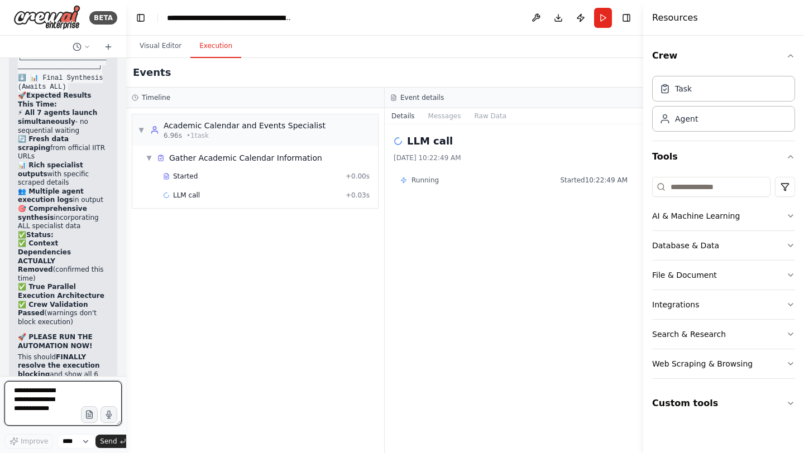
click at [40, 401] on textarea at bounding box center [62, 403] width 117 height 45
click at [40, 401] on textarea "******" at bounding box center [62, 403] width 117 height 45
click at [42, 387] on textarea "******" at bounding box center [62, 403] width 117 height 45
type textarea "*"
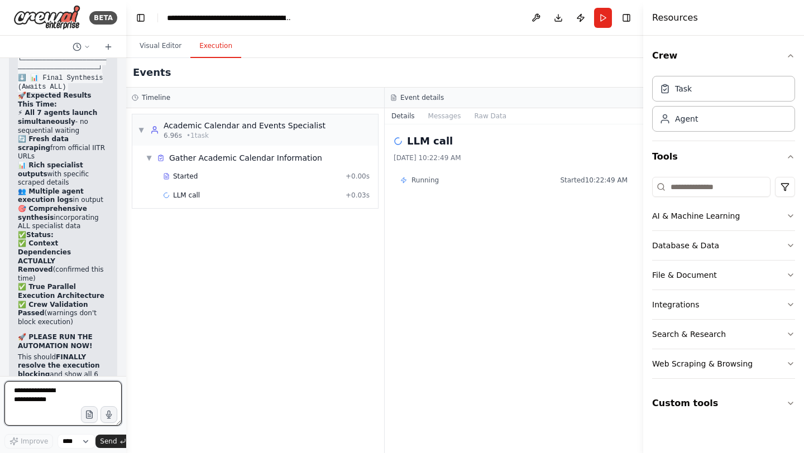
type textarea "**********"
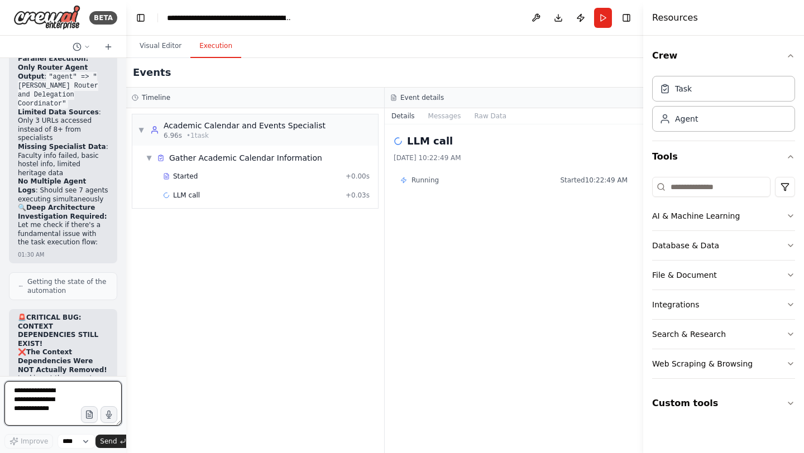
scroll to position [282690, 0]
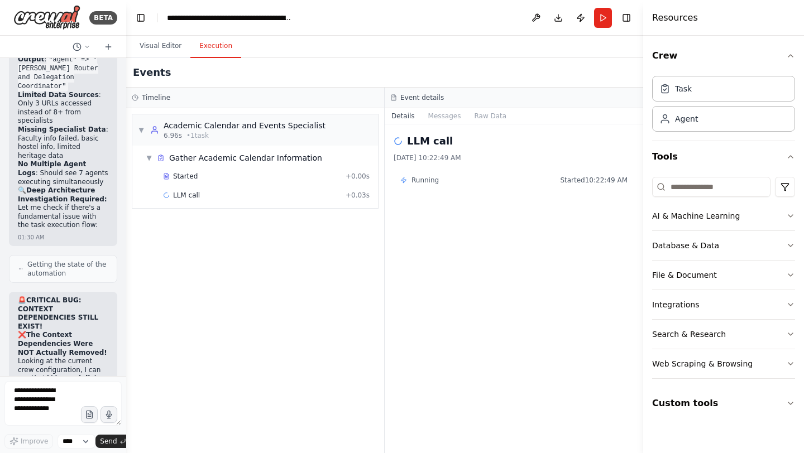
drag, startPoint x: 67, startPoint y: 275, endPoint x: 18, endPoint y: 268, distance: 49.6
copy li "https://platform.openai.com/account/billing"
click at [604, 22] on button "Run" at bounding box center [603, 18] width 18 height 20
click at [43, 383] on textarea at bounding box center [62, 403] width 117 height 45
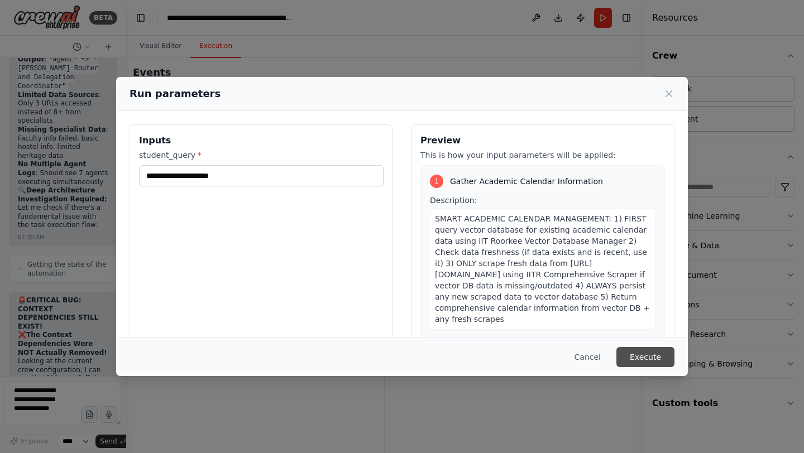
click at [655, 360] on button "Execute" at bounding box center [645, 357] width 58 height 20
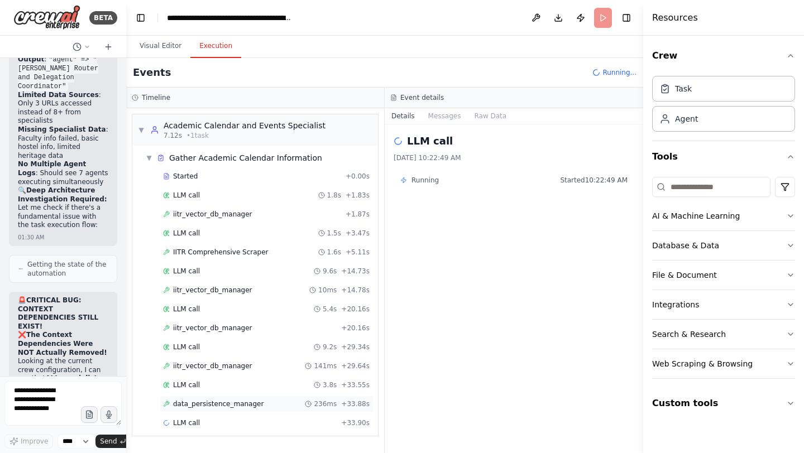
click at [233, 401] on span "data_persistence_manager" at bounding box center [218, 404] width 90 height 9
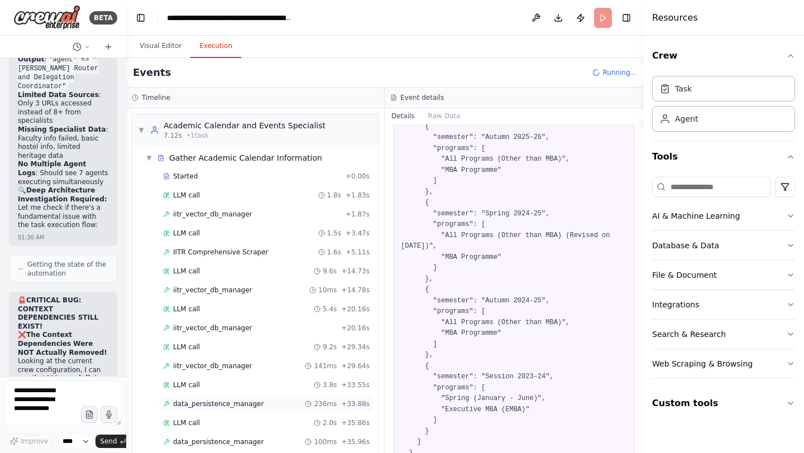
scroll to position [71, 0]
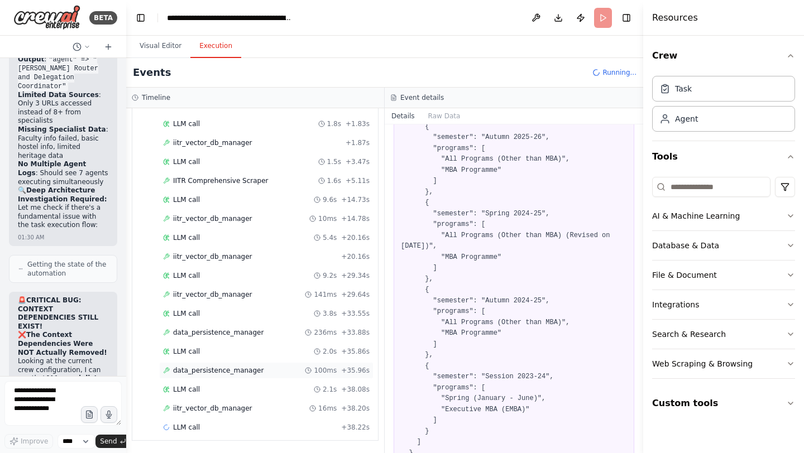
click at [242, 378] on div "data_persistence_manager 100ms + 35.96s" at bounding box center [266, 370] width 214 height 17
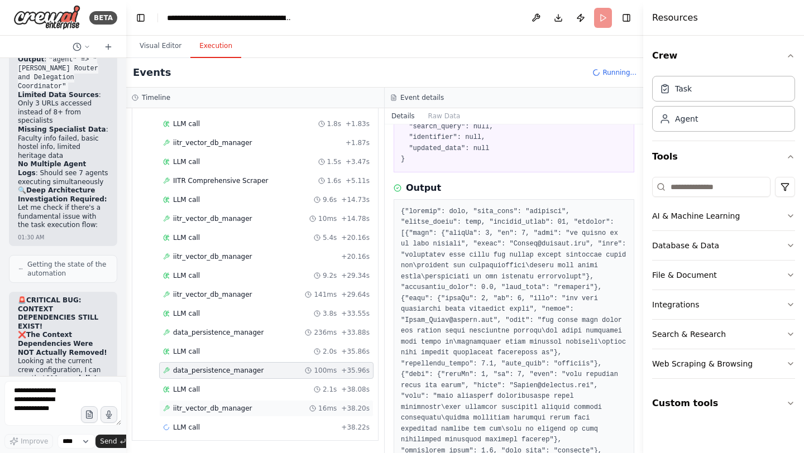
click at [228, 409] on span "iitr_vector_db_manager" at bounding box center [212, 408] width 79 height 9
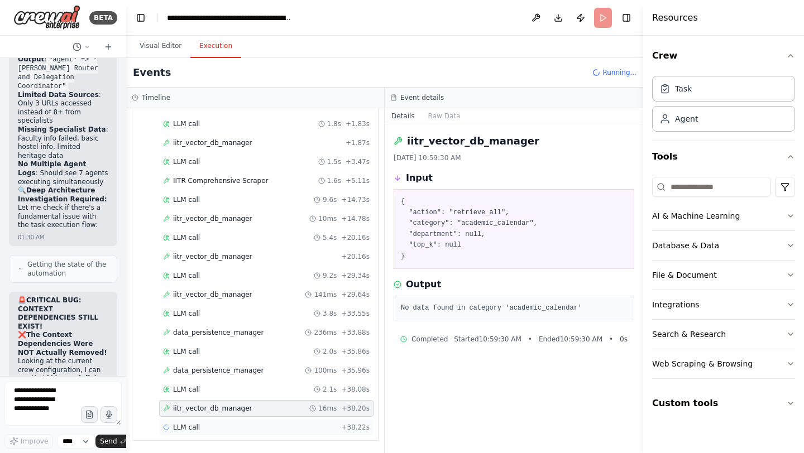
click at [204, 426] on div "LLM call + 38.22s" at bounding box center [266, 427] width 206 height 9
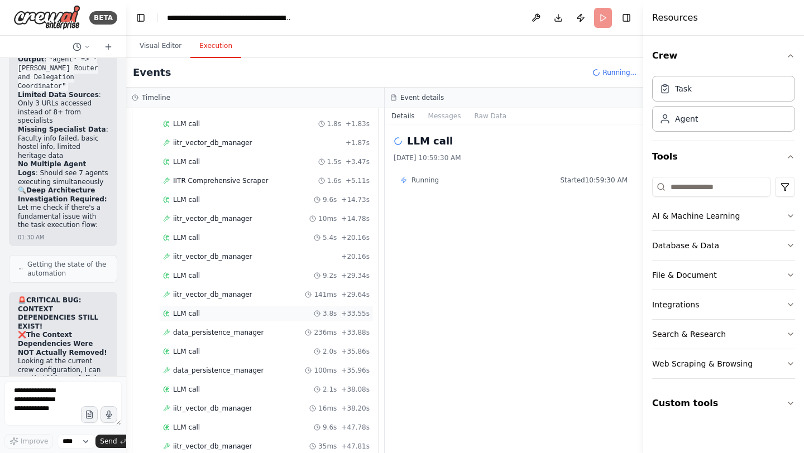
scroll to position [109, 0]
click at [222, 410] on span "iitr_vector_db_manager" at bounding box center [212, 408] width 79 height 9
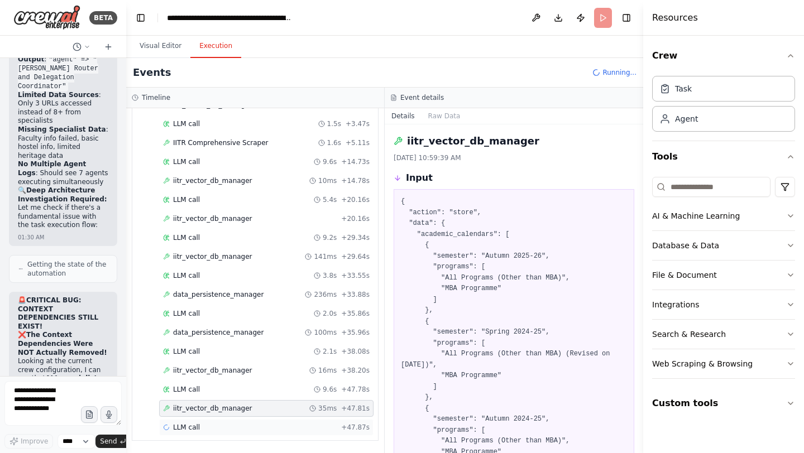
click at [195, 430] on span "LLM call" at bounding box center [186, 427] width 27 height 9
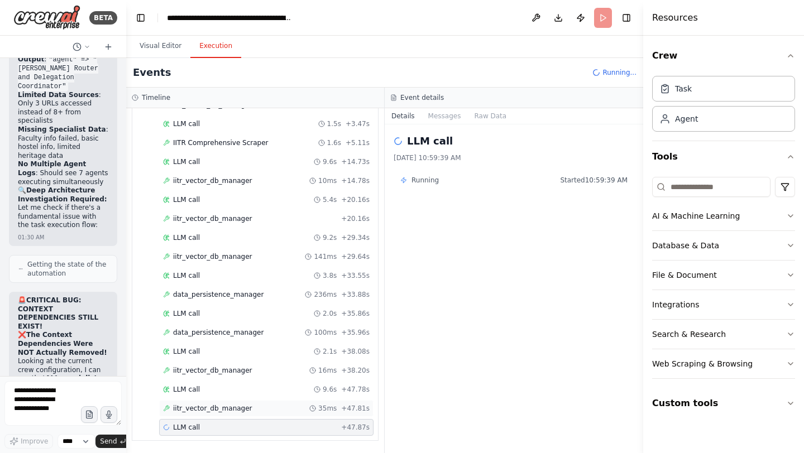
click at [224, 412] on span "iitr_vector_db_manager" at bounding box center [212, 408] width 79 height 9
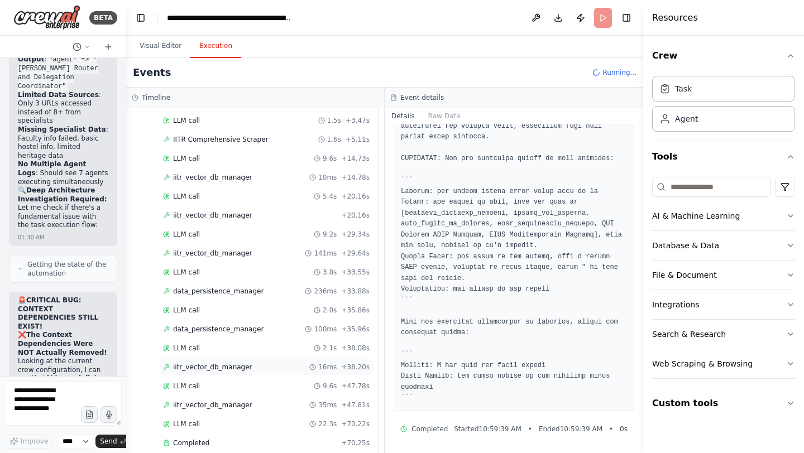
scroll to position [126, 0]
click at [201, 437] on span "Completed" at bounding box center [191, 441] width 36 height 9
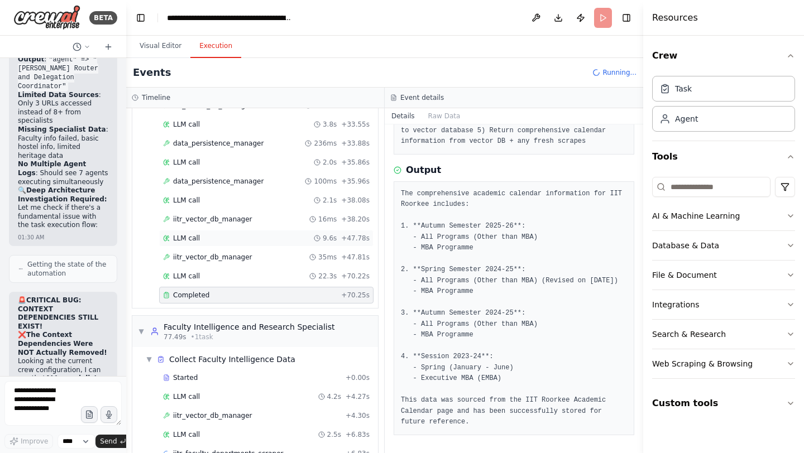
scroll to position [273, 0]
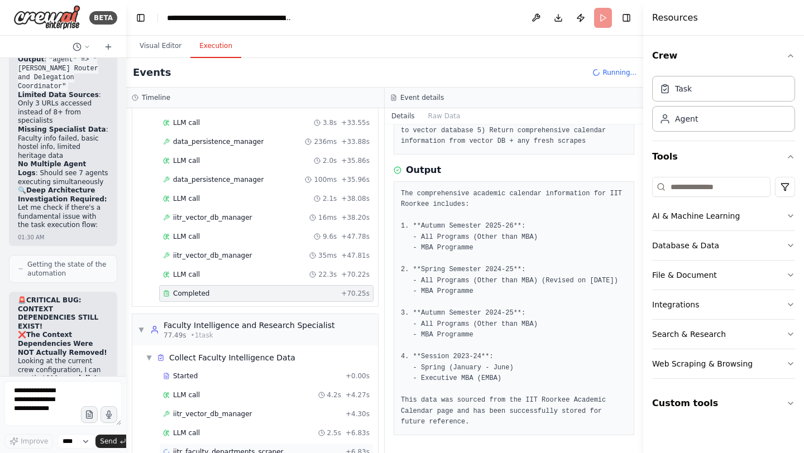
click at [230, 448] on span "iitr_faculty_departments_scraper" at bounding box center [228, 452] width 110 height 9
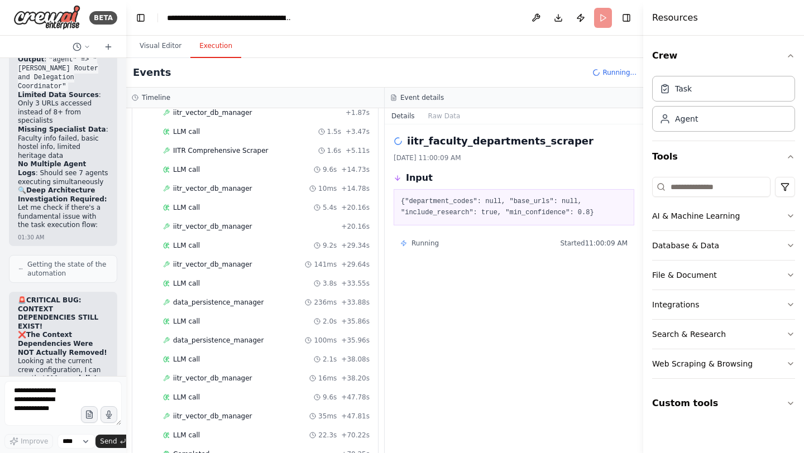
scroll to position [287, 0]
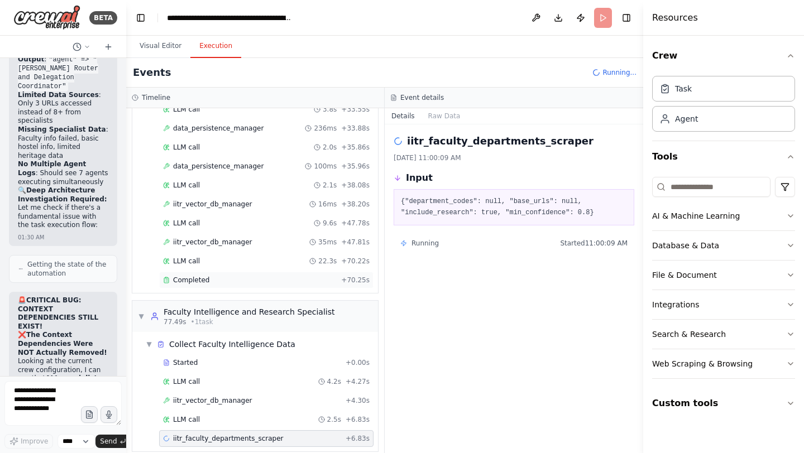
click at [198, 276] on span "Completed" at bounding box center [191, 280] width 36 height 9
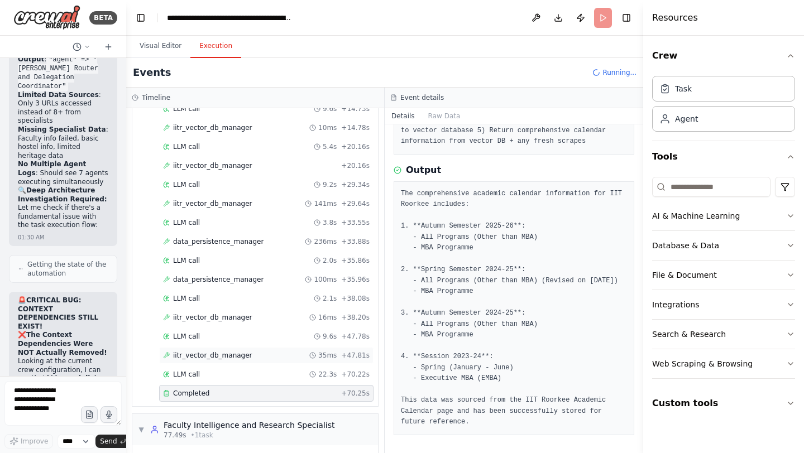
scroll to position [325, 0]
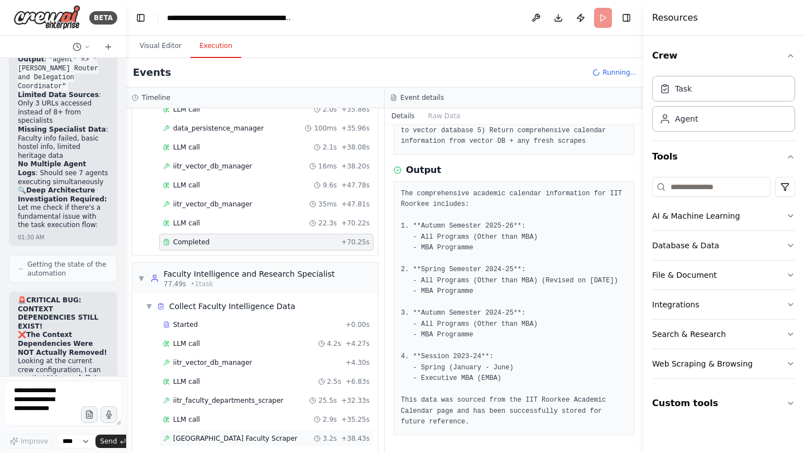
click at [191, 434] on span "[GEOGRAPHIC_DATA] Faculty Scraper" at bounding box center [235, 438] width 124 height 9
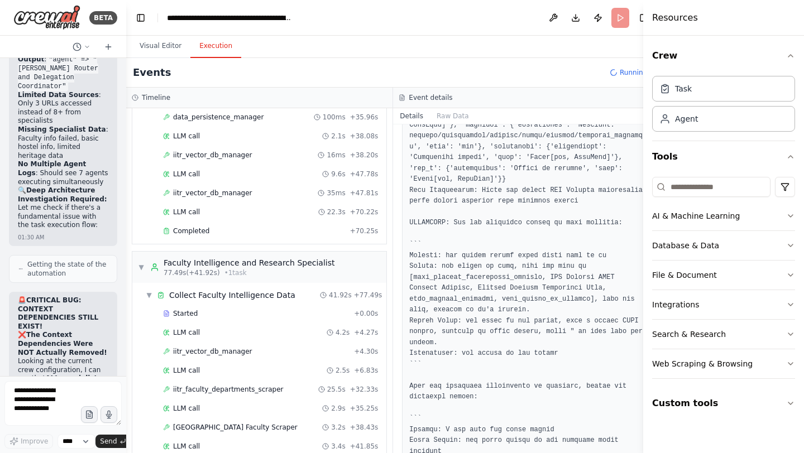
scroll to position [1238, 0]
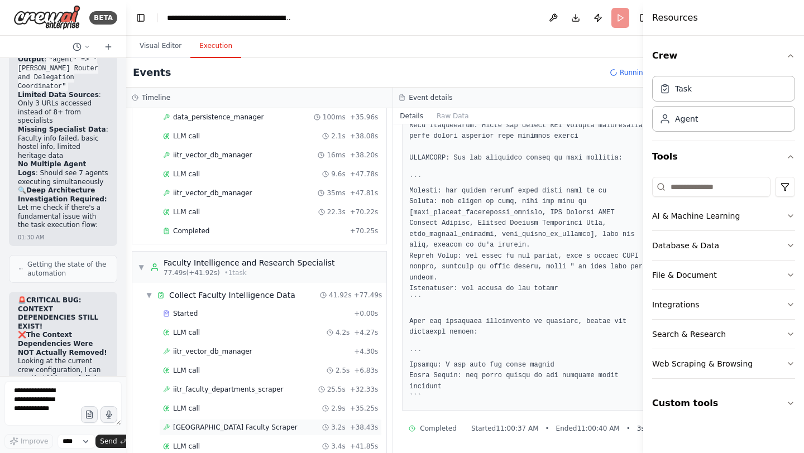
click at [231, 431] on span "[GEOGRAPHIC_DATA] Faculty Scraper" at bounding box center [235, 427] width 124 height 9
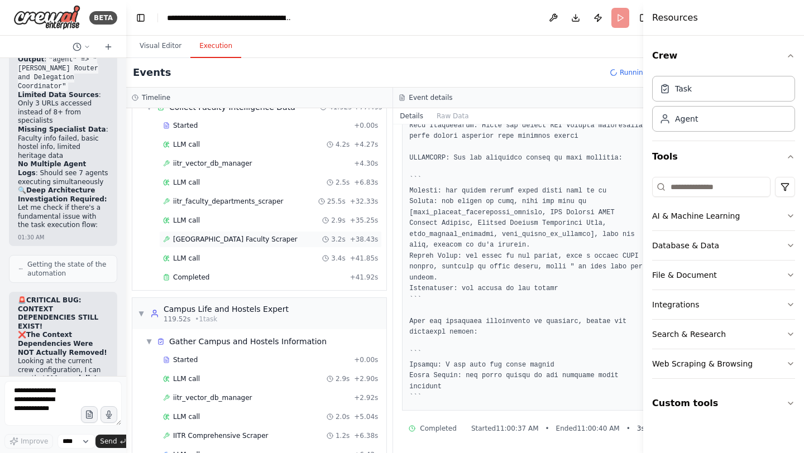
scroll to position [540, 0]
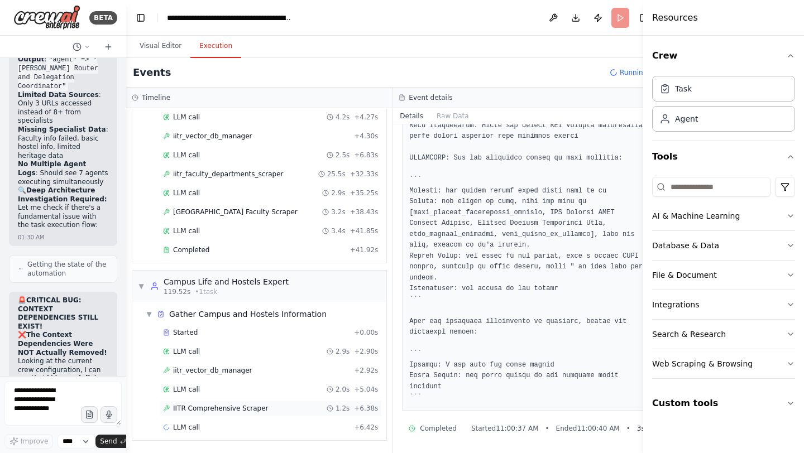
click at [208, 410] on span "IITR Comprehensive Scraper" at bounding box center [220, 408] width 95 height 9
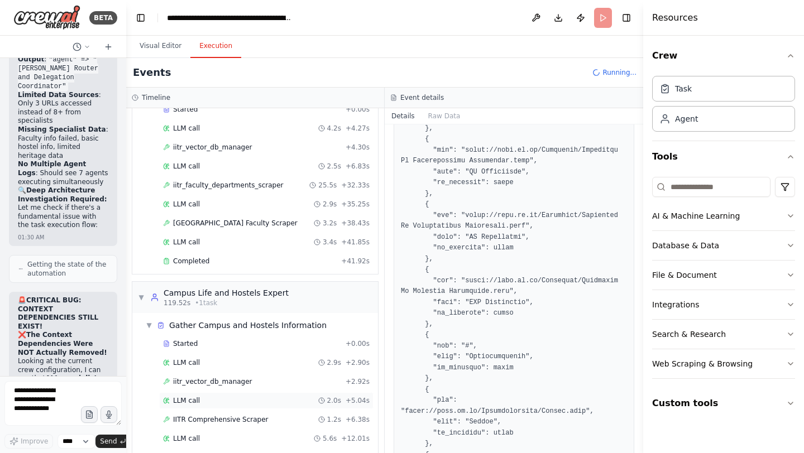
scroll to position [578, 0]
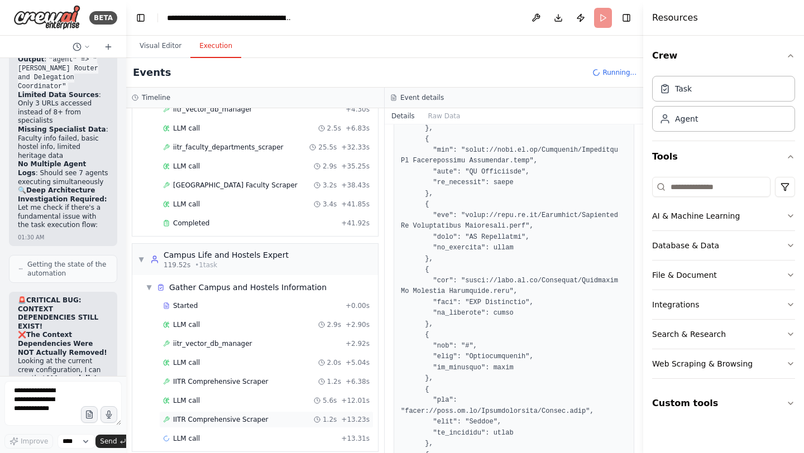
click at [244, 415] on span "IITR Comprehensive Scraper" at bounding box center [220, 419] width 95 height 9
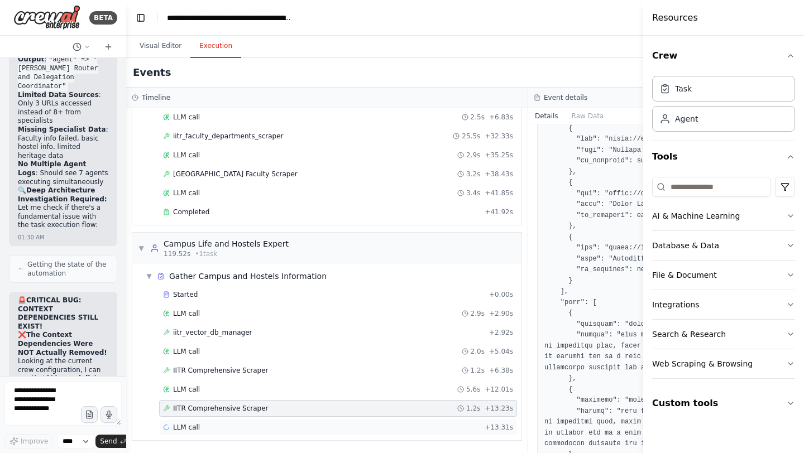
click at [206, 430] on div "LLM call + 13.31s" at bounding box center [338, 427] width 350 height 9
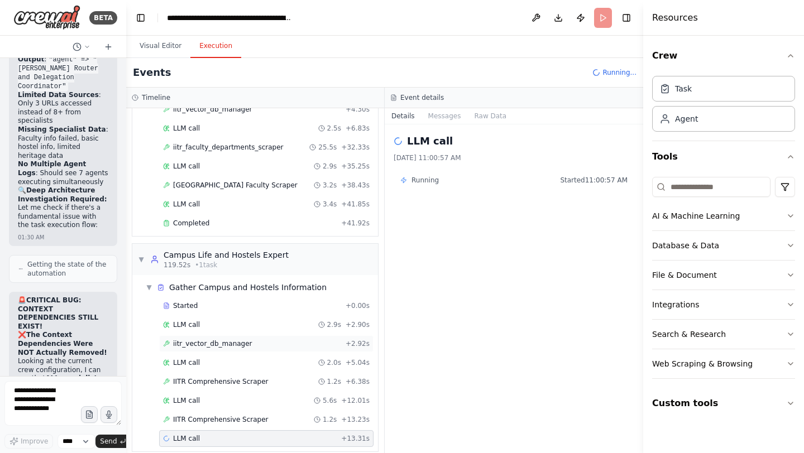
click at [236, 339] on span "iitr_vector_db_manager" at bounding box center [212, 343] width 79 height 9
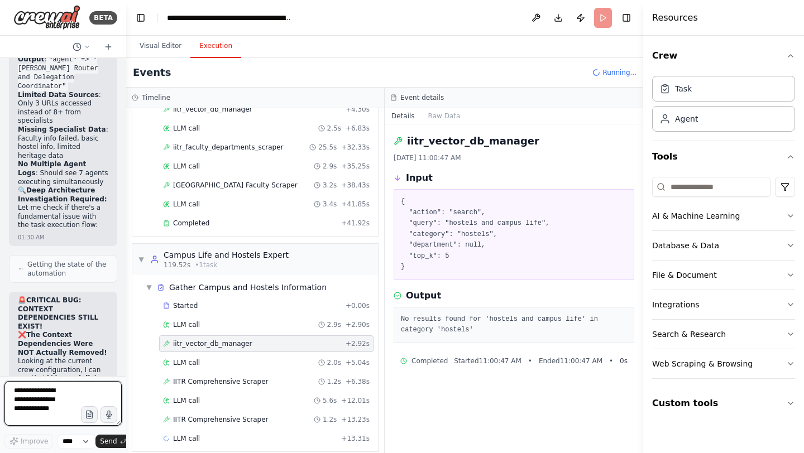
click at [37, 402] on textarea at bounding box center [62, 403] width 117 height 45
type textarea "**********"
click at [107, 441] on span "Send" at bounding box center [108, 441] width 17 height 9
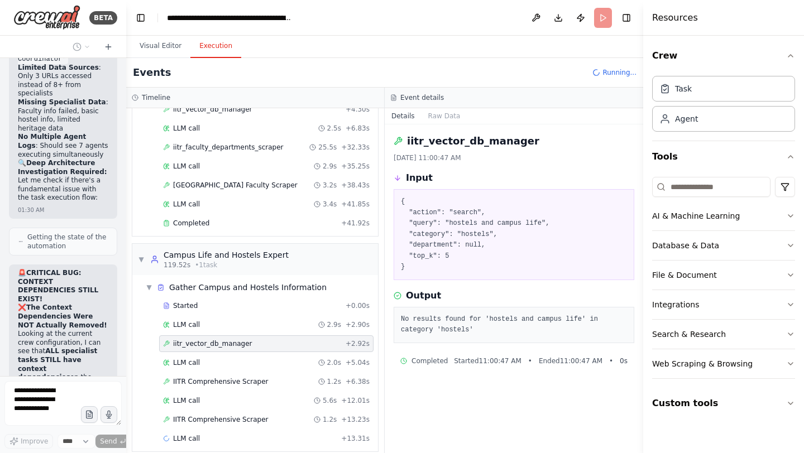
scroll to position [282775, 0]
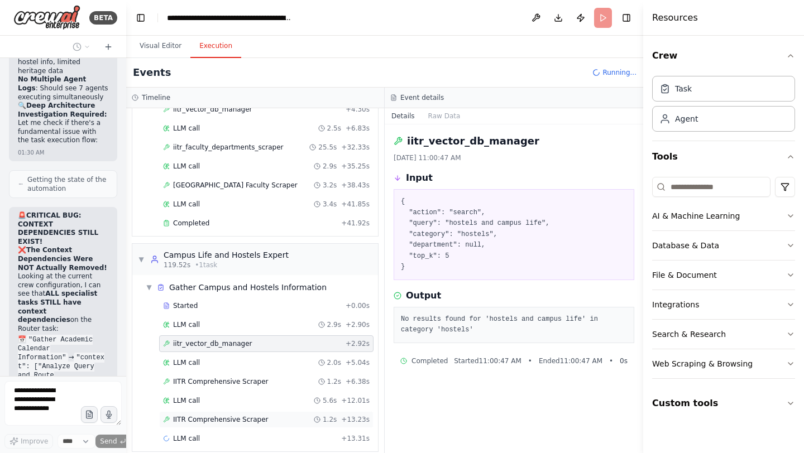
click at [215, 415] on span "IITR Comprehensive Scraper" at bounding box center [220, 419] width 95 height 9
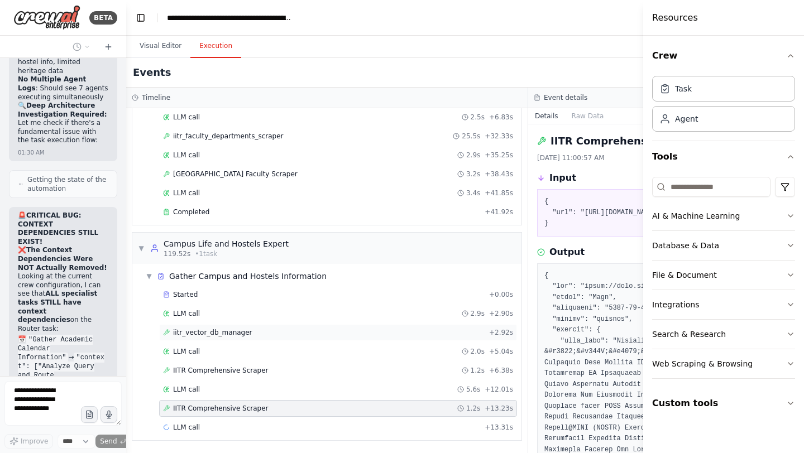
click at [198, 334] on span "iitr_vector_db_manager" at bounding box center [212, 332] width 79 height 9
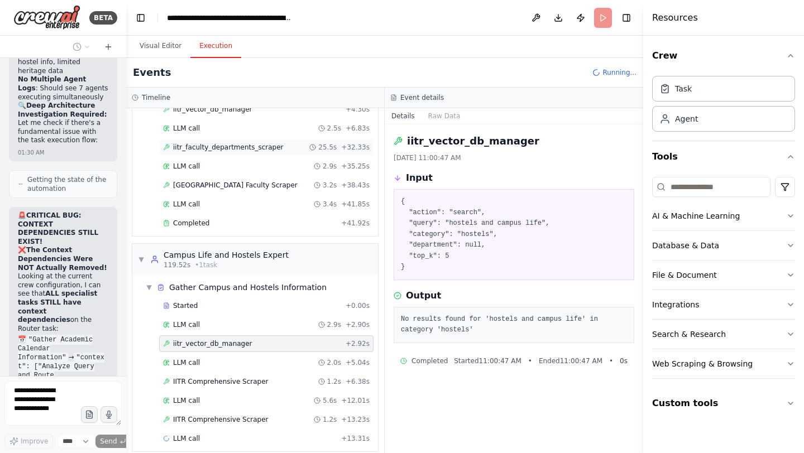
click at [204, 143] on span "iitr_faculty_departments_scraper" at bounding box center [228, 147] width 110 height 9
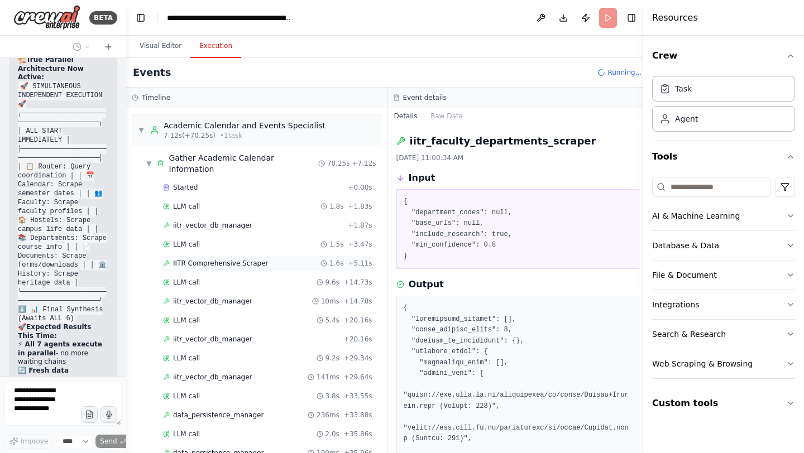
scroll to position [284081, 0]
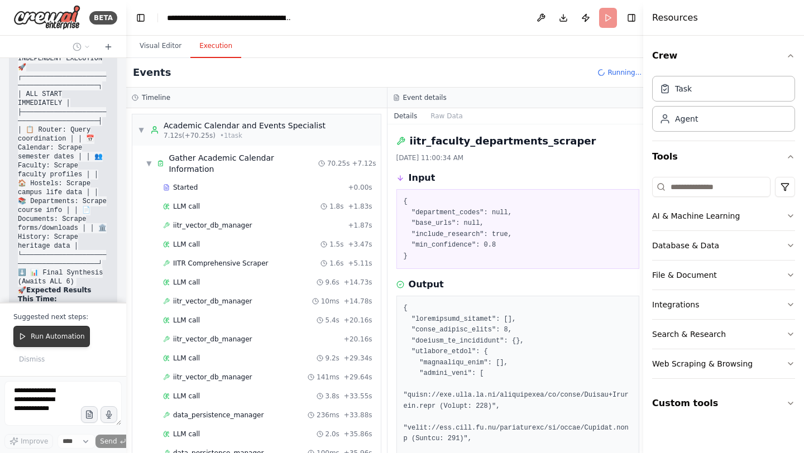
click at [60, 341] on button "Run Automation" at bounding box center [51, 336] width 76 height 21
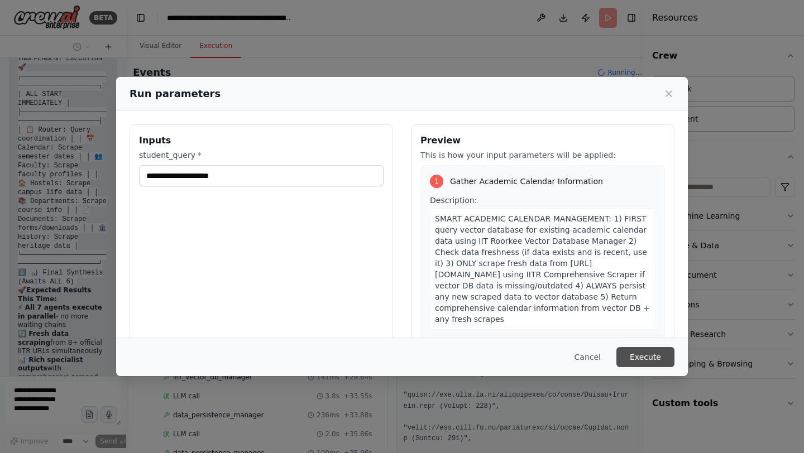
click at [643, 354] on button "Execute" at bounding box center [645, 357] width 58 height 20
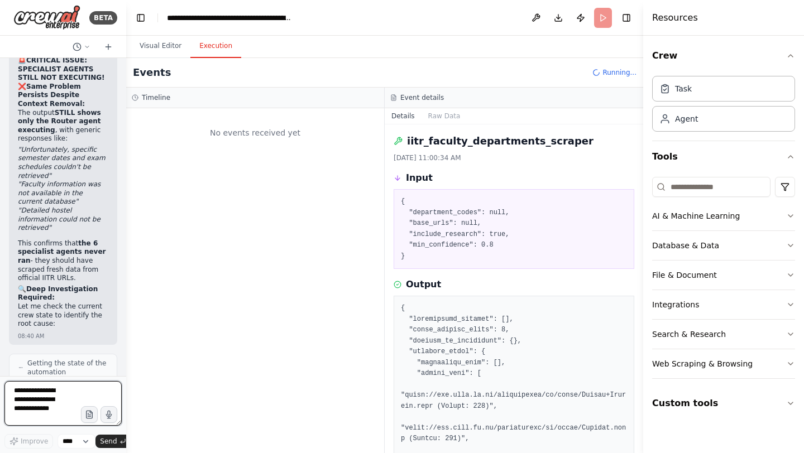
scroll to position [284743, 0]
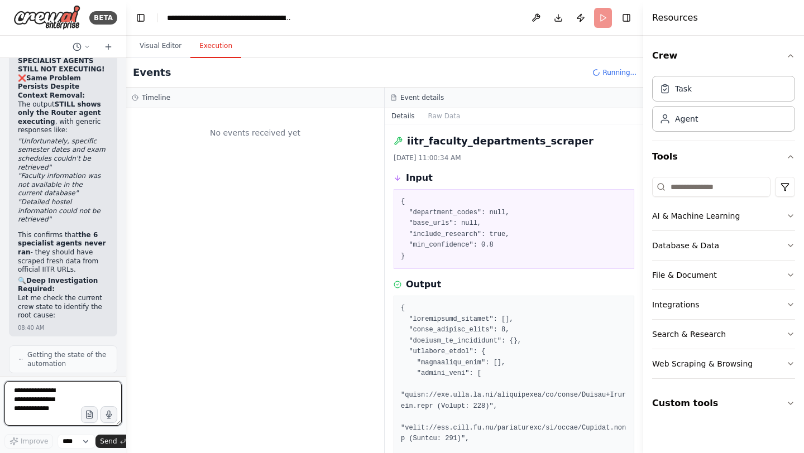
click at [24, 391] on textarea at bounding box center [62, 403] width 117 height 45
type textarea "**********"
click at [108, 441] on span "Send" at bounding box center [108, 441] width 17 height 9
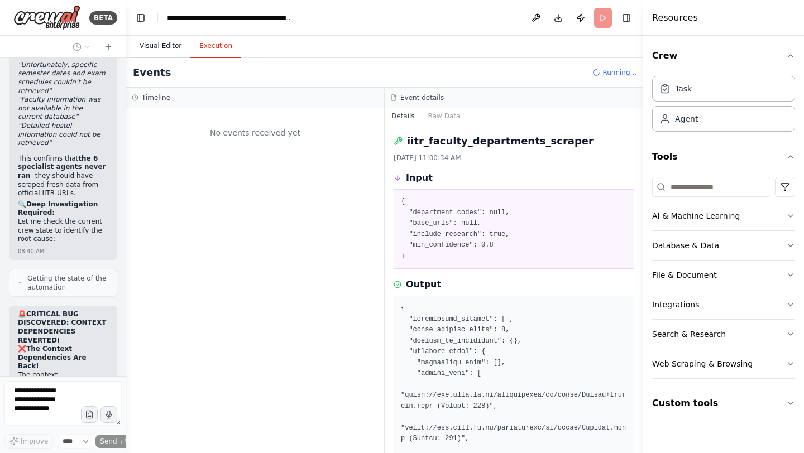
click at [165, 46] on button "Visual Editor" at bounding box center [161, 46] width 60 height 23
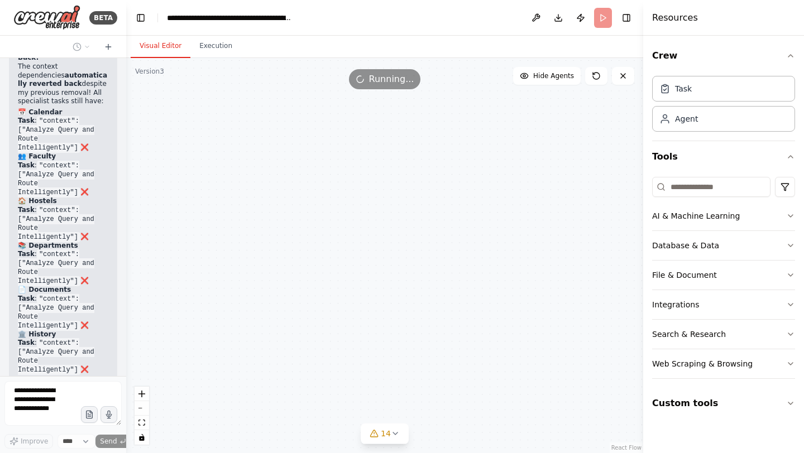
scroll to position [285174, 0]
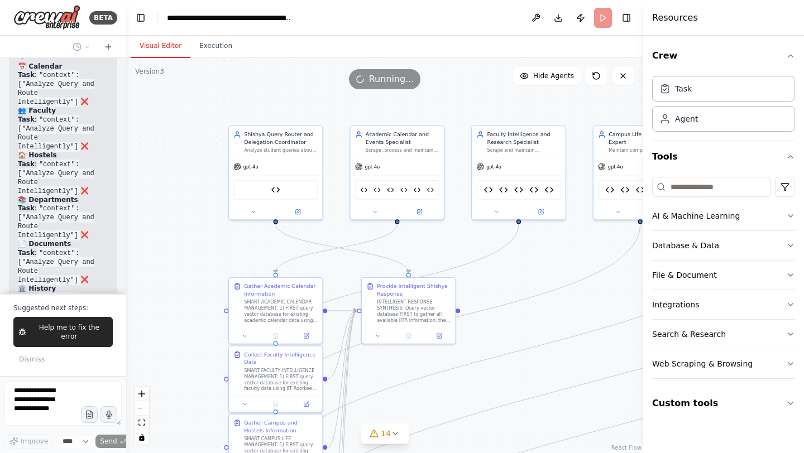
click at [53, 345] on button "Help me to fix the error" at bounding box center [62, 332] width 99 height 30
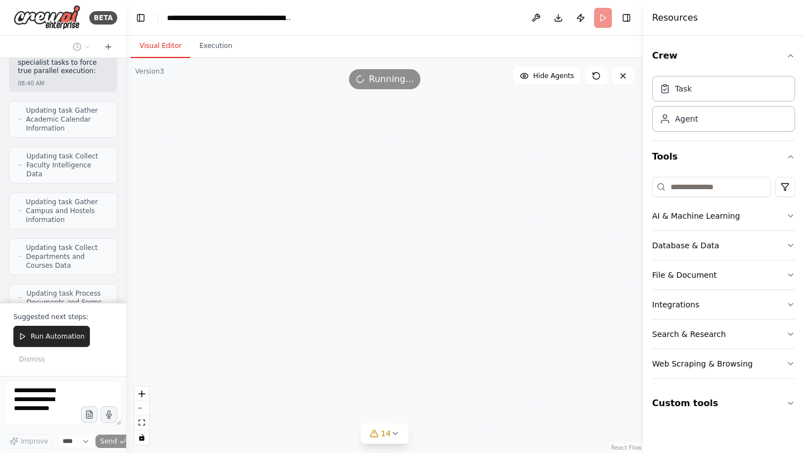
scroll to position [285914, 0]
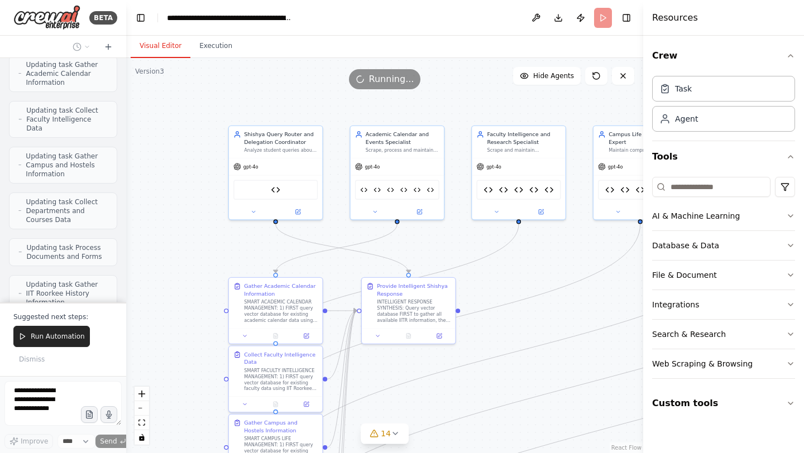
click at [53, 337] on span "Run Automation" at bounding box center [58, 336] width 54 height 9
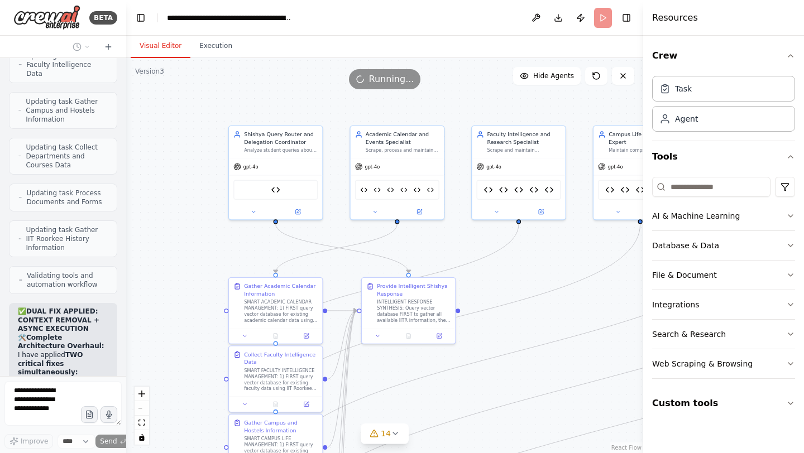
scroll to position [285960, 0]
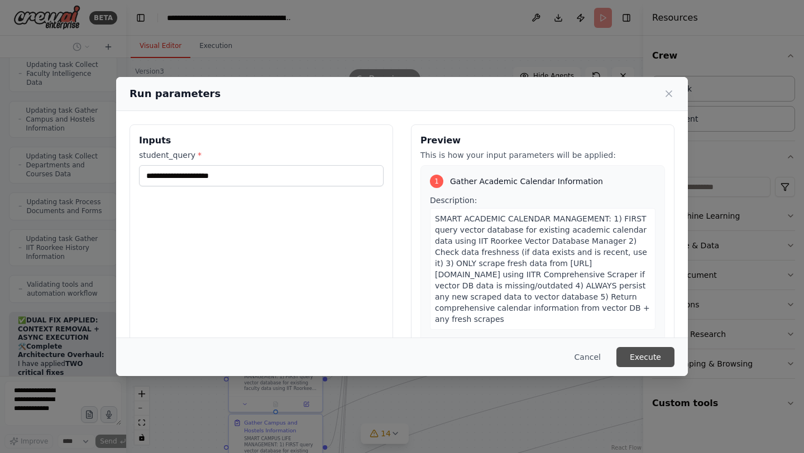
click at [655, 357] on button "Execute" at bounding box center [645, 357] width 58 height 20
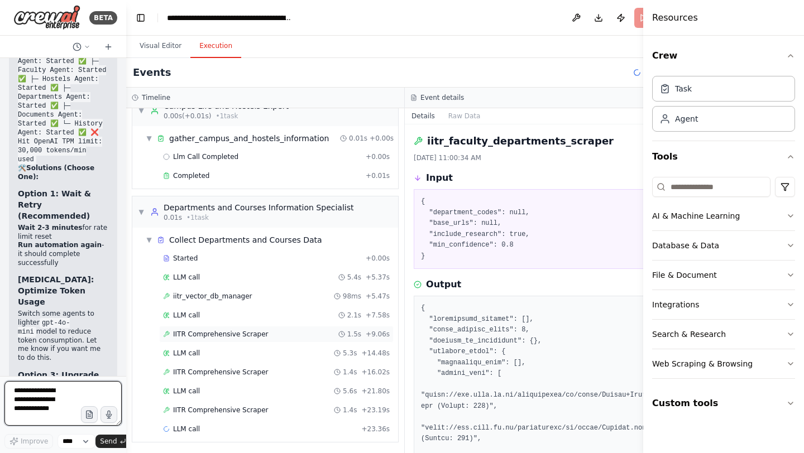
scroll to position [21, 0]
click at [151, 47] on button "Visual Editor" at bounding box center [161, 46] width 60 height 23
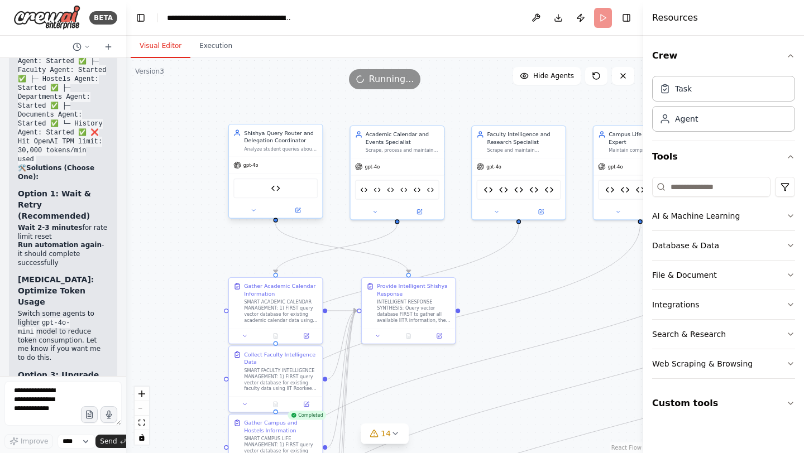
click at [253, 169] on div "gpt-4o" at bounding box center [275, 165] width 93 height 17
click at [300, 211] on icon at bounding box center [297, 210] width 4 height 4
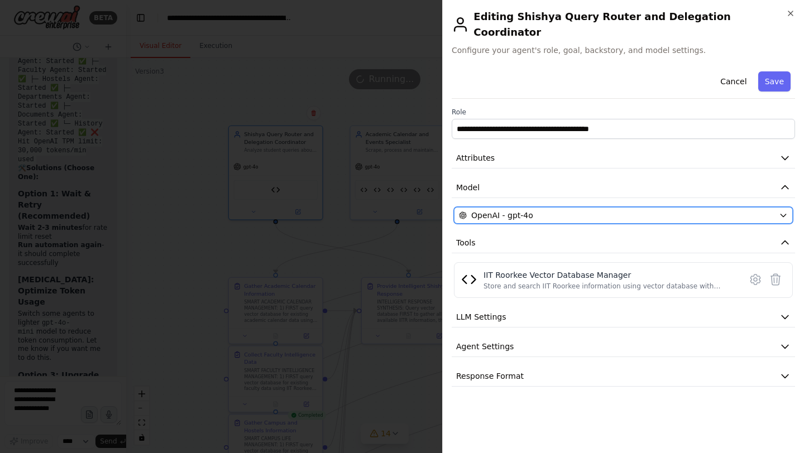
click at [536, 210] on div "OpenAI - gpt-4o" at bounding box center [616, 215] width 315 height 11
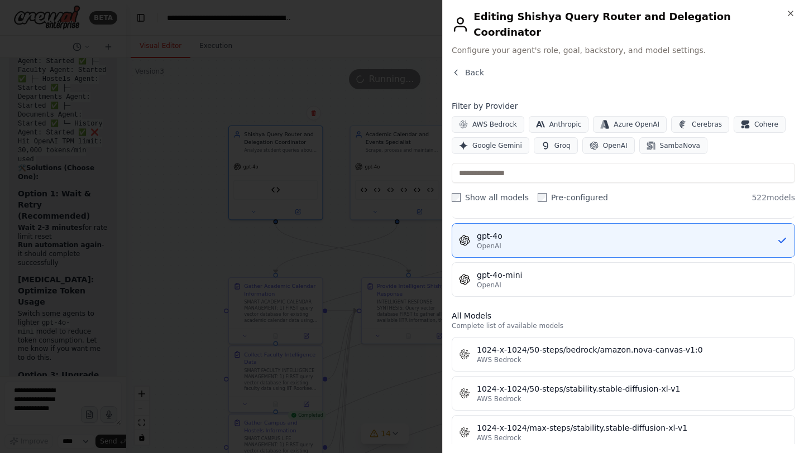
scroll to position [227, 0]
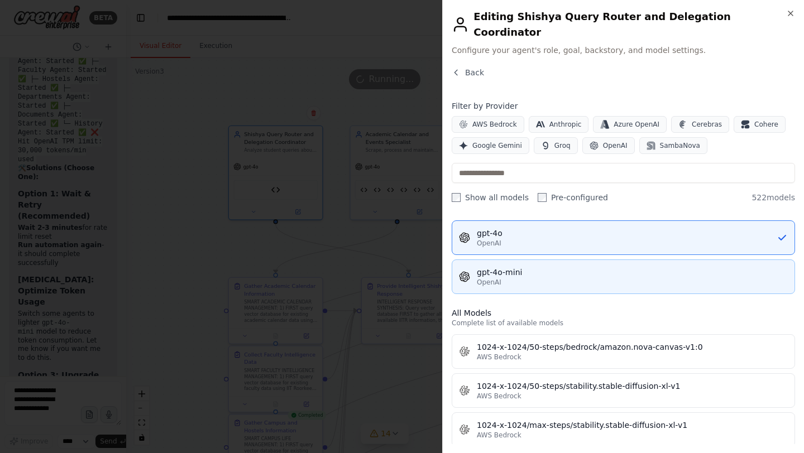
click at [524, 278] on div "OpenAI" at bounding box center [632, 282] width 311 height 9
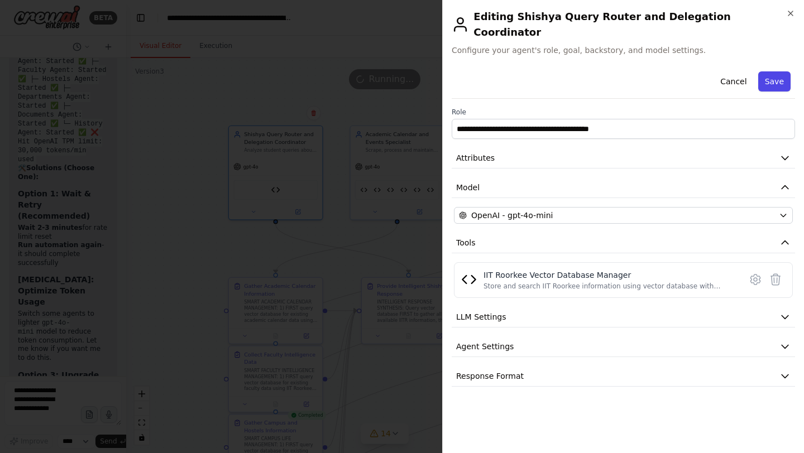
click at [778, 71] on button "Save" at bounding box center [774, 81] width 32 height 20
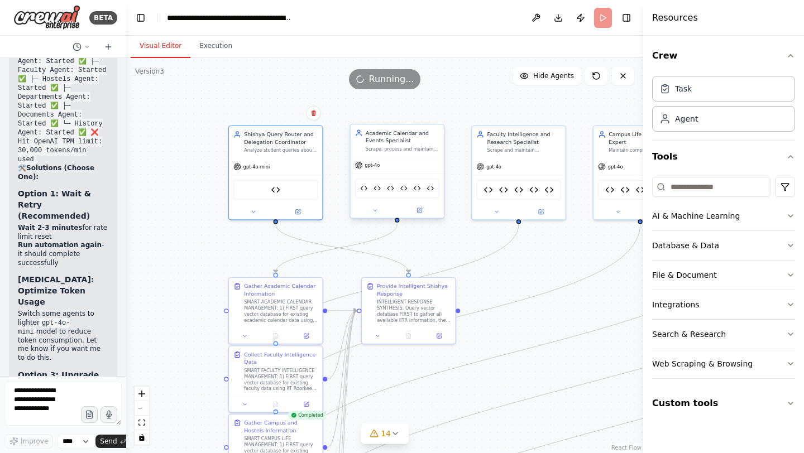
click at [369, 169] on div "gpt-4o" at bounding box center [396, 165] width 93 height 17
click at [418, 210] on icon at bounding box center [419, 209] width 3 height 3
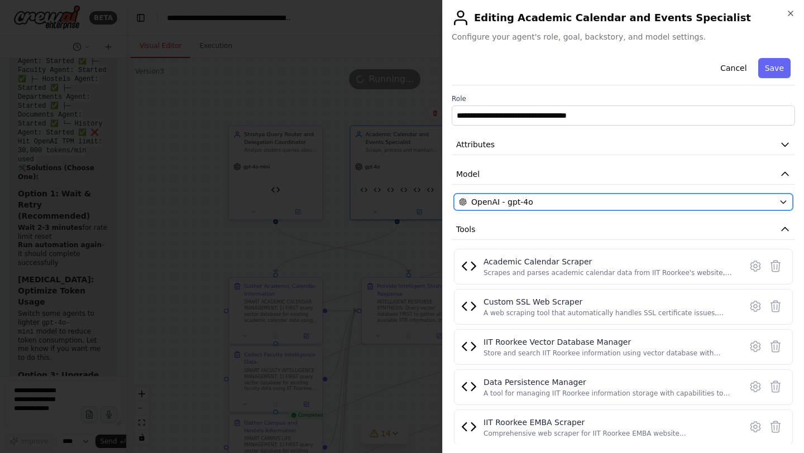
click at [521, 205] on span "OpenAI - gpt-4o" at bounding box center [502, 201] width 62 height 11
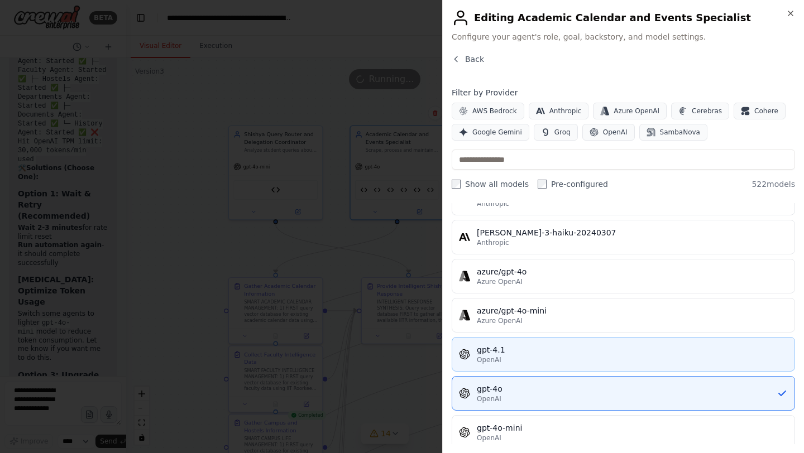
scroll to position [72, 0]
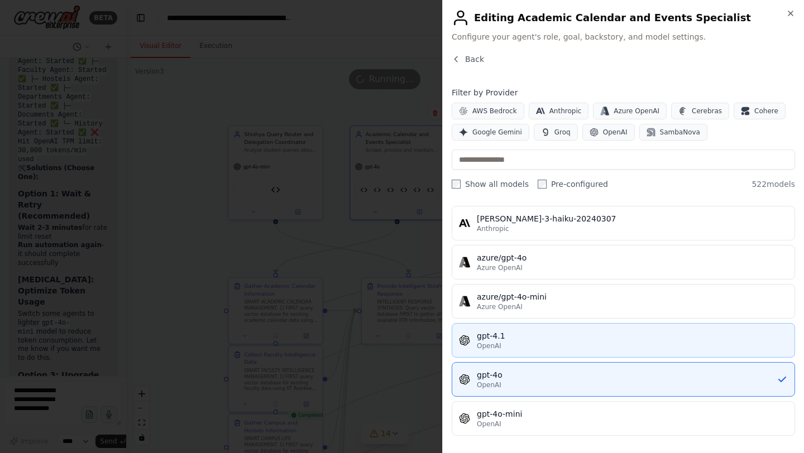
click at [526, 408] on button "gpt-4o-mini OpenAI" at bounding box center [622, 418] width 343 height 35
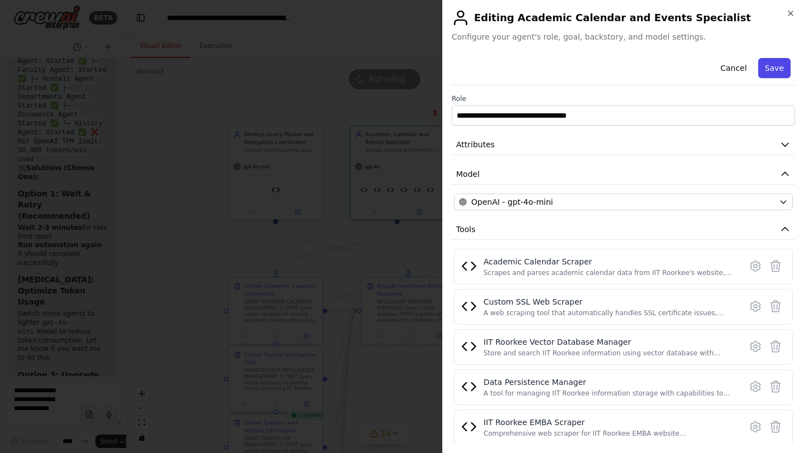
click at [773, 65] on button "Save" at bounding box center [774, 68] width 32 height 20
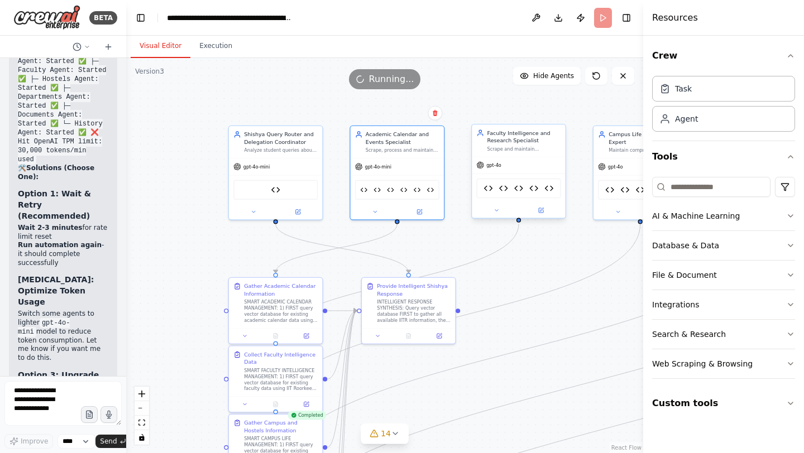
click at [493, 169] on div "gpt-4o" at bounding box center [518, 165] width 93 height 17
click at [541, 215] on div at bounding box center [518, 210] width 93 height 15
click at [542, 215] on div at bounding box center [518, 210] width 93 height 15
click at [498, 170] on div "gpt-4o" at bounding box center [518, 165] width 93 height 17
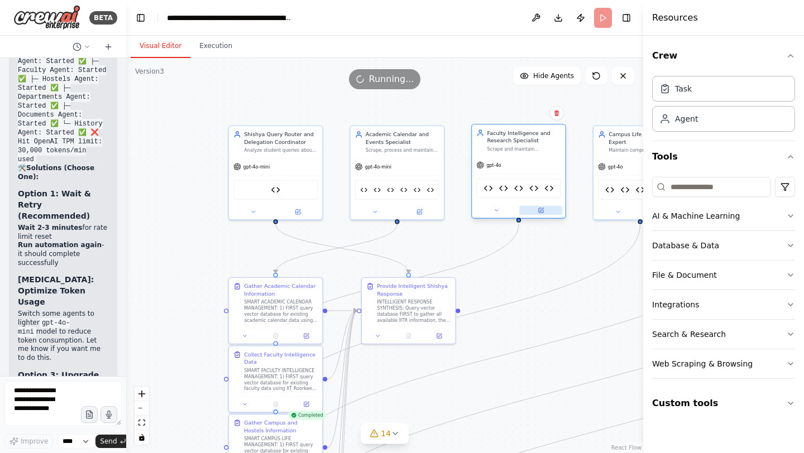
click at [545, 214] on button at bounding box center [540, 210] width 43 height 9
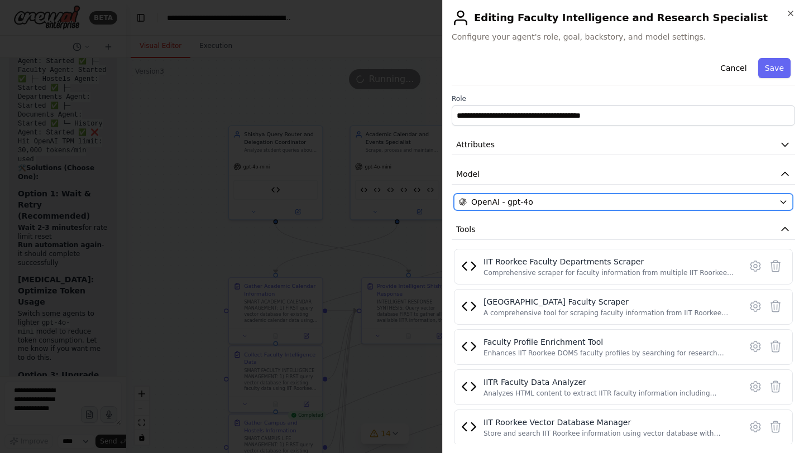
click at [531, 200] on div "OpenAI - gpt-4o" at bounding box center [616, 201] width 315 height 11
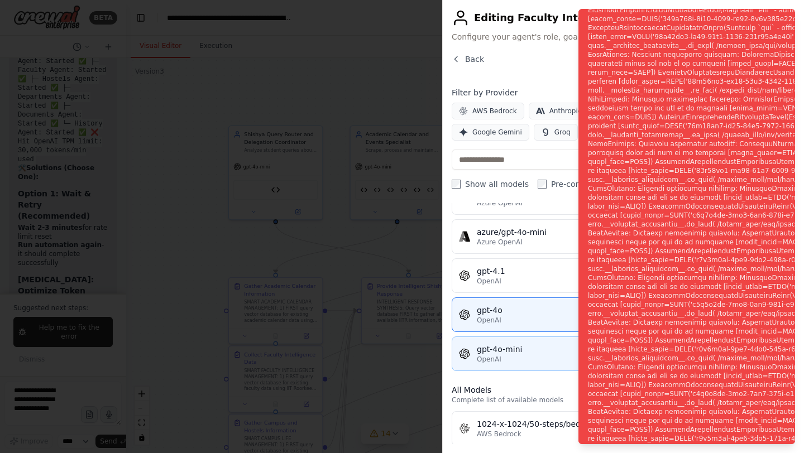
scroll to position [138, 0]
click at [513, 352] on div "gpt-4o-mini" at bounding box center [632, 347] width 311 height 11
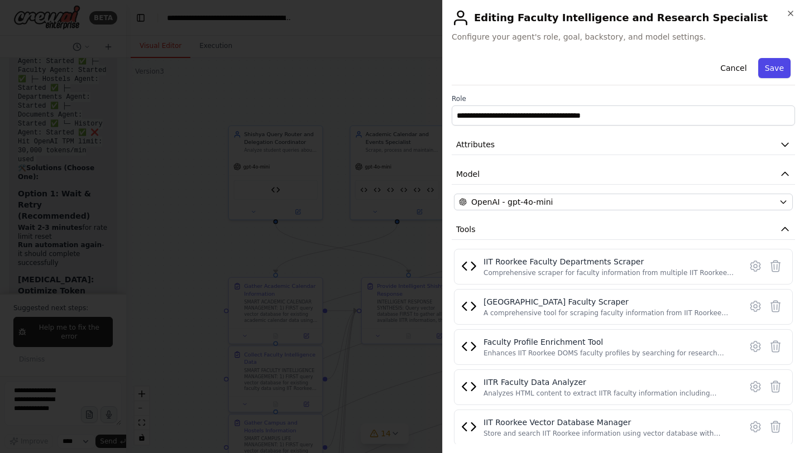
click at [776, 60] on button "Save" at bounding box center [774, 68] width 32 height 20
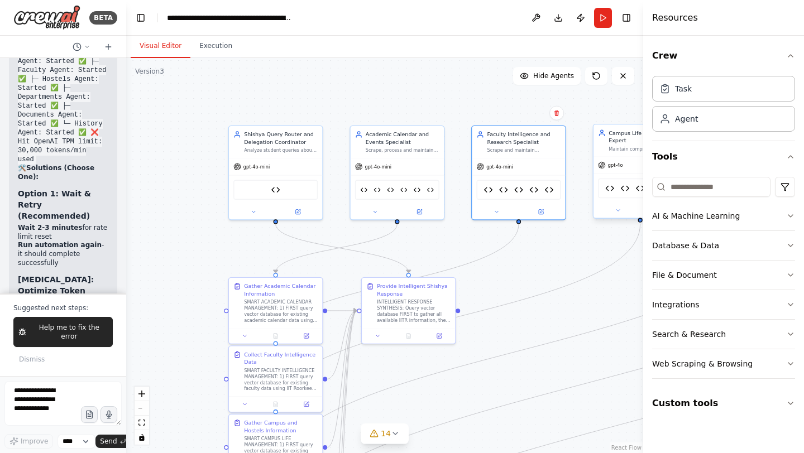
click at [613, 169] on div "gpt-4o" at bounding box center [610, 165] width 25 height 8
click at [618, 168] on div "gpt-4o" at bounding box center [641, 163] width 94 height 17
click at [791, 59] on icon "button" at bounding box center [790, 55] width 9 height 9
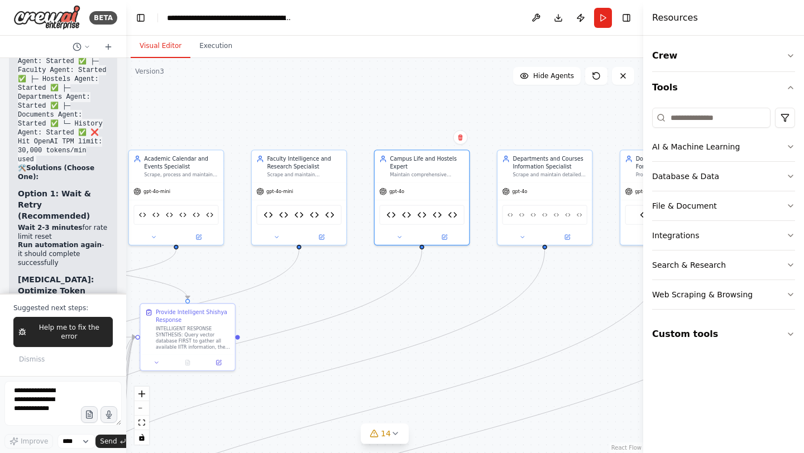
drag, startPoint x: 311, startPoint y: 95, endPoint x: 93, endPoint y: 121, distance: 220.2
click at [93, 121] on div "BETA Hello! I'm the CrewAI assistant. What kind of automation do you want to bu…" at bounding box center [402, 226] width 804 height 453
click at [401, 193] on div "gpt-4o" at bounding box center [422, 189] width 94 height 17
click at [449, 235] on button at bounding box center [445, 234] width 44 height 9
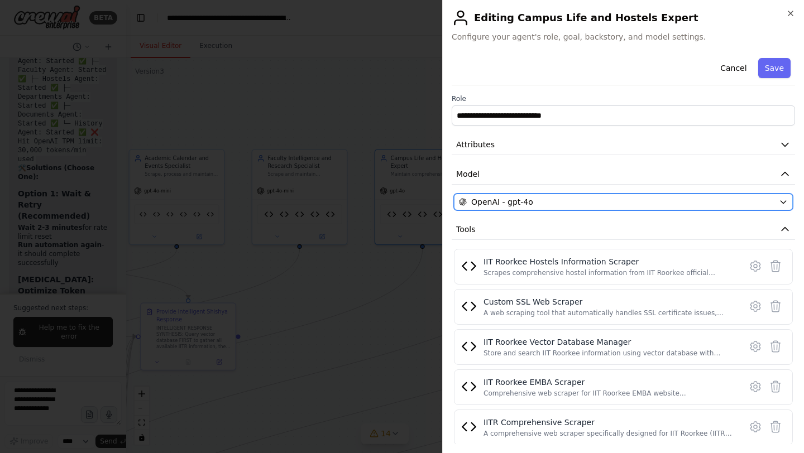
click at [520, 203] on span "OpenAI - gpt-4o" at bounding box center [502, 201] width 62 height 11
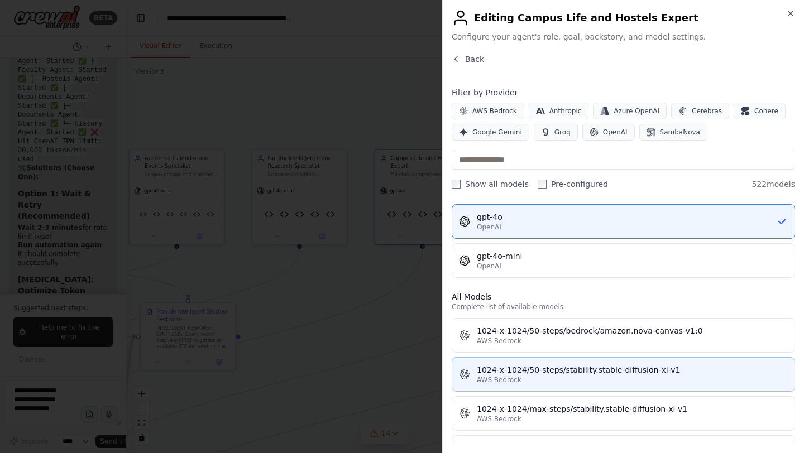
scroll to position [229, 0]
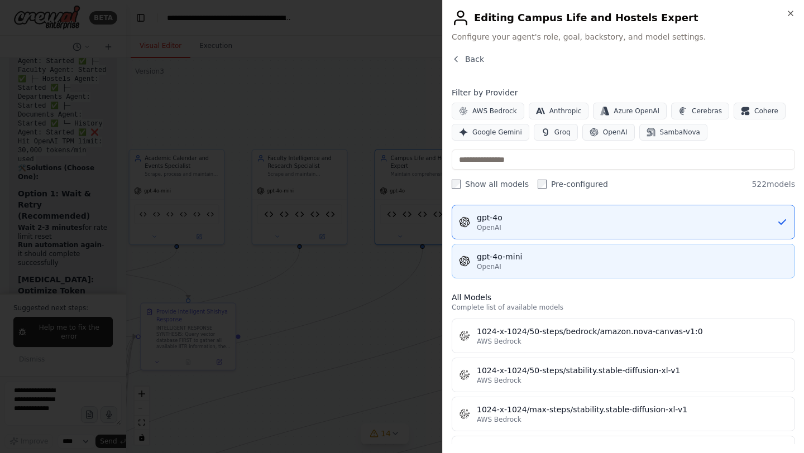
click at [509, 252] on div "gpt-4o-mini" at bounding box center [632, 256] width 311 height 11
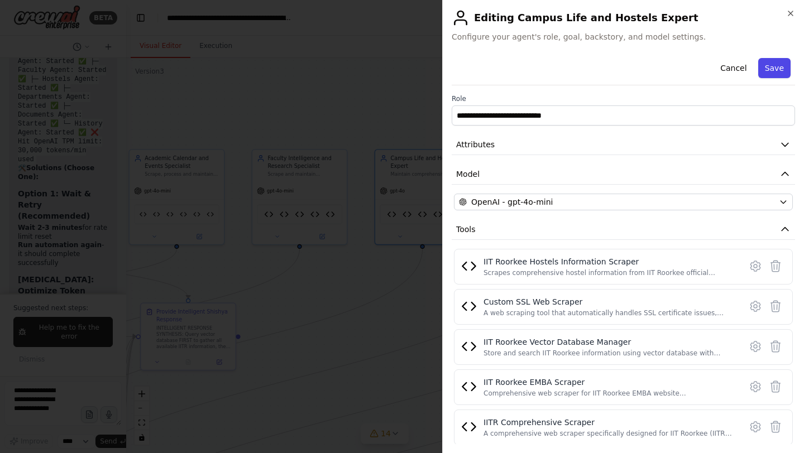
click at [780, 65] on button "Save" at bounding box center [774, 68] width 32 height 20
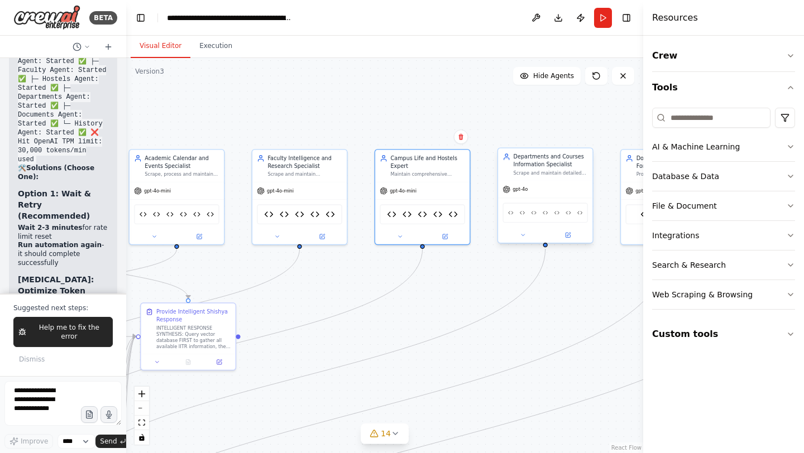
click at [537, 190] on div "gpt-4o" at bounding box center [545, 189] width 94 height 17
click at [566, 234] on icon at bounding box center [567, 235] width 4 height 4
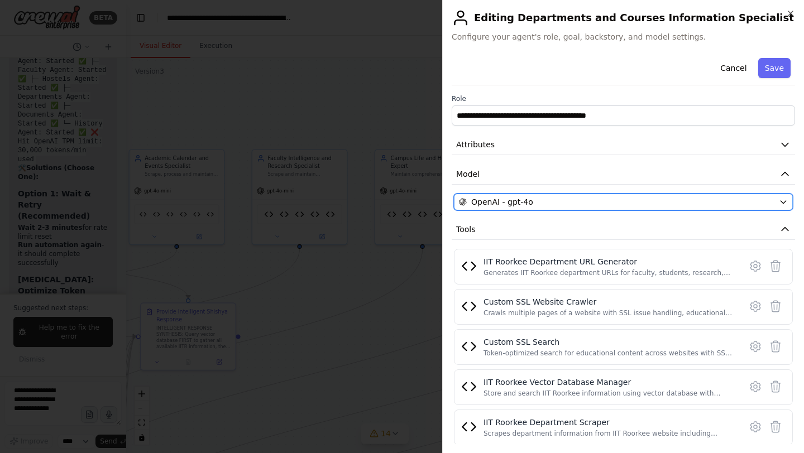
click at [538, 201] on div "OpenAI - gpt-4o" at bounding box center [616, 201] width 315 height 11
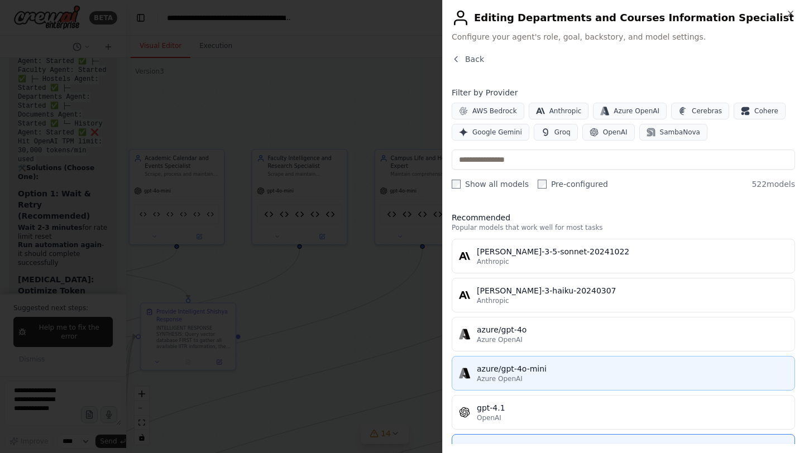
click at [537, 362] on button "azure/gpt-4o-mini Azure OpenAI" at bounding box center [622, 373] width 343 height 35
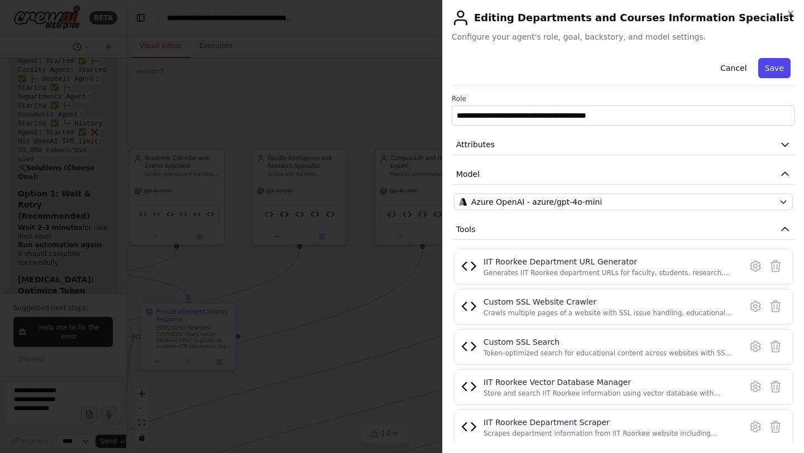
click at [782, 64] on button "Save" at bounding box center [774, 68] width 32 height 20
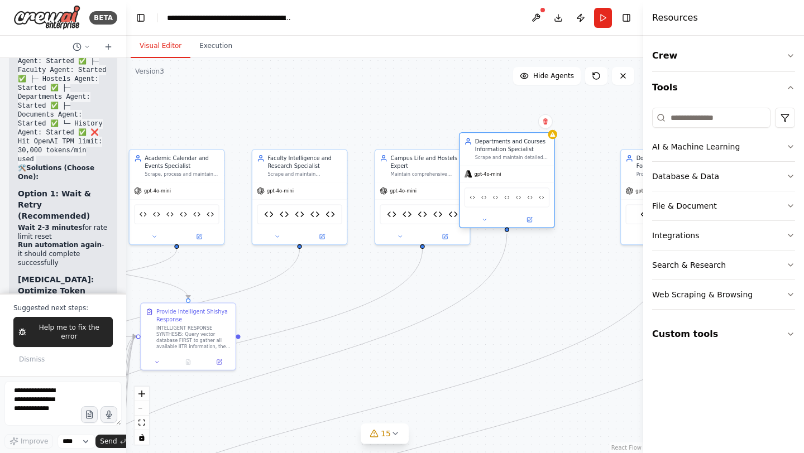
drag, startPoint x: 561, startPoint y: 213, endPoint x: 522, endPoint y: 199, distance: 41.5
click at [522, 199] on div "IIT Roorkee Department URL Generator Custom SSL Website Crawler Custom SSL Sear…" at bounding box center [506, 197] width 85 height 20
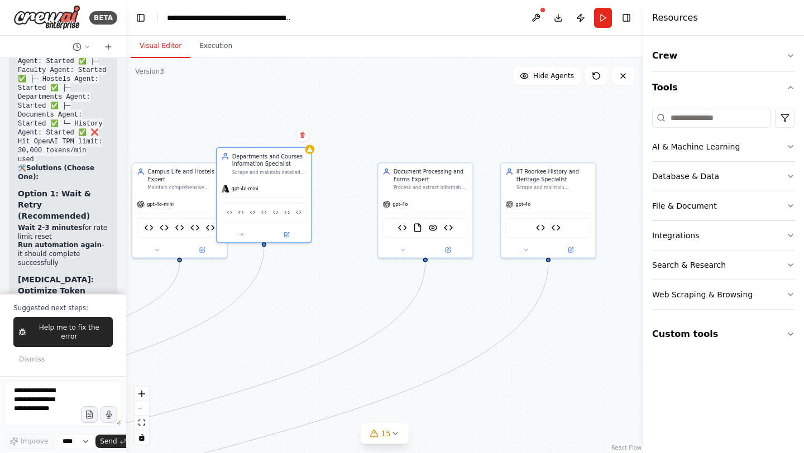
drag, startPoint x: 574, startPoint y: 268, endPoint x: 331, endPoint y: 282, distance: 243.1
click at [331, 282] on div ".deletable-edge-delete-btn { width: 20px; height: 20px; border: 0px solid #ffff…" at bounding box center [384, 255] width 517 height 395
click at [403, 207] on div "gpt-4o" at bounding box center [425, 202] width 94 height 17
click at [445, 247] on icon at bounding box center [447, 248] width 4 height 4
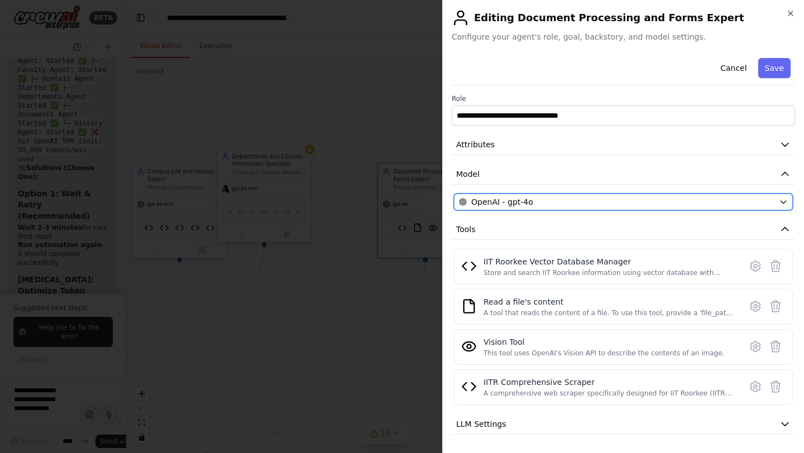
click at [530, 201] on div "OpenAI - gpt-4o" at bounding box center [616, 201] width 315 height 11
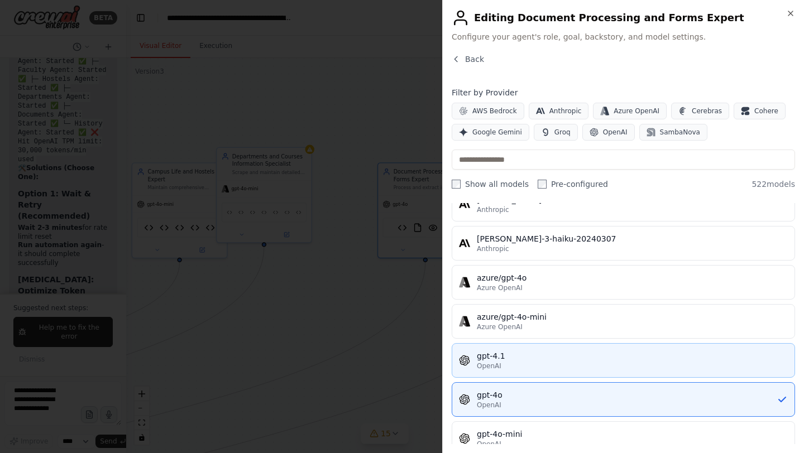
scroll to position [68, 0]
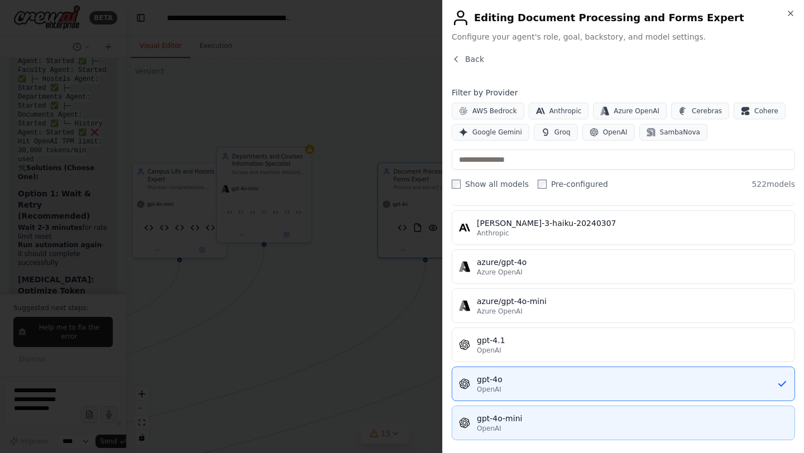
click at [511, 424] on div "OpenAI" at bounding box center [632, 428] width 311 height 9
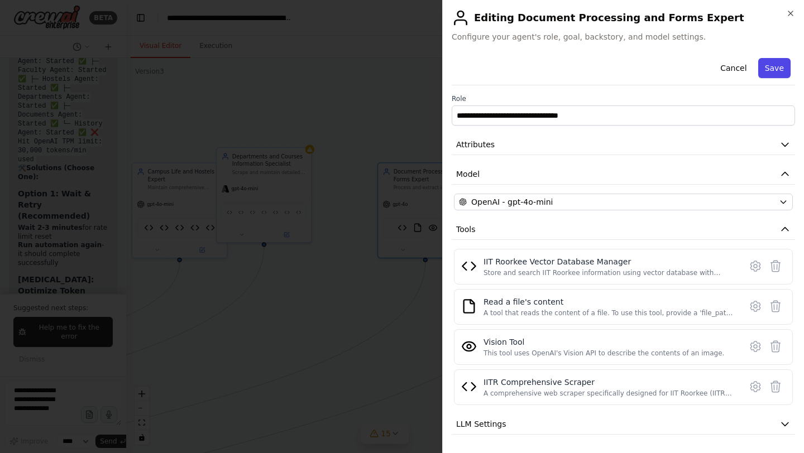
click at [776, 68] on button "Save" at bounding box center [774, 68] width 32 height 20
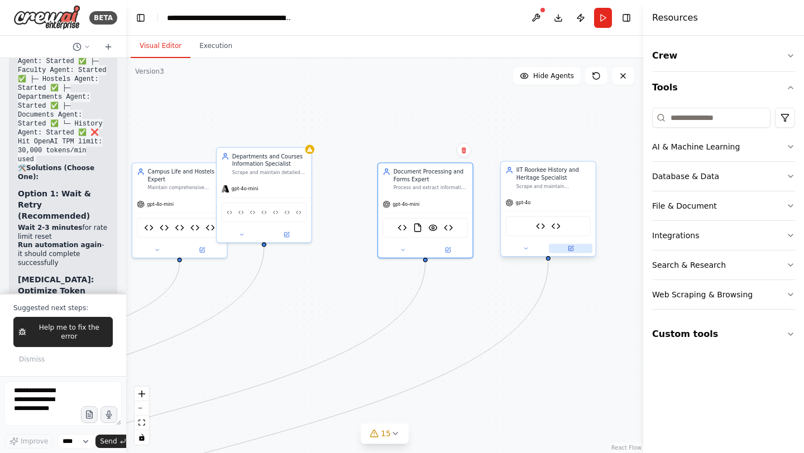
click at [571, 247] on icon at bounding box center [570, 247] width 3 height 3
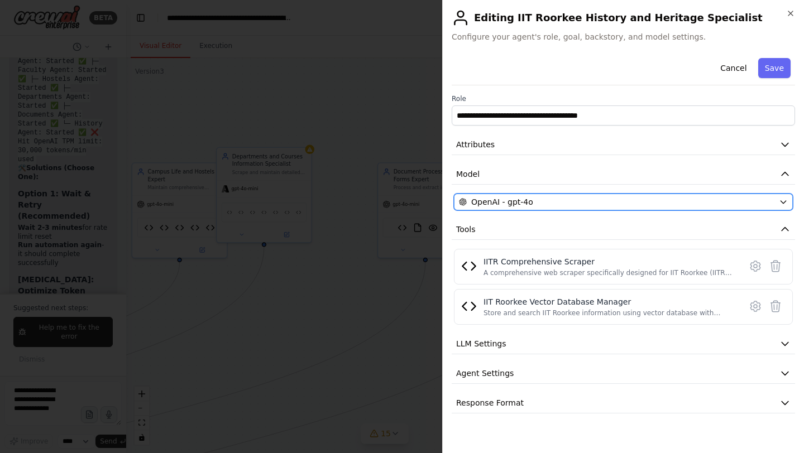
click at [545, 200] on div "OpenAI - gpt-4o" at bounding box center [616, 201] width 315 height 11
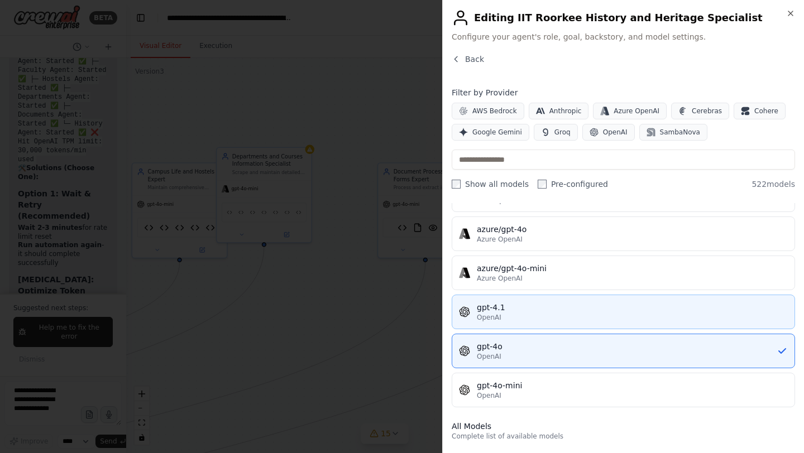
scroll to position [120, 0]
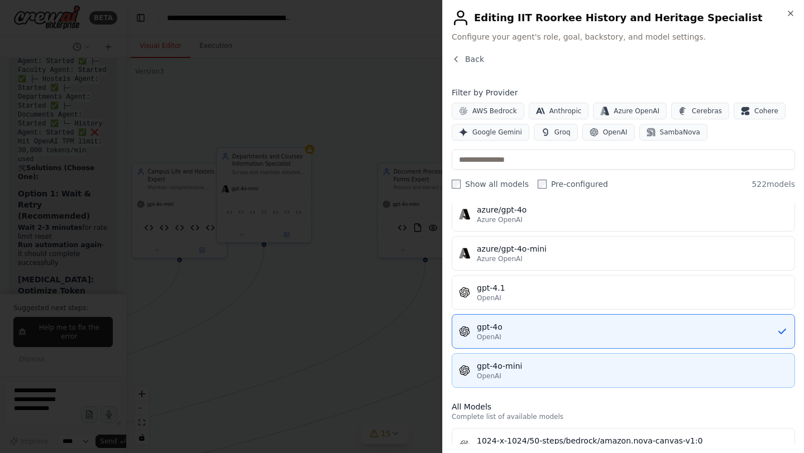
click at [526, 371] on div "gpt-4o-mini" at bounding box center [632, 365] width 311 height 11
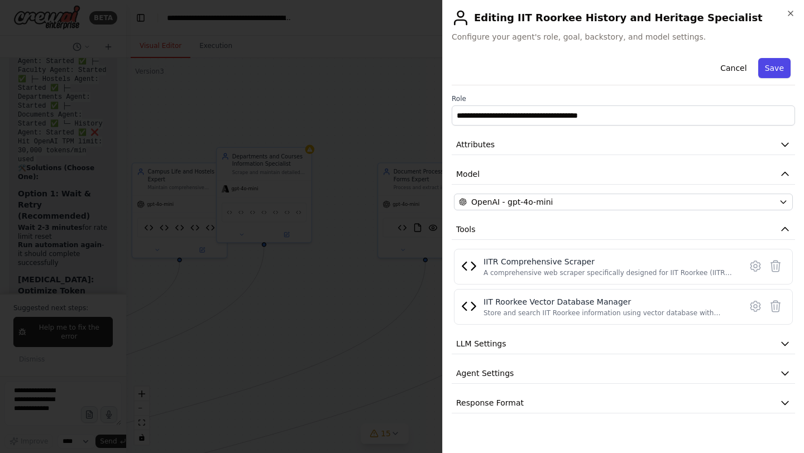
click at [777, 59] on button "Save" at bounding box center [774, 68] width 32 height 20
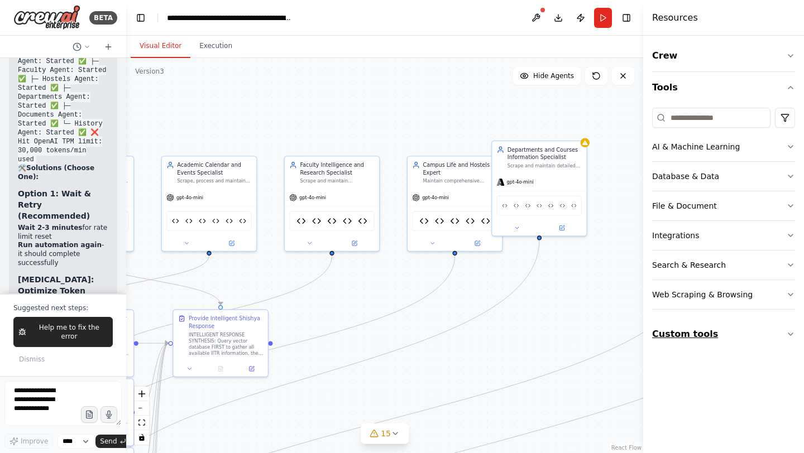
drag, startPoint x: 446, startPoint y: 342, endPoint x: 723, endPoint y: 335, distance: 276.9
click at [723, 335] on div "BETA Hello! I'm the CrewAI assistant. What kind of automation do you want to bu…" at bounding box center [402, 226] width 804 height 453
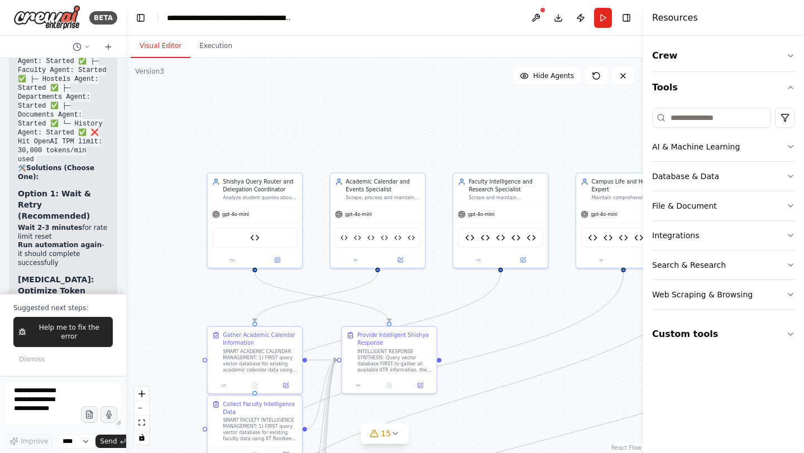
drag, startPoint x: 410, startPoint y: 377, endPoint x: 576, endPoint y: 392, distance: 167.0
click at [576, 392] on div ".deletable-edge-delete-btn { width: 20px; height: 20px; border: 0px solid #ffff…" at bounding box center [384, 255] width 517 height 395
click at [49, 338] on span "Help me to fix the error" at bounding box center [69, 332] width 77 height 18
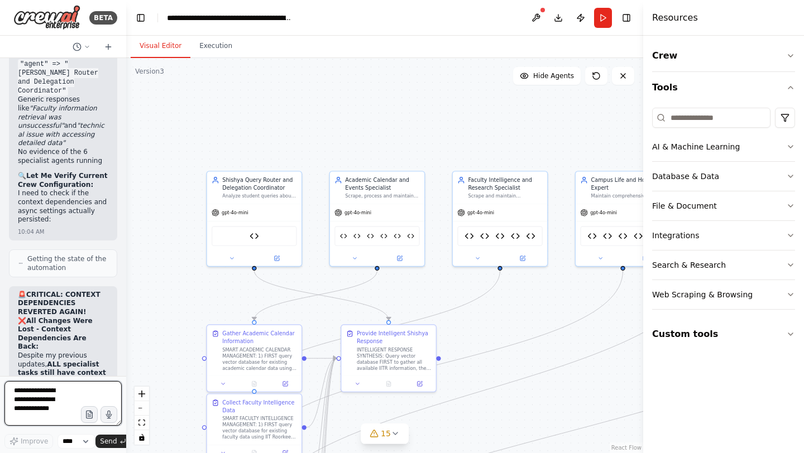
scroll to position [288360, 0]
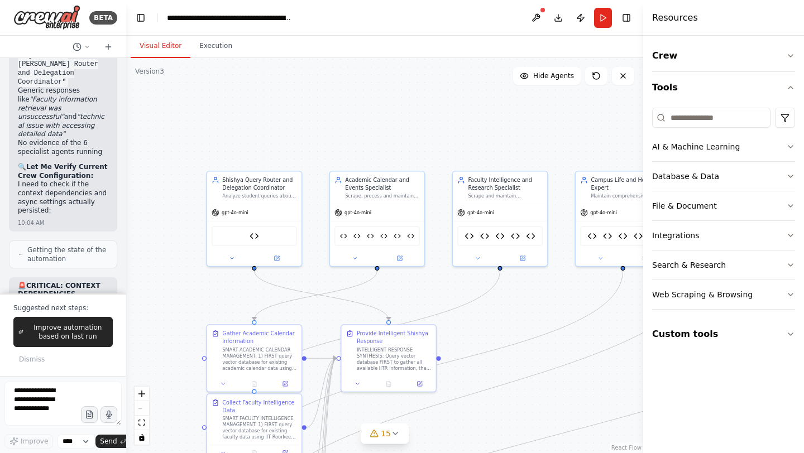
click at [474, 42] on div "Visual Editor Execution" at bounding box center [384, 47] width 517 height 22
click at [607, 21] on button "Run" at bounding box center [603, 18] width 18 height 20
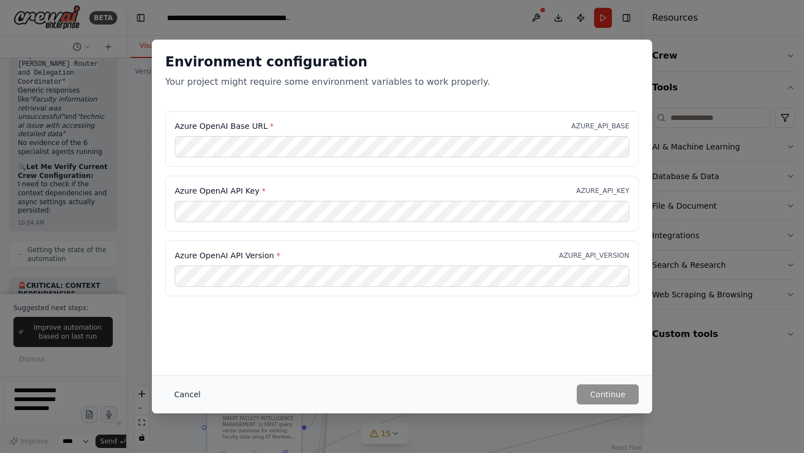
click at [185, 392] on button "Cancel" at bounding box center [187, 394] width 44 height 20
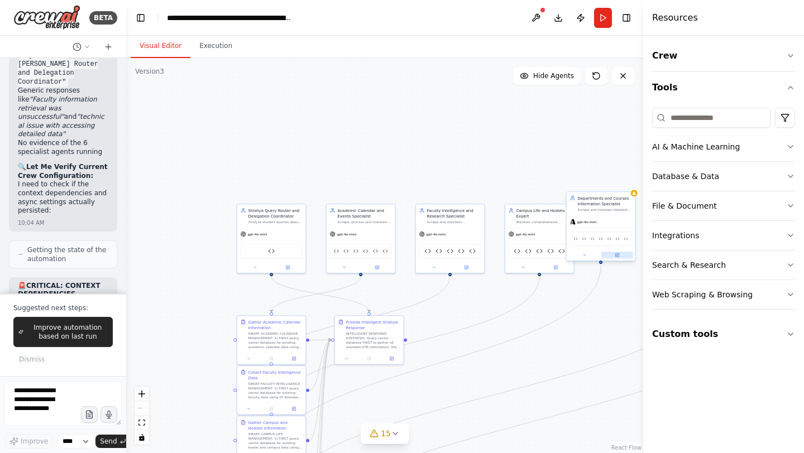
click at [617, 256] on icon at bounding box center [617, 254] width 3 height 3
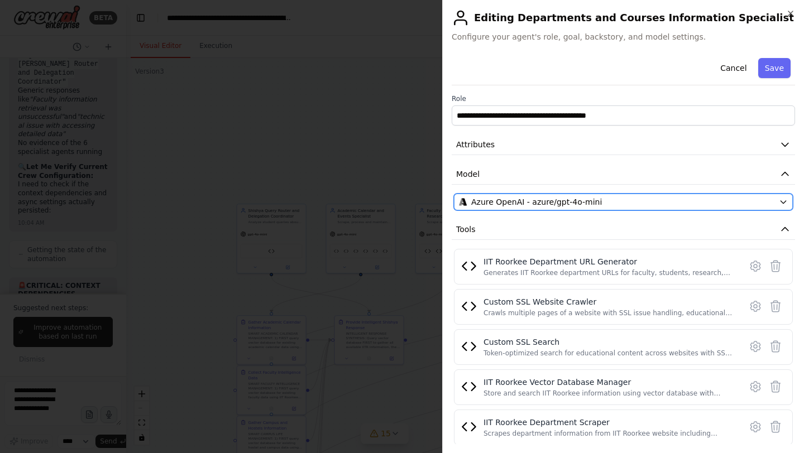
click at [593, 203] on span "Azure OpenAI - azure/gpt-4o-mini" at bounding box center [536, 201] width 131 height 11
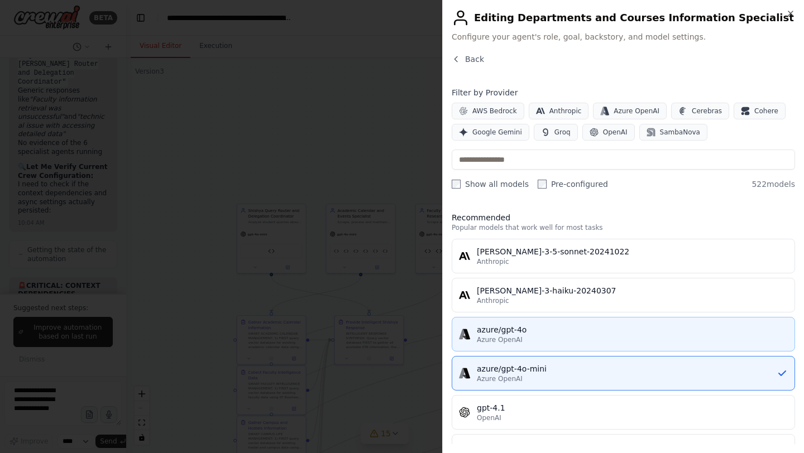
scroll to position [56, 0]
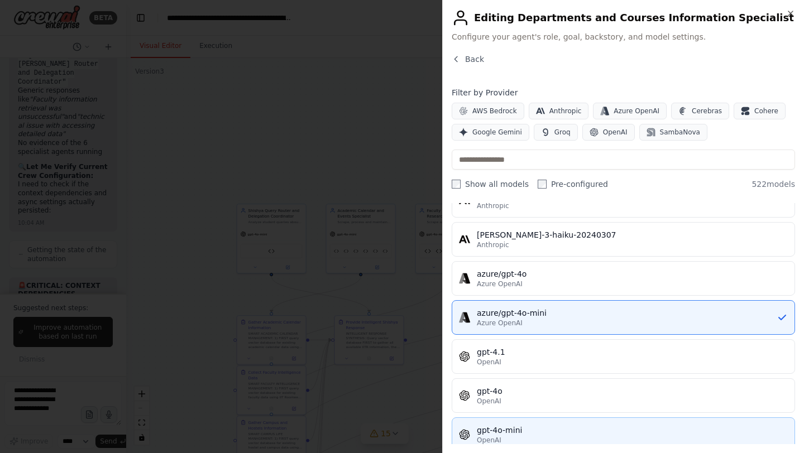
click at [520, 442] on div "OpenAI" at bounding box center [632, 440] width 311 height 9
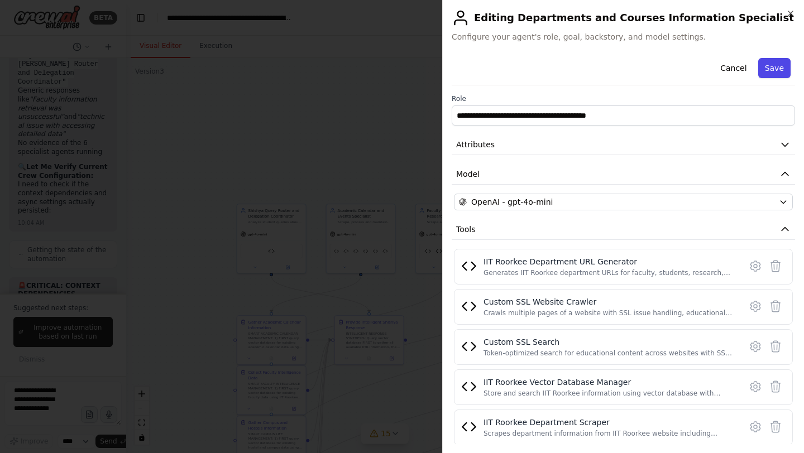
click at [778, 66] on button "Save" at bounding box center [774, 68] width 32 height 20
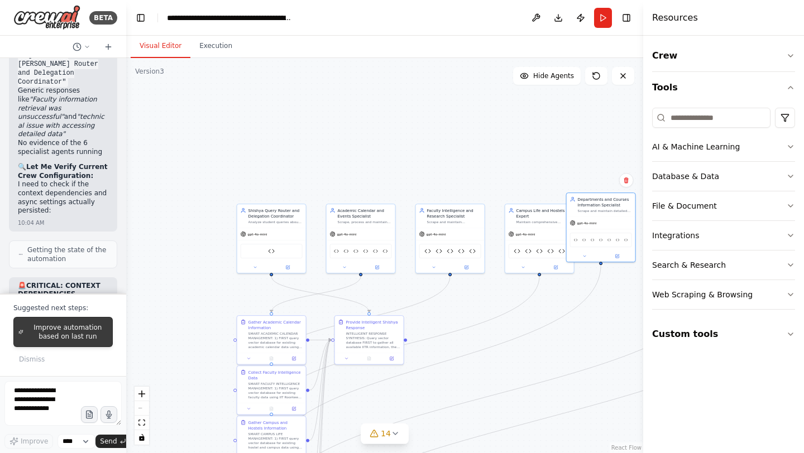
click at [93, 334] on span "Improve automation based on last run" at bounding box center [68, 332] width 80 height 18
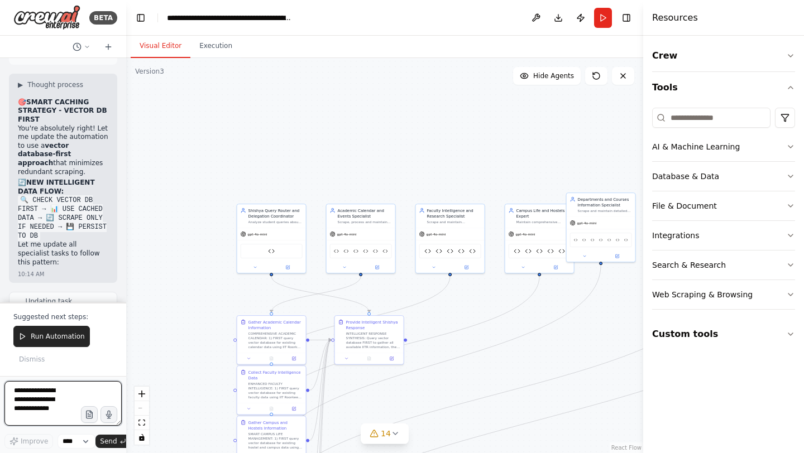
scroll to position [290319, 0]
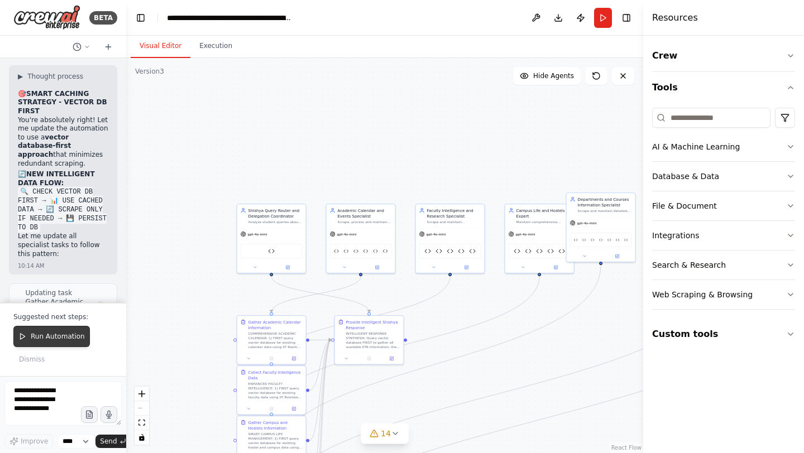
click at [57, 335] on span "Run Automation" at bounding box center [58, 336] width 54 height 9
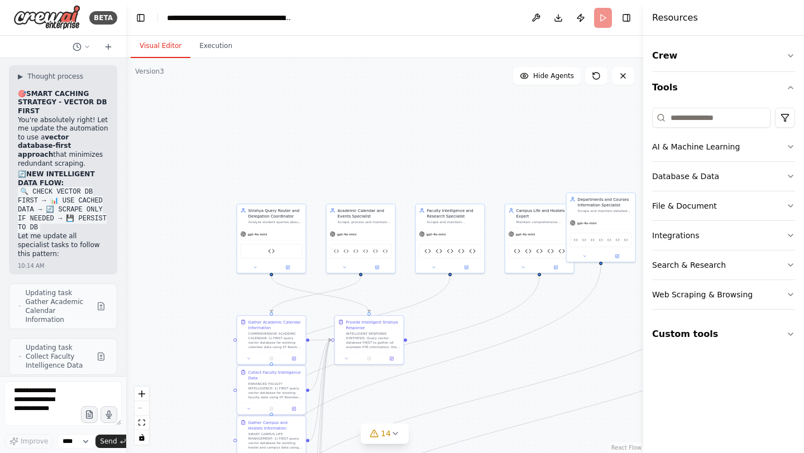
scroll to position [290246, 0]
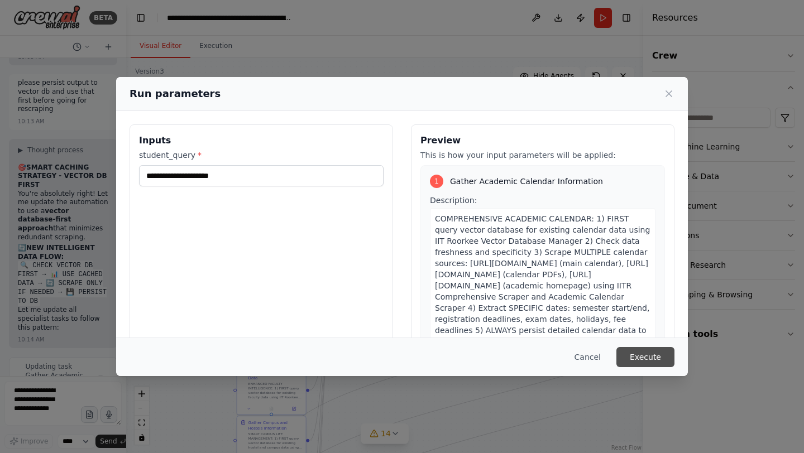
click at [651, 353] on button "Execute" at bounding box center [645, 357] width 58 height 20
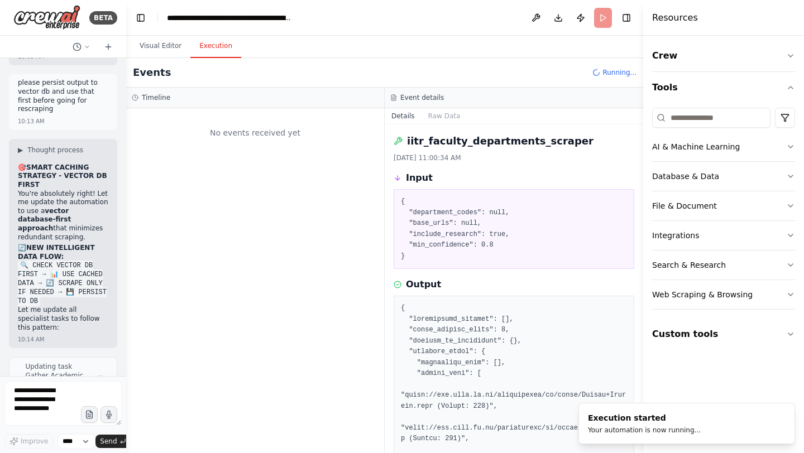
scroll to position [0, 0]
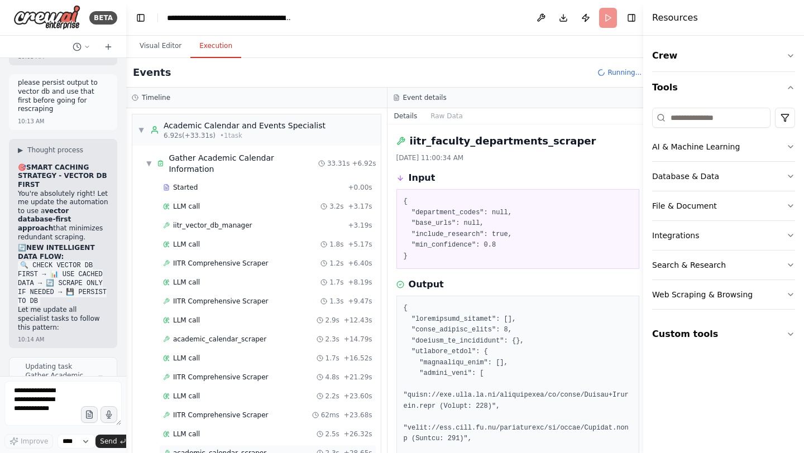
click at [225, 445] on div "academic_calendar_scraper 2.3s + 28.65s" at bounding box center [267, 453] width 217 height 17
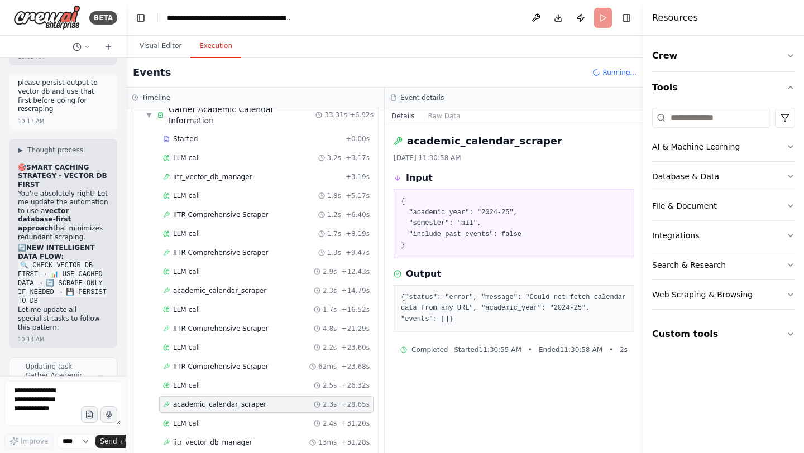
scroll to position [53, 0]
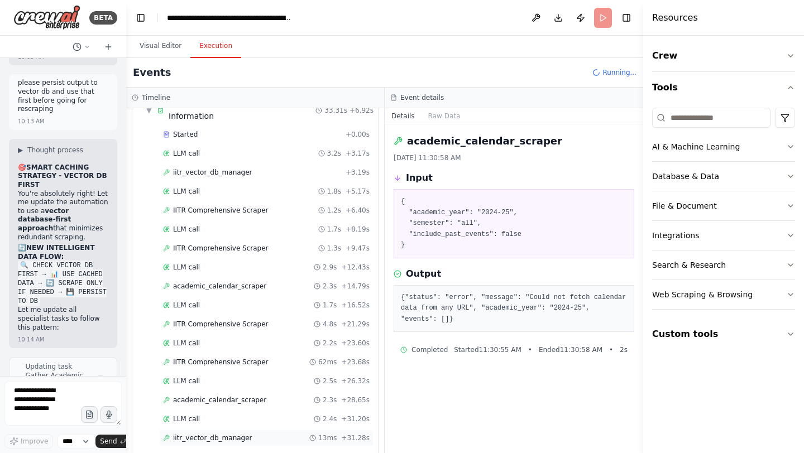
click at [224, 434] on span "iitr_vector_db_manager" at bounding box center [212, 438] width 79 height 9
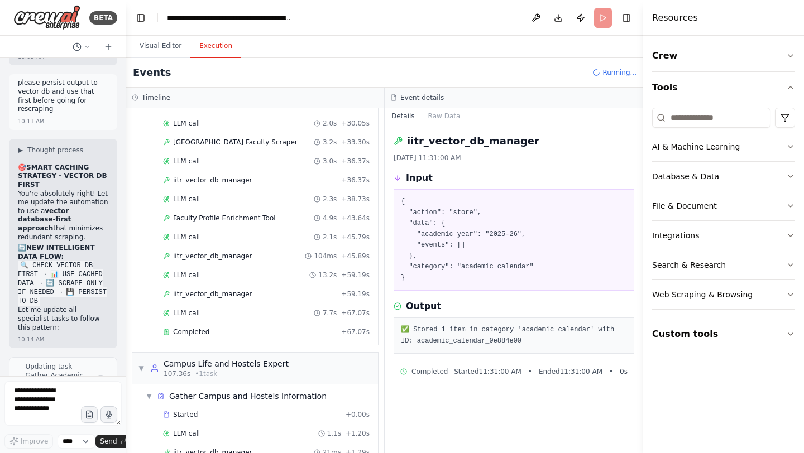
scroll to position [730, 0]
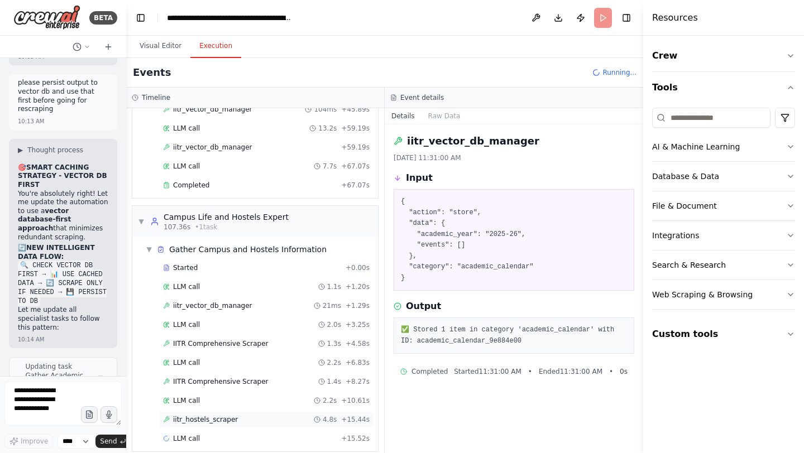
click at [200, 415] on span "iitr_hostels_scraper" at bounding box center [205, 419] width 65 height 9
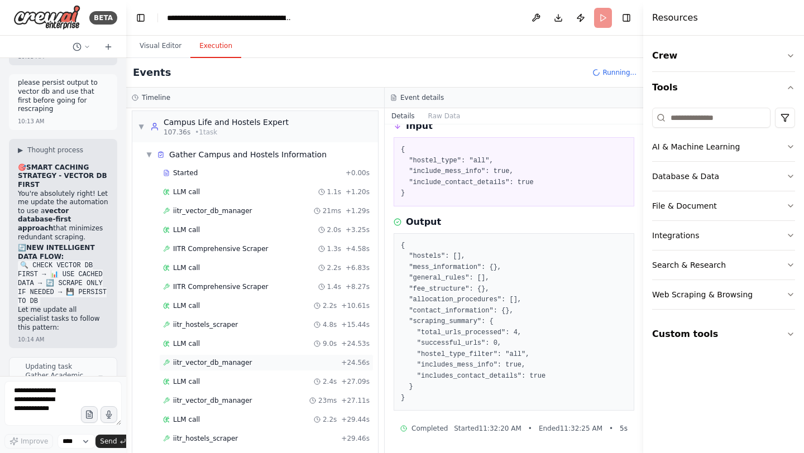
scroll to position [844, 0]
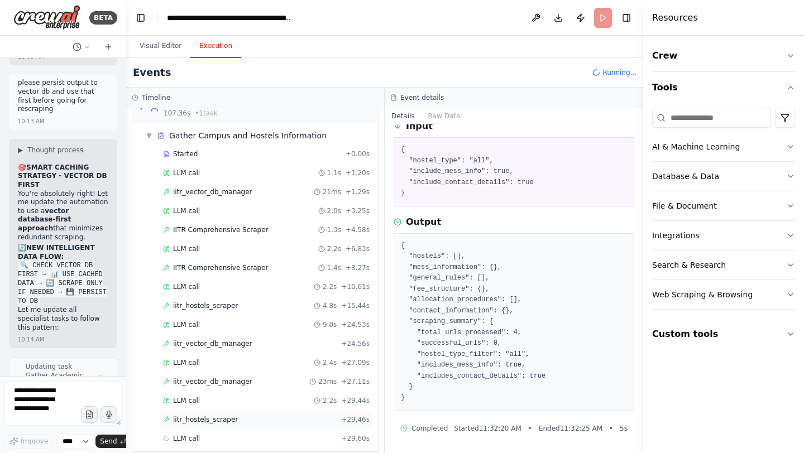
click at [229, 415] on span "iitr_hostels_scraper" at bounding box center [205, 419] width 65 height 9
click at [211, 449] on div "iitr_vector_db_manager 50ms + 37.37s" at bounding box center [266, 457] width 214 height 17
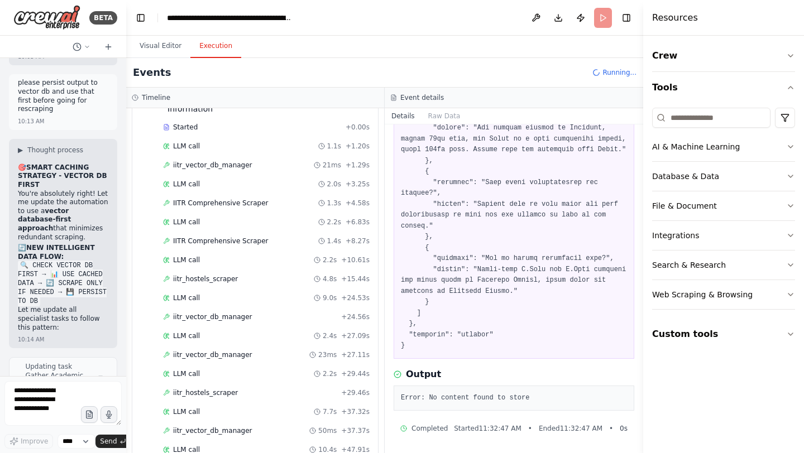
scroll to position [893, 0]
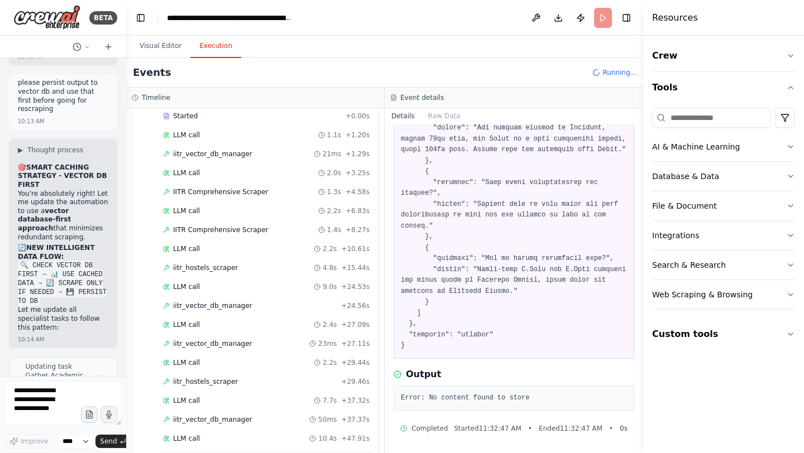
click at [200, 453] on span "Completed" at bounding box center [191, 457] width 36 height 9
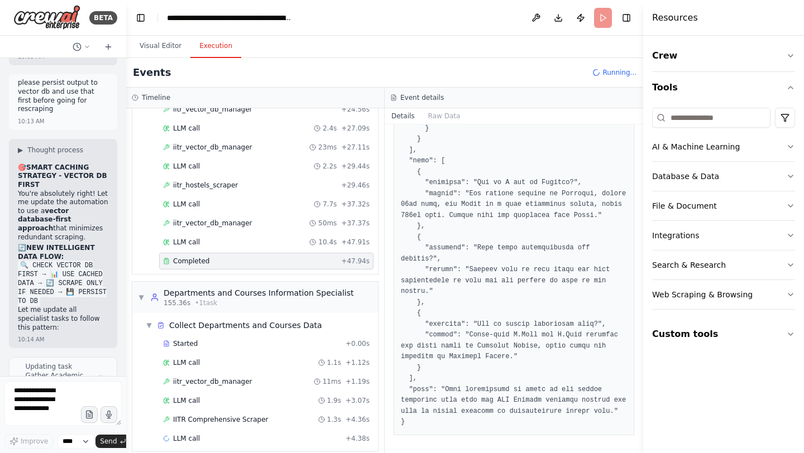
scroll to position [536, 0]
click at [249, 415] on span "IITR Comprehensive Scraper" at bounding box center [220, 419] width 95 height 9
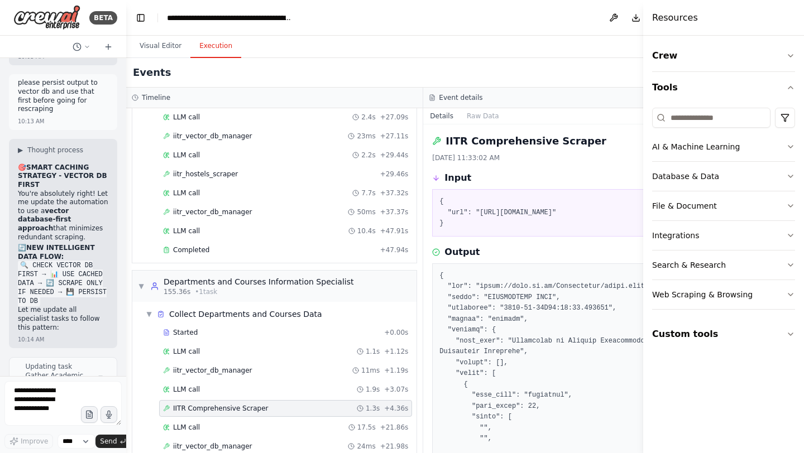
scroll to position [1116, 0]
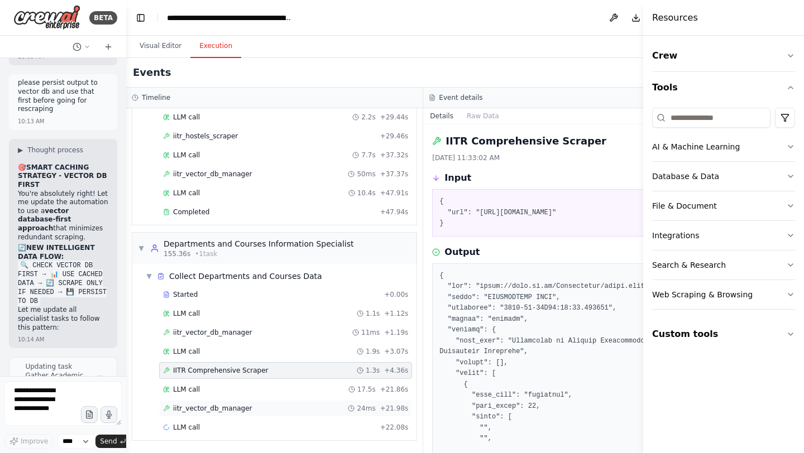
click at [238, 409] on span "iitr_vector_db_manager" at bounding box center [212, 408] width 79 height 9
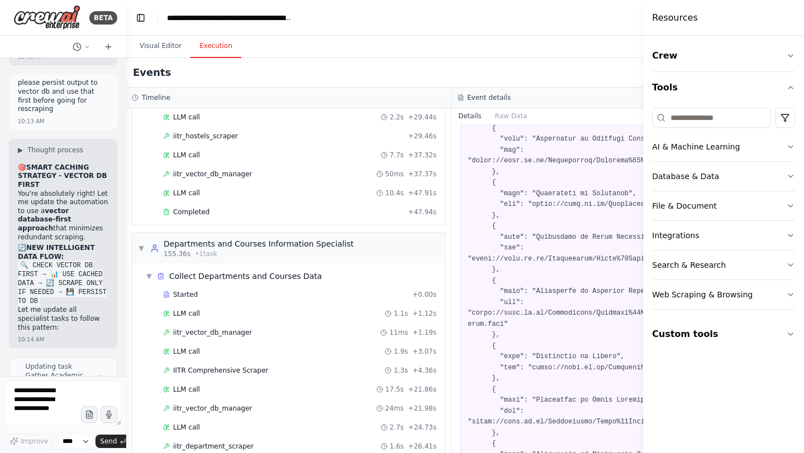
scroll to position [1154, 0]
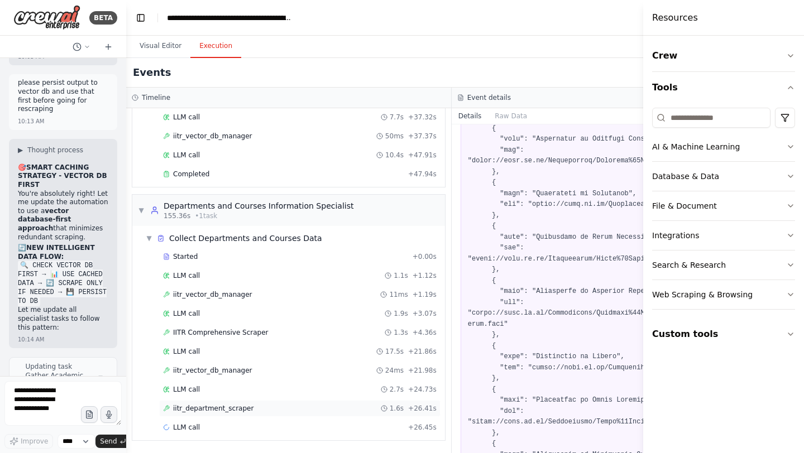
click at [236, 407] on span "iitr_department_scraper" at bounding box center [213, 408] width 80 height 9
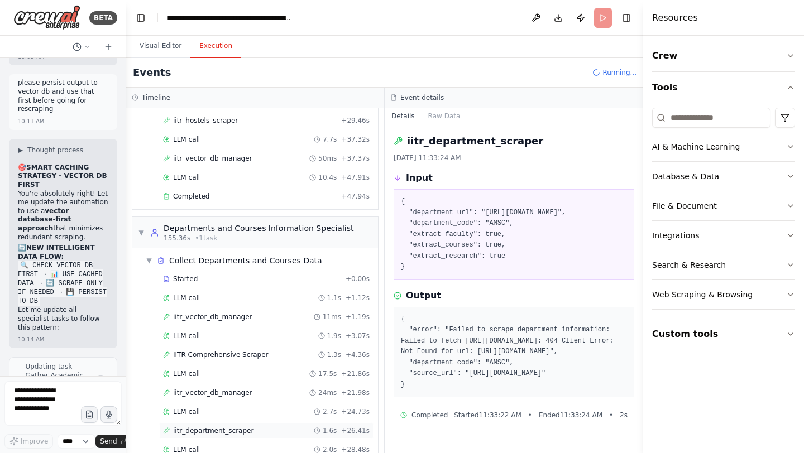
scroll to position [1173, 0]
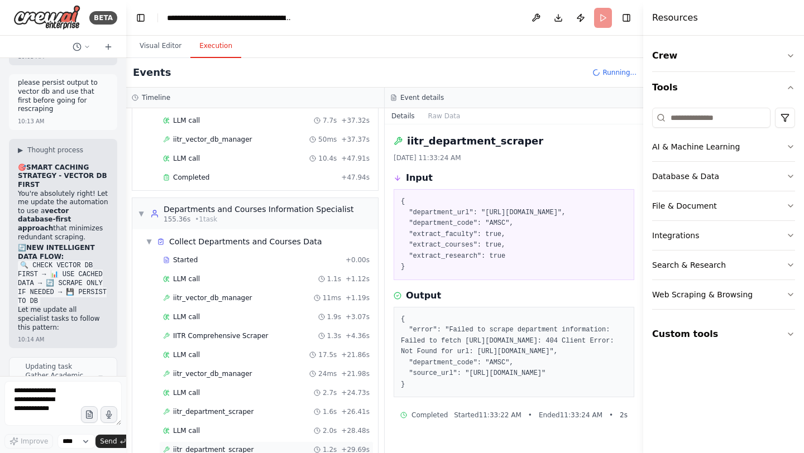
click at [225, 445] on span "iitr_department_scraper" at bounding box center [213, 449] width 80 height 9
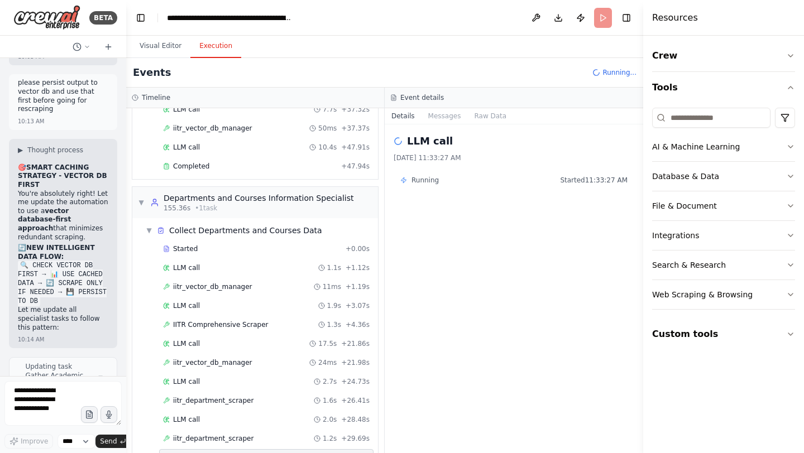
scroll to position [1222, 0]
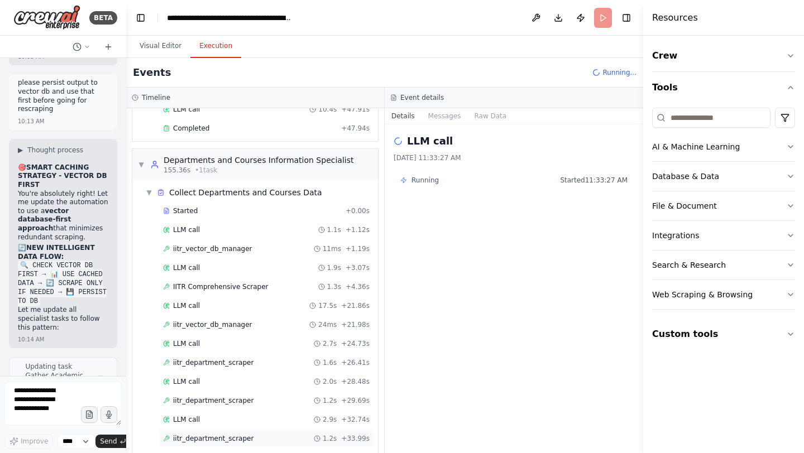
click at [215, 434] on span "iitr_department_scraper" at bounding box center [213, 438] width 80 height 9
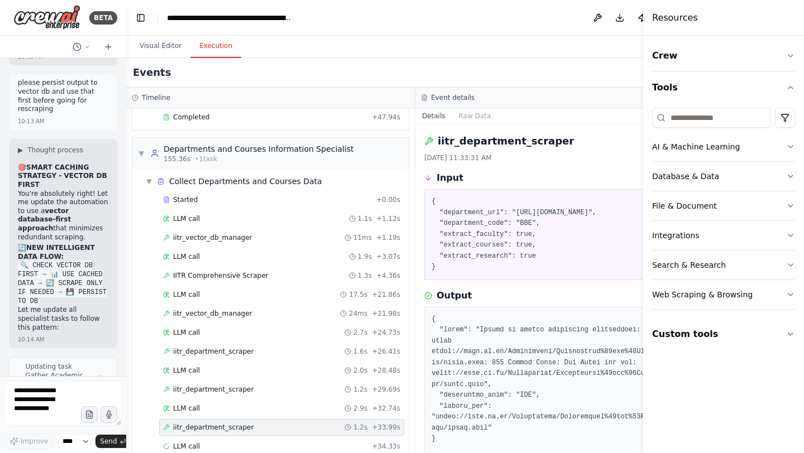
scroll to position [1230, 0]
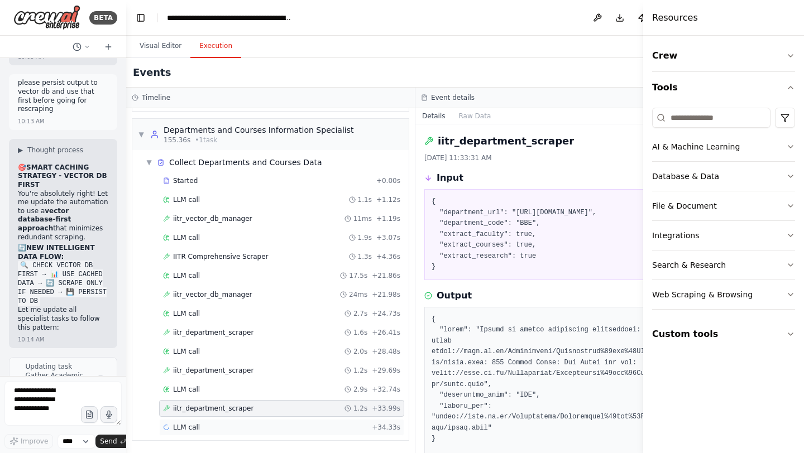
click at [209, 432] on div "LLM call + 34.33s" at bounding box center [281, 427] width 245 height 17
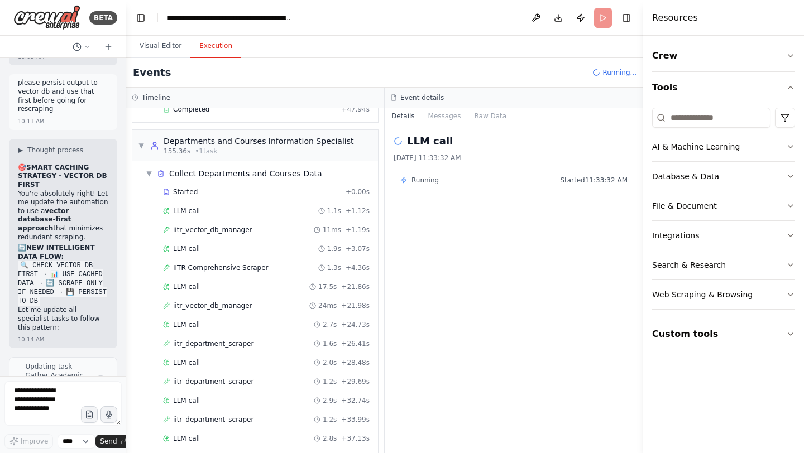
scroll to position [1279, 0]
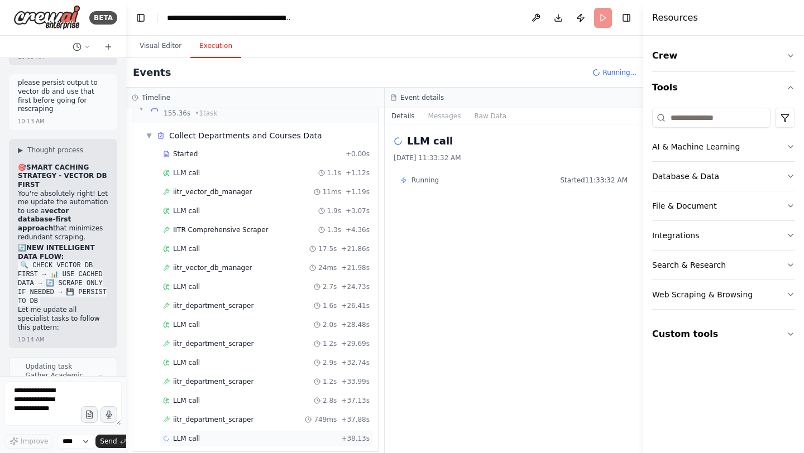
click at [204, 430] on div "LLM call + 38.13s" at bounding box center [266, 438] width 214 height 17
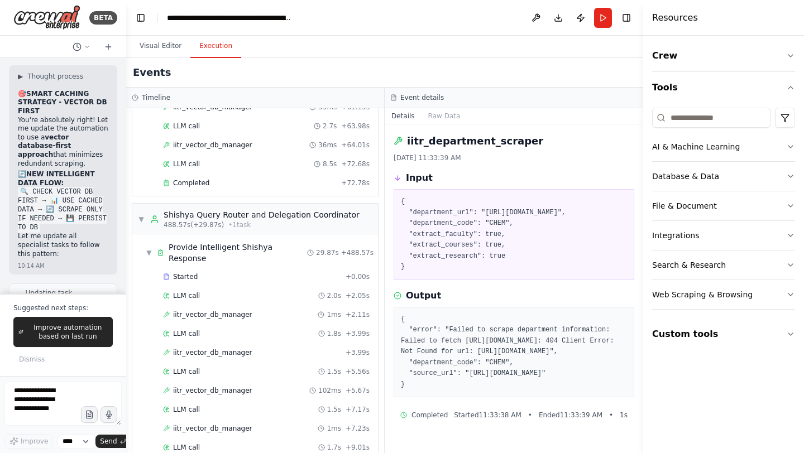
scroll to position [3473, 0]
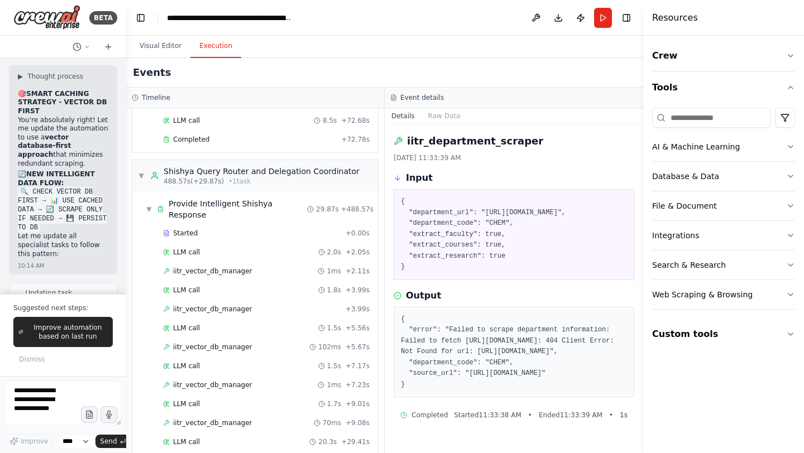
click at [214, 453] on div "Completed + 29.87s" at bounding box center [266, 461] width 214 height 17
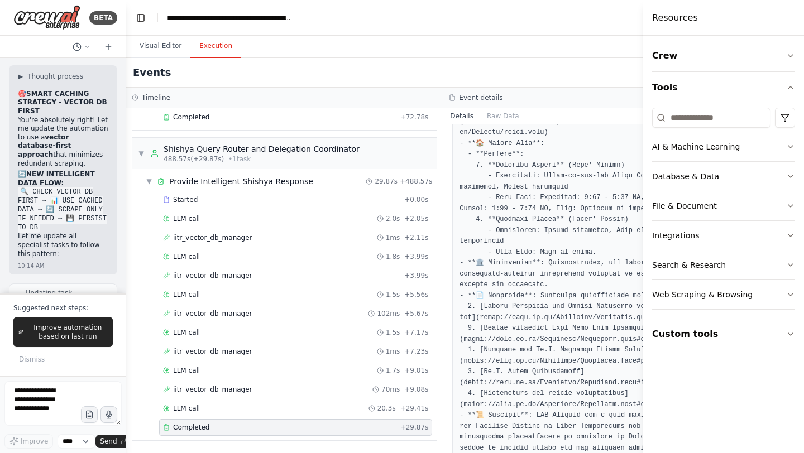
scroll to position [493, 0]
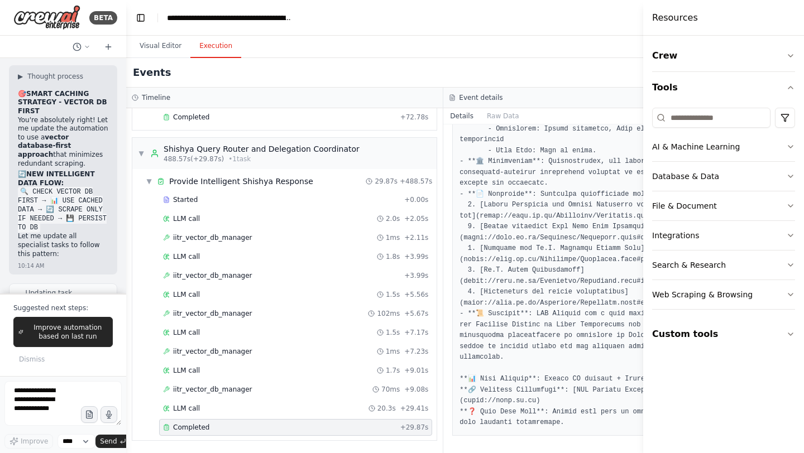
click at [475, 40] on div "Visual Editor Execution" at bounding box center [443, 47] width 634 height 22
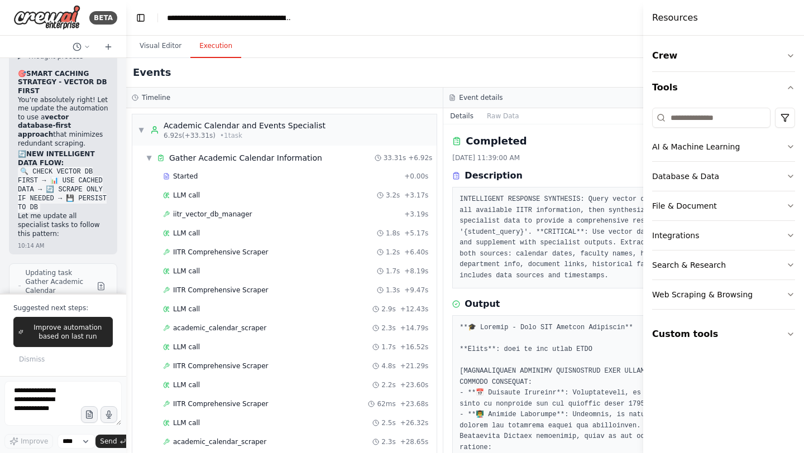
scroll to position [493, 0]
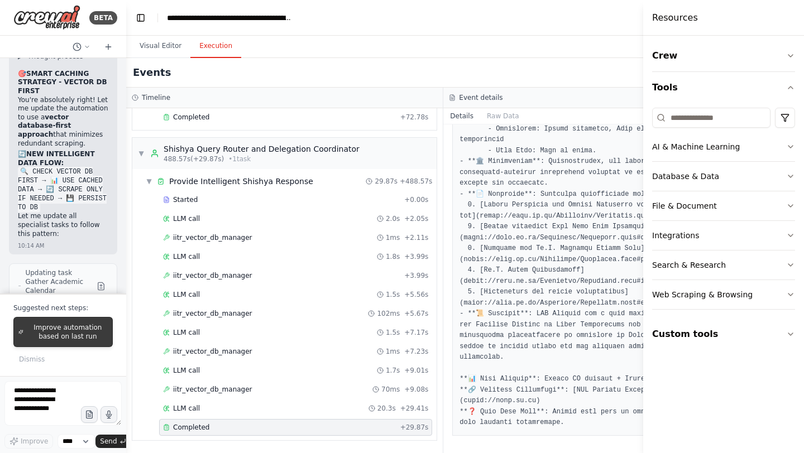
click at [63, 342] on button "Improve automation based on last run" at bounding box center [62, 332] width 99 height 30
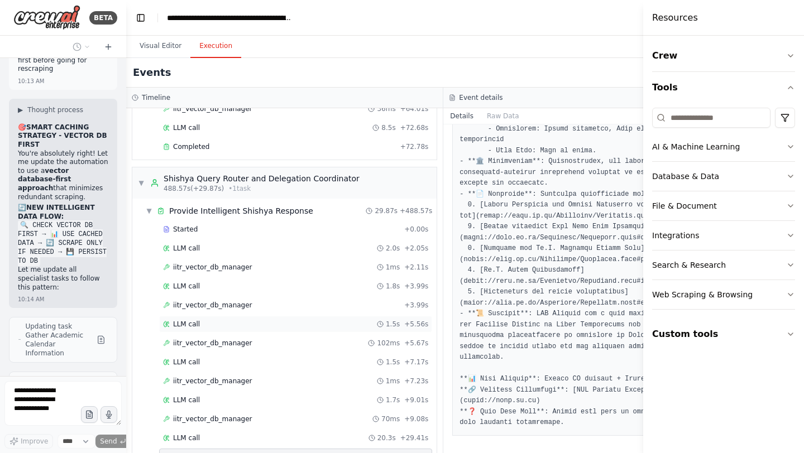
scroll to position [3451, 0]
